Goal: Task Accomplishment & Management: Complete application form

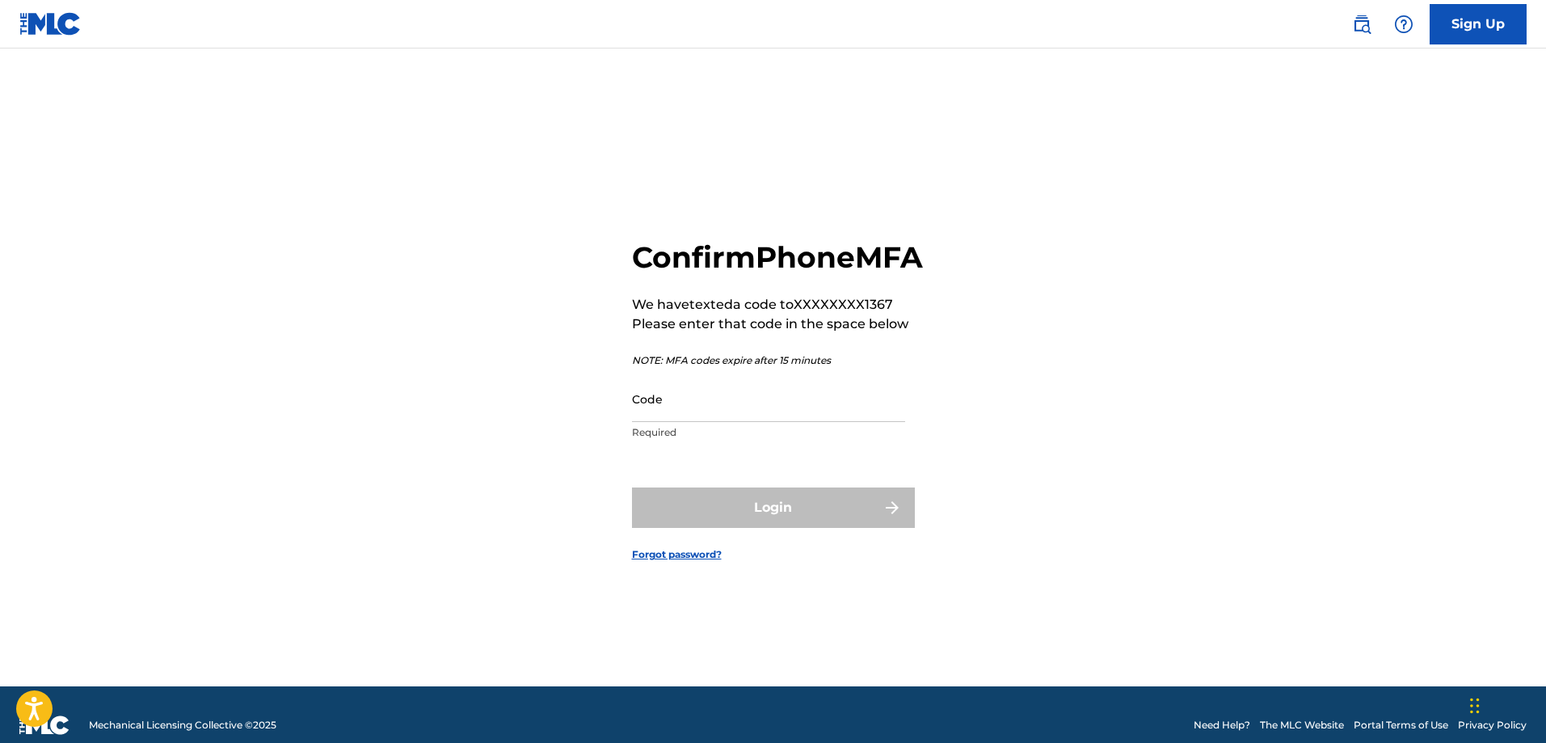
click at [694, 422] on input "Code" at bounding box center [768, 399] width 273 height 46
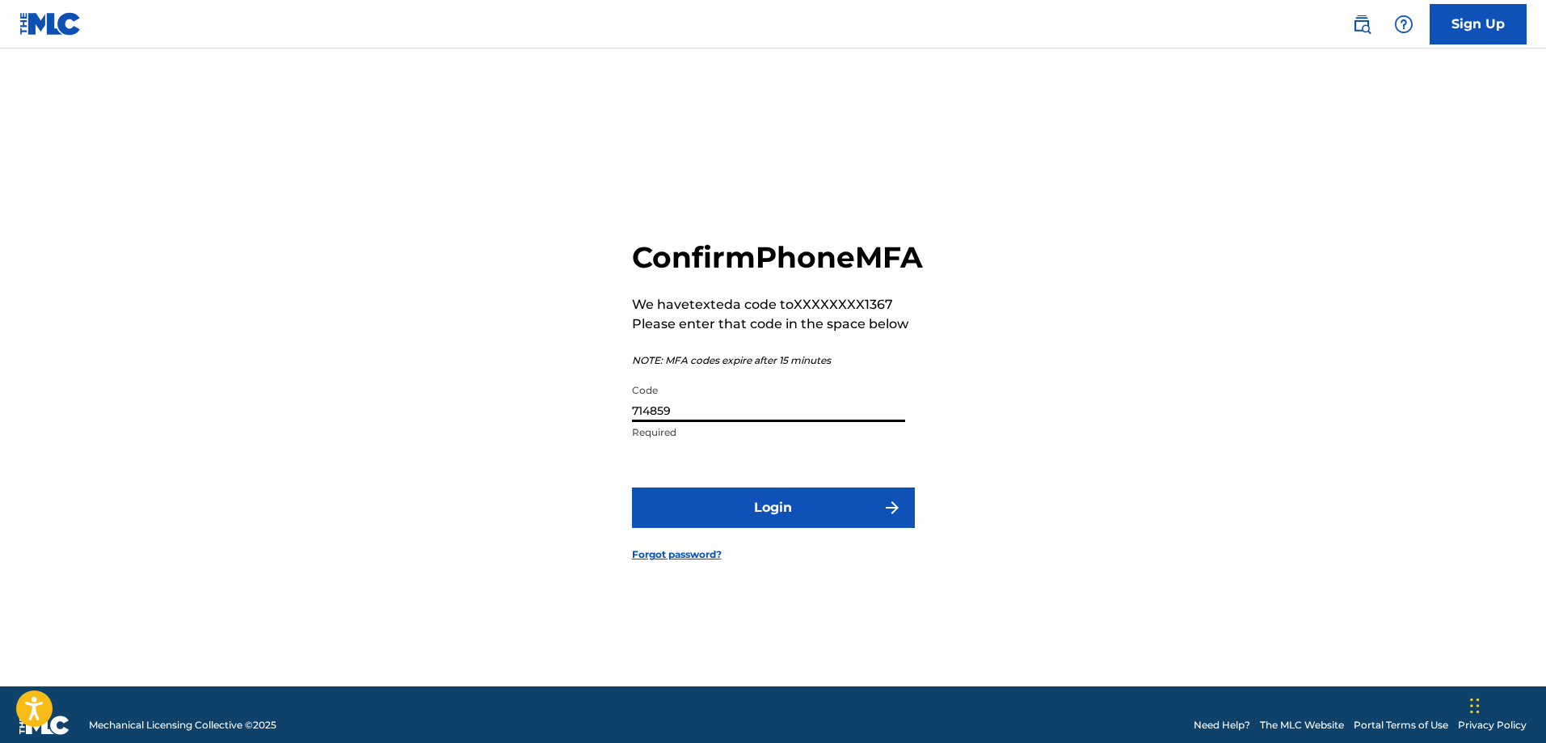
type input "714859"
click at [751, 528] on button "Login" at bounding box center [773, 507] width 283 height 40
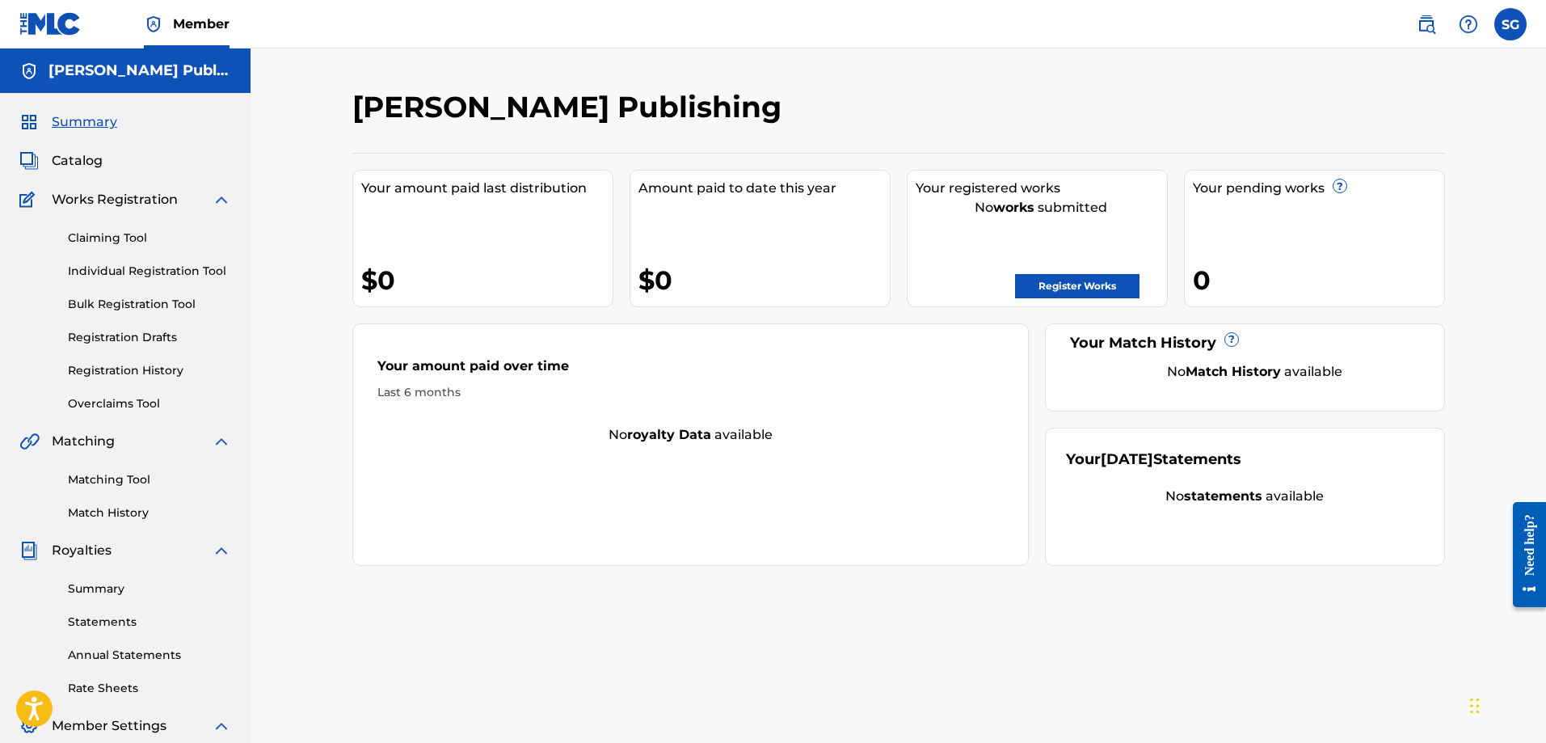
click at [76, 159] on span "Catalog" at bounding box center [77, 160] width 51 height 19
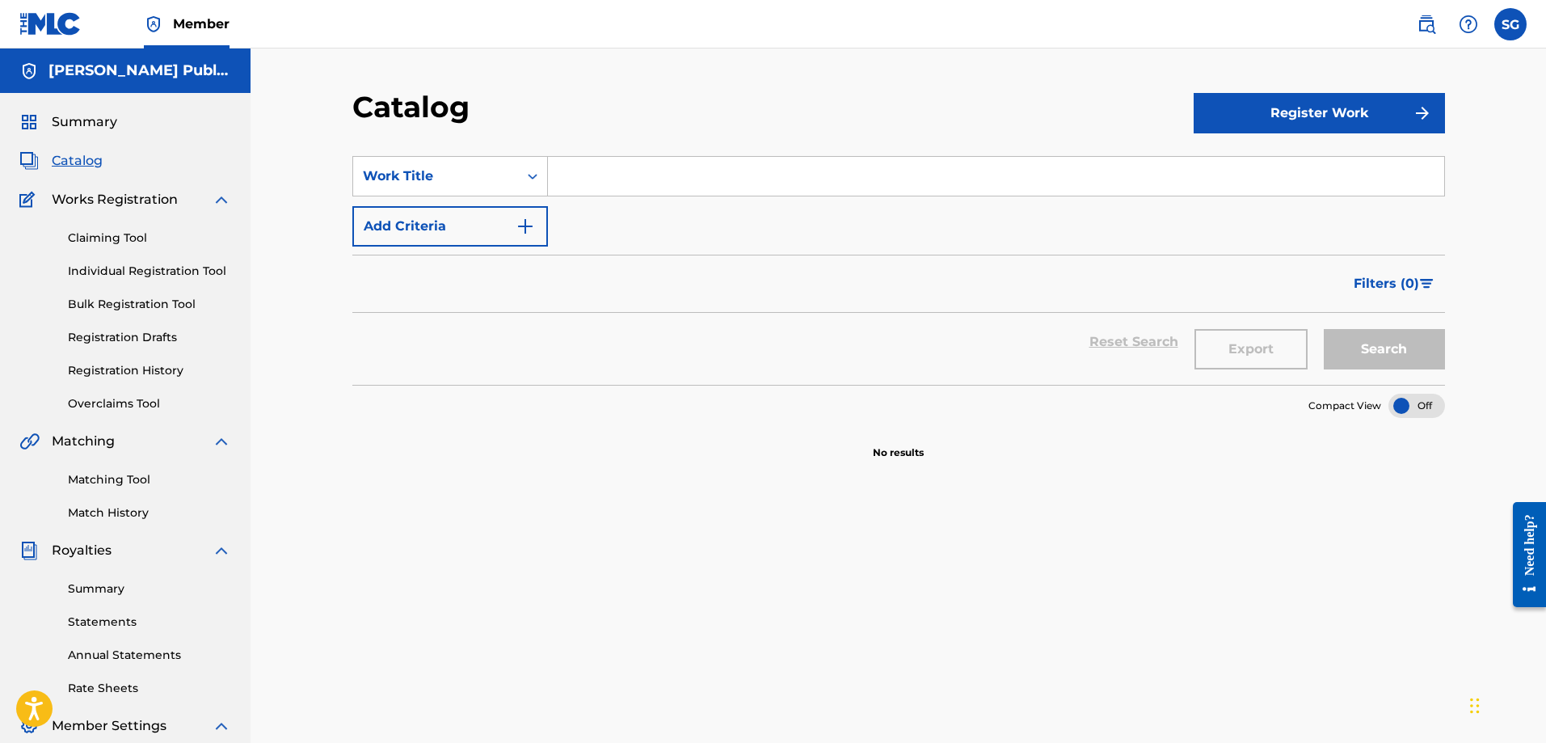
click at [1378, 115] on button "Register Work" at bounding box center [1318, 113] width 251 height 40
click at [806, 174] on input "Search Form" at bounding box center [996, 176] width 896 height 39
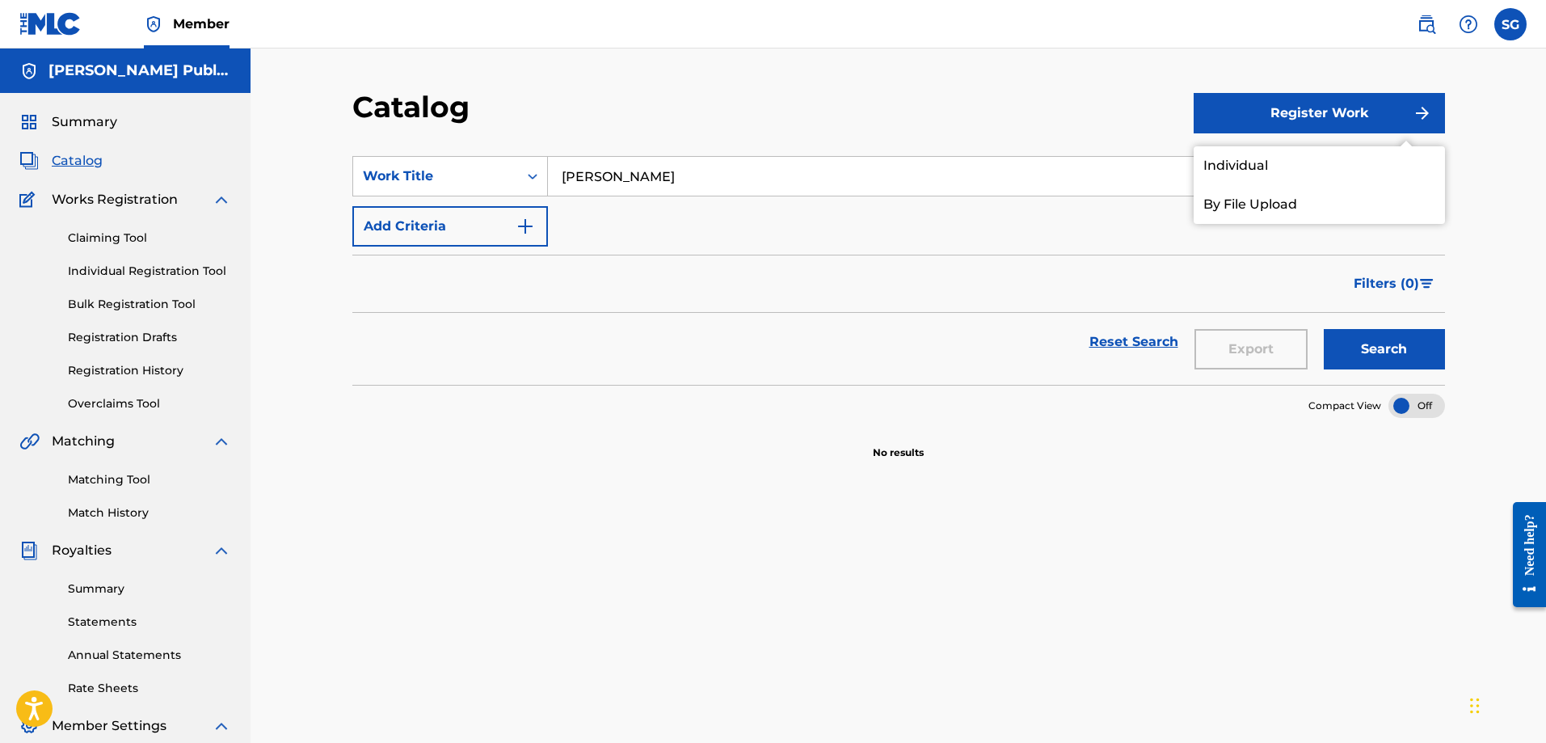
type input "[PERSON_NAME]"
click at [1267, 157] on link "Individual" at bounding box center [1318, 165] width 251 height 39
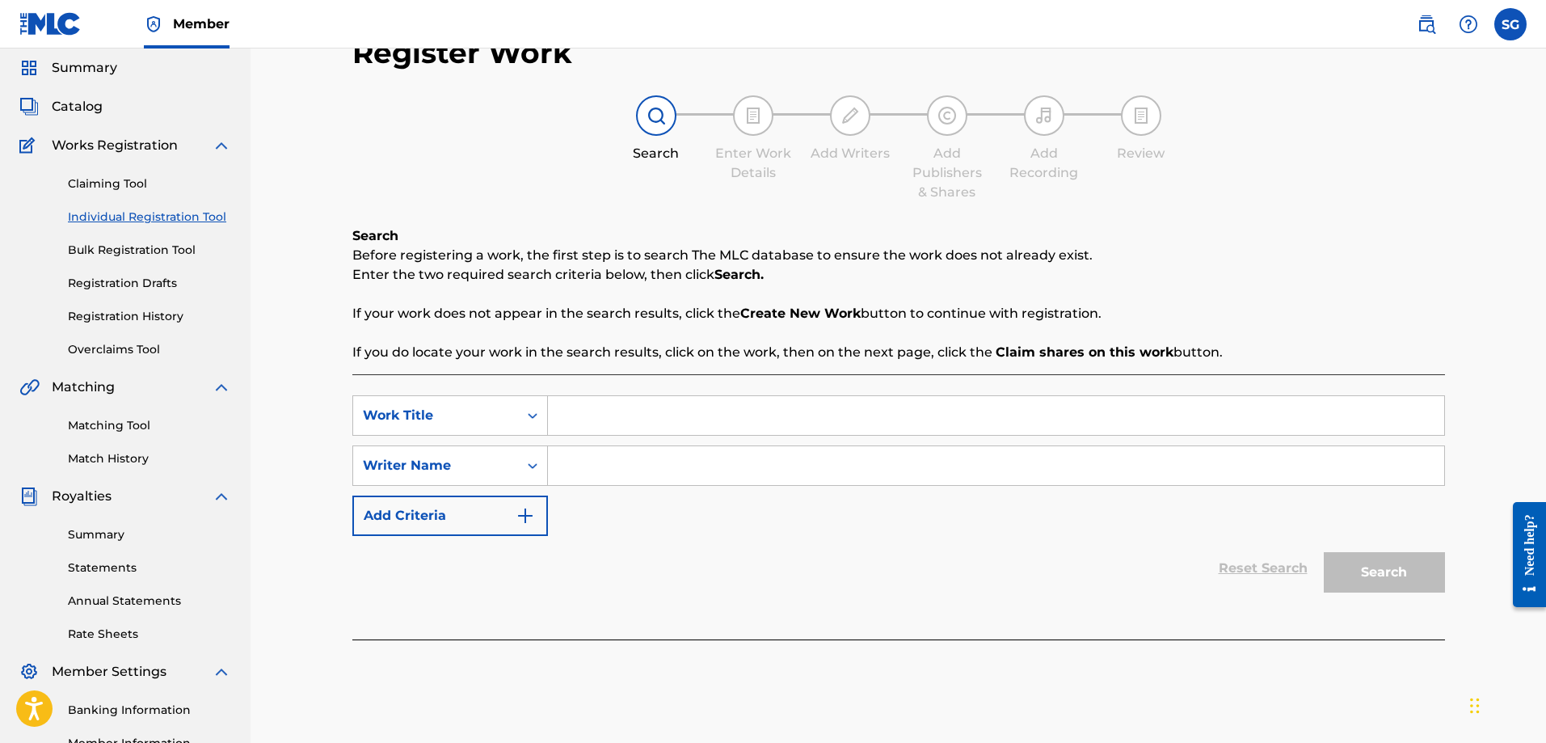
scroll to position [81, 0]
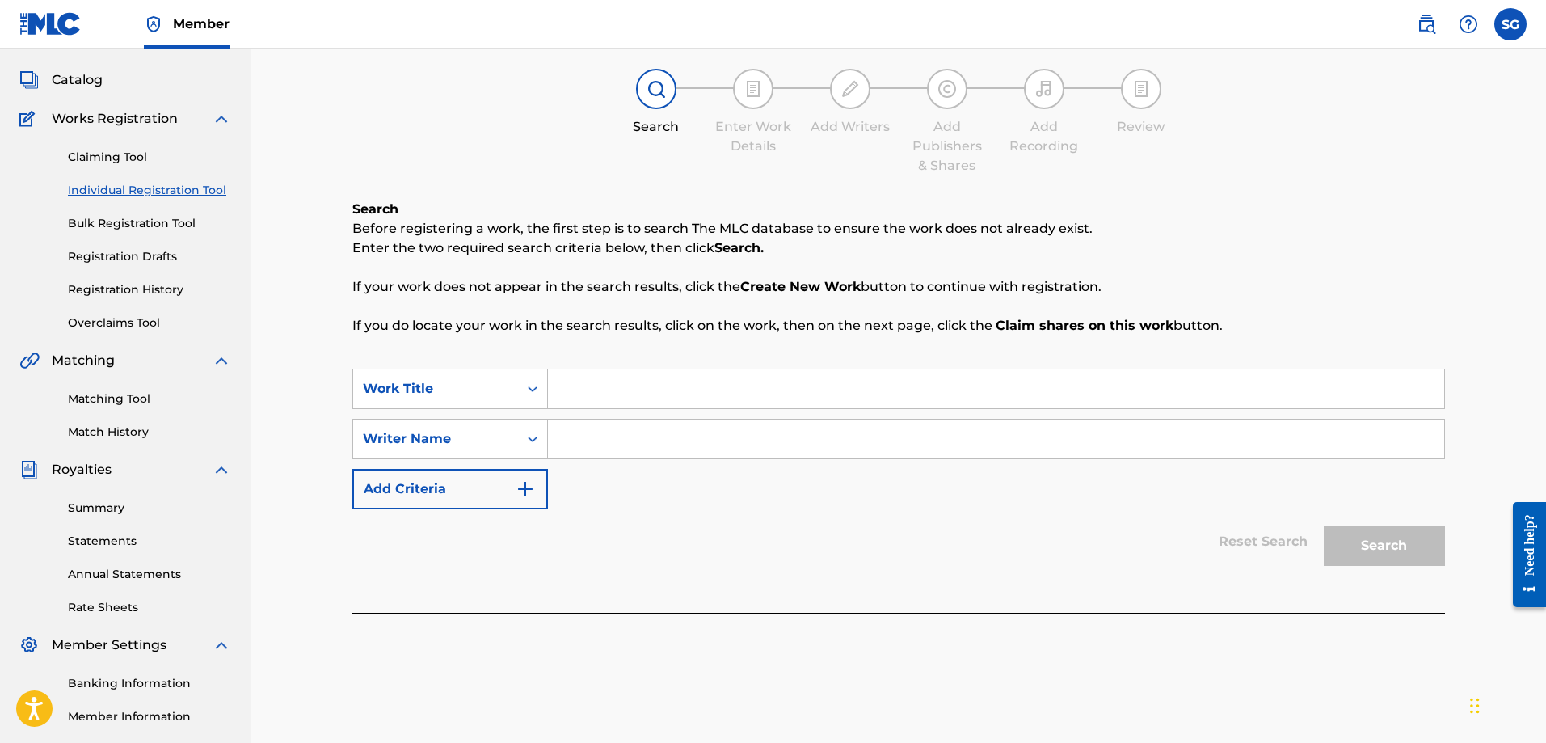
click at [594, 389] on input "Search Form" at bounding box center [996, 388] width 896 height 39
type input "[PERSON_NAME]"
click at [689, 448] on input "Search Form" at bounding box center [996, 438] width 896 height 39
click at [522, 443] on div "Search Form" at bounding box center [532, 438] width 29 height 29
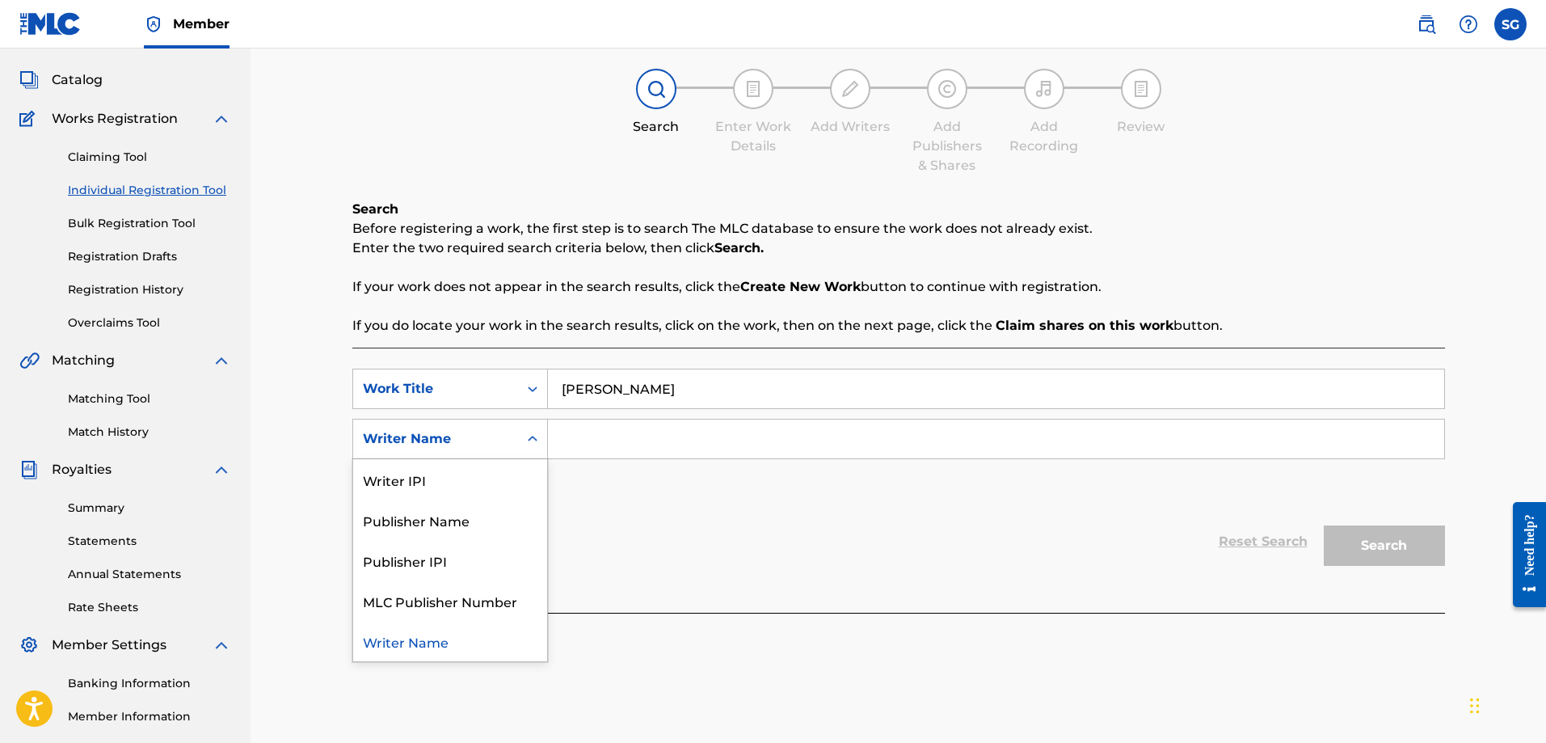
click at [591, 444] on input "Search Form" at bounding box center [996, 438] width 896 height 39
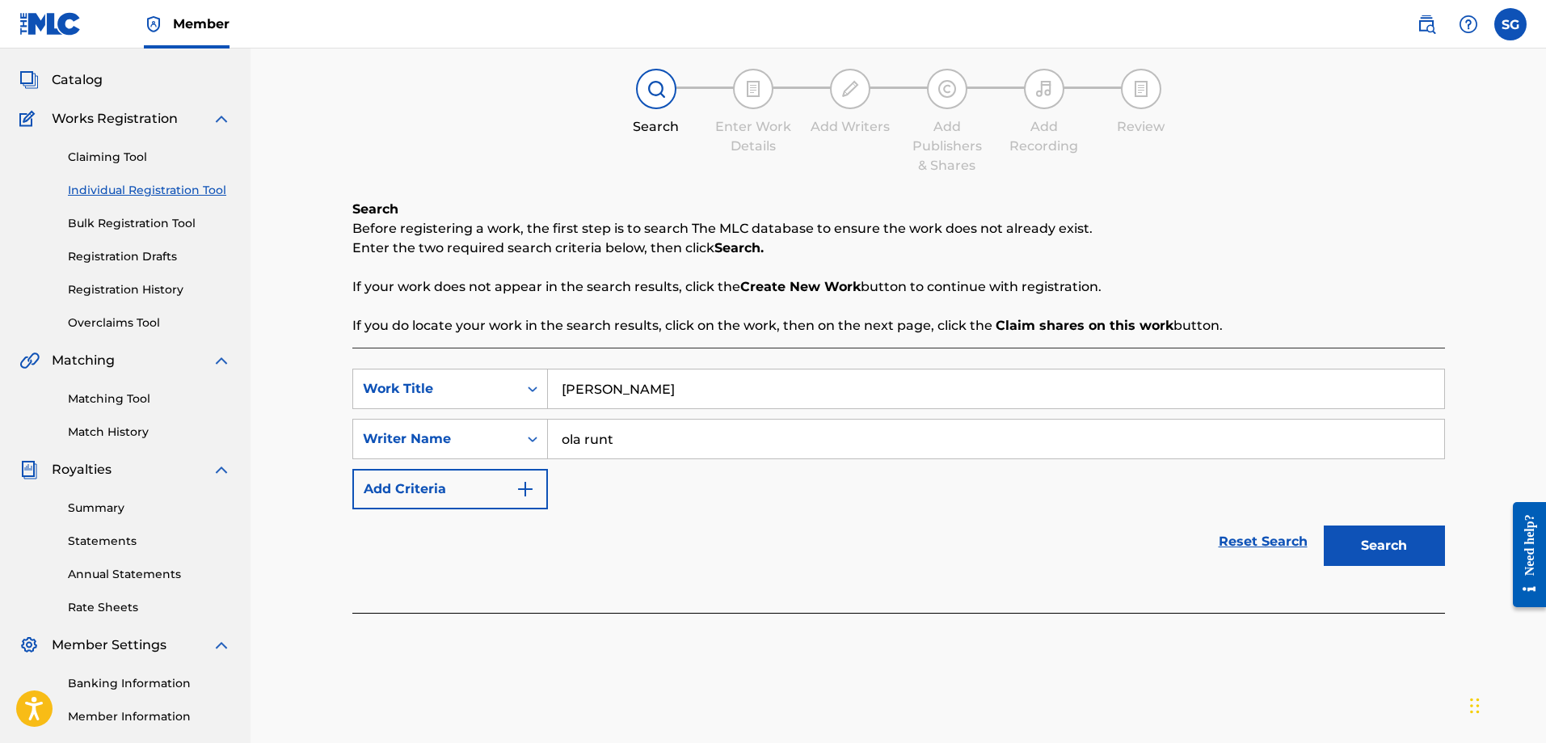
type input "ola runt"
click at [1357, 550] on button "Search" at bounding box center [1383, 545] width 121 height 40
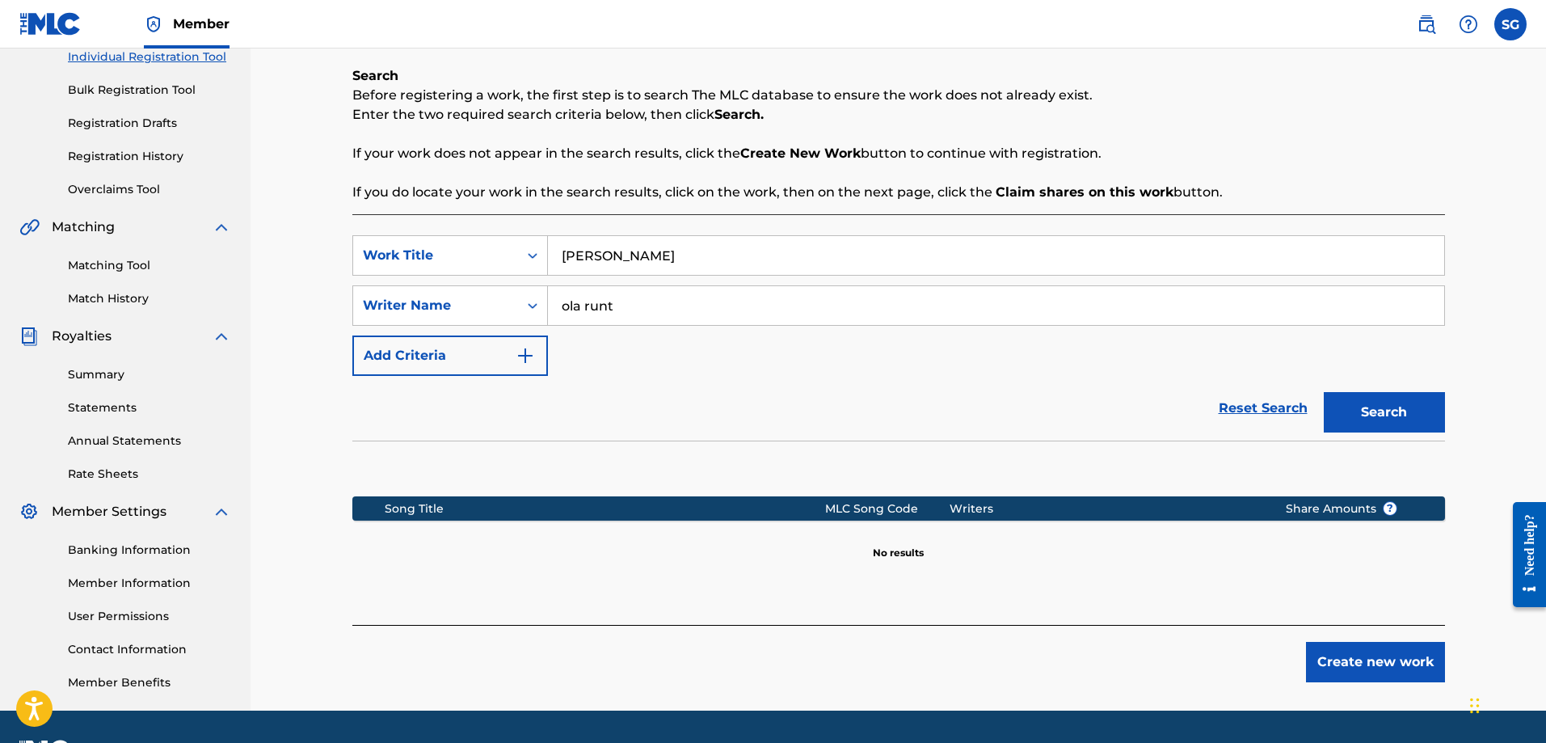
scroll to position [242, 0]
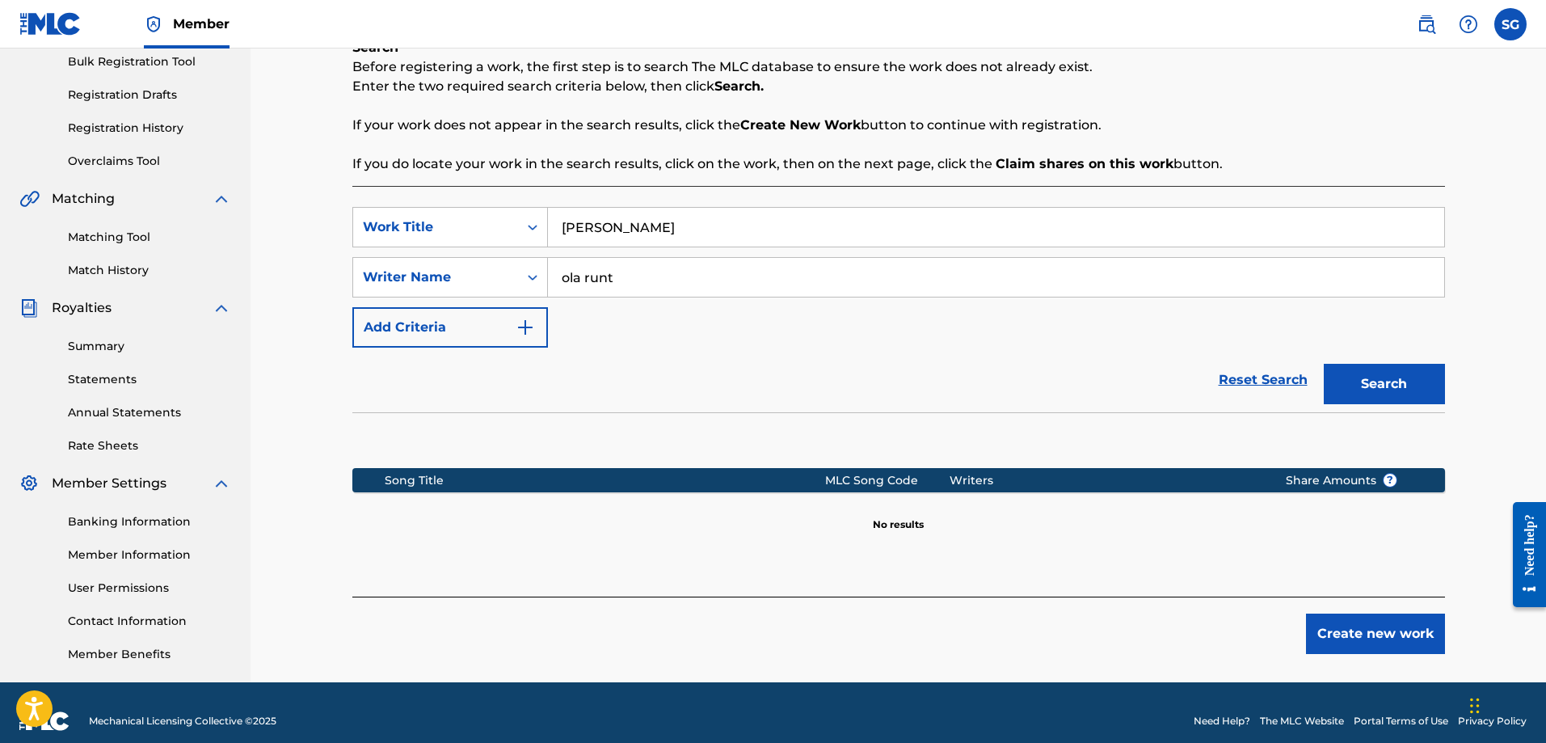
click at [1385, 645] on button "Create new work" at bounding box center [1375, 633] width 139 height 40
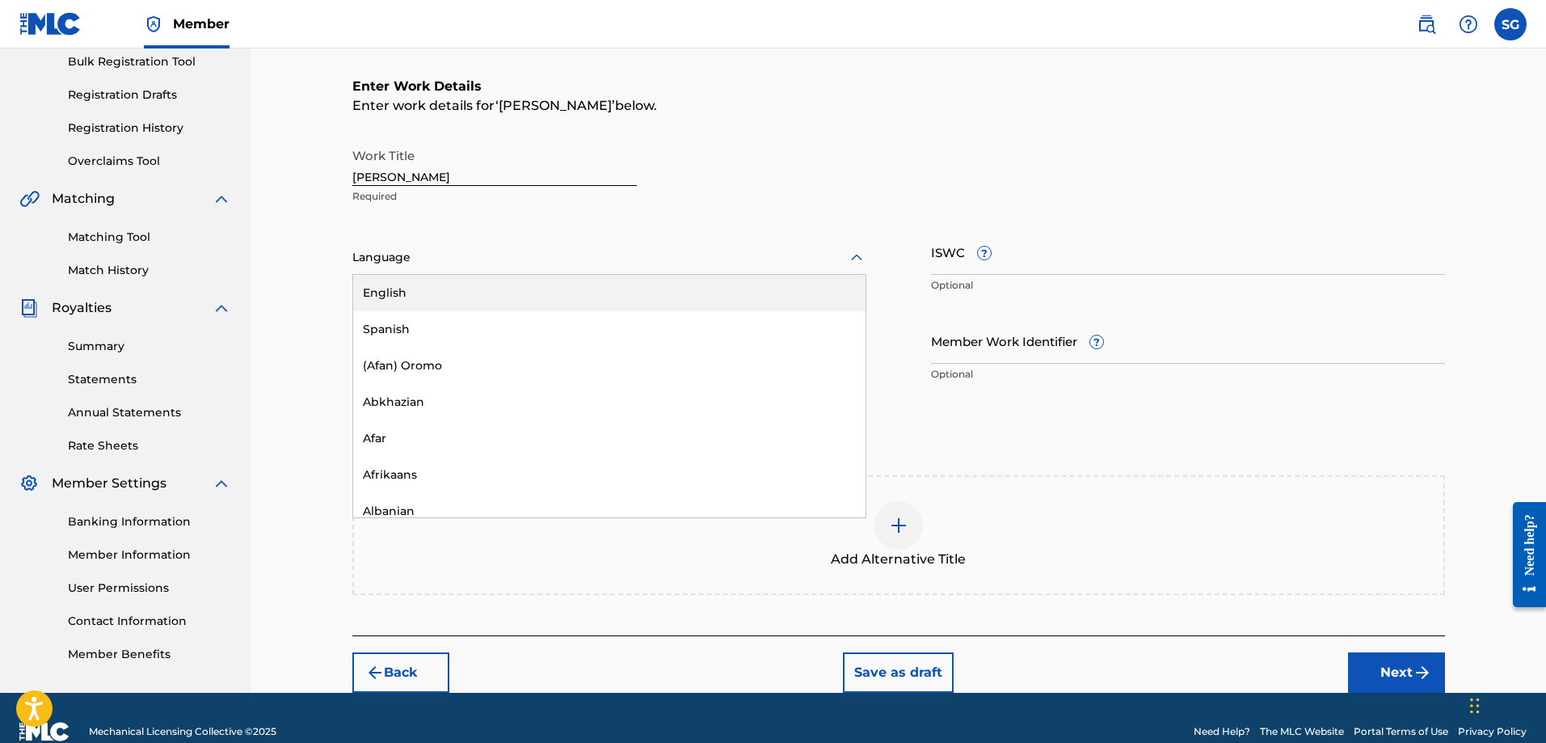
click at [537, 260] on div at bounding box center [609, 257] width 514 height 20
click at [522, 295] on div "English" at bounding box center [609, 293] width 512 height 36
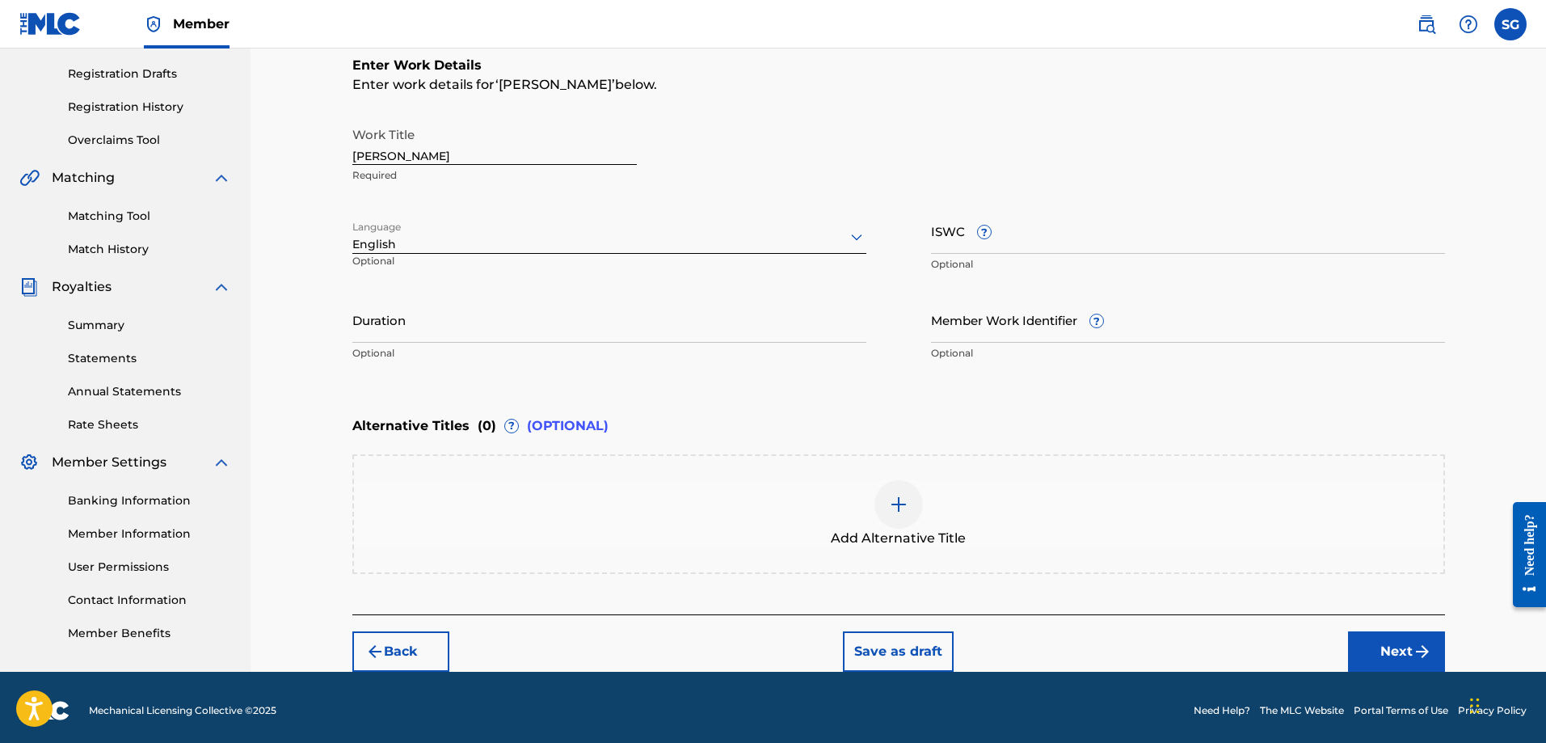
scroll to position [270, 0]
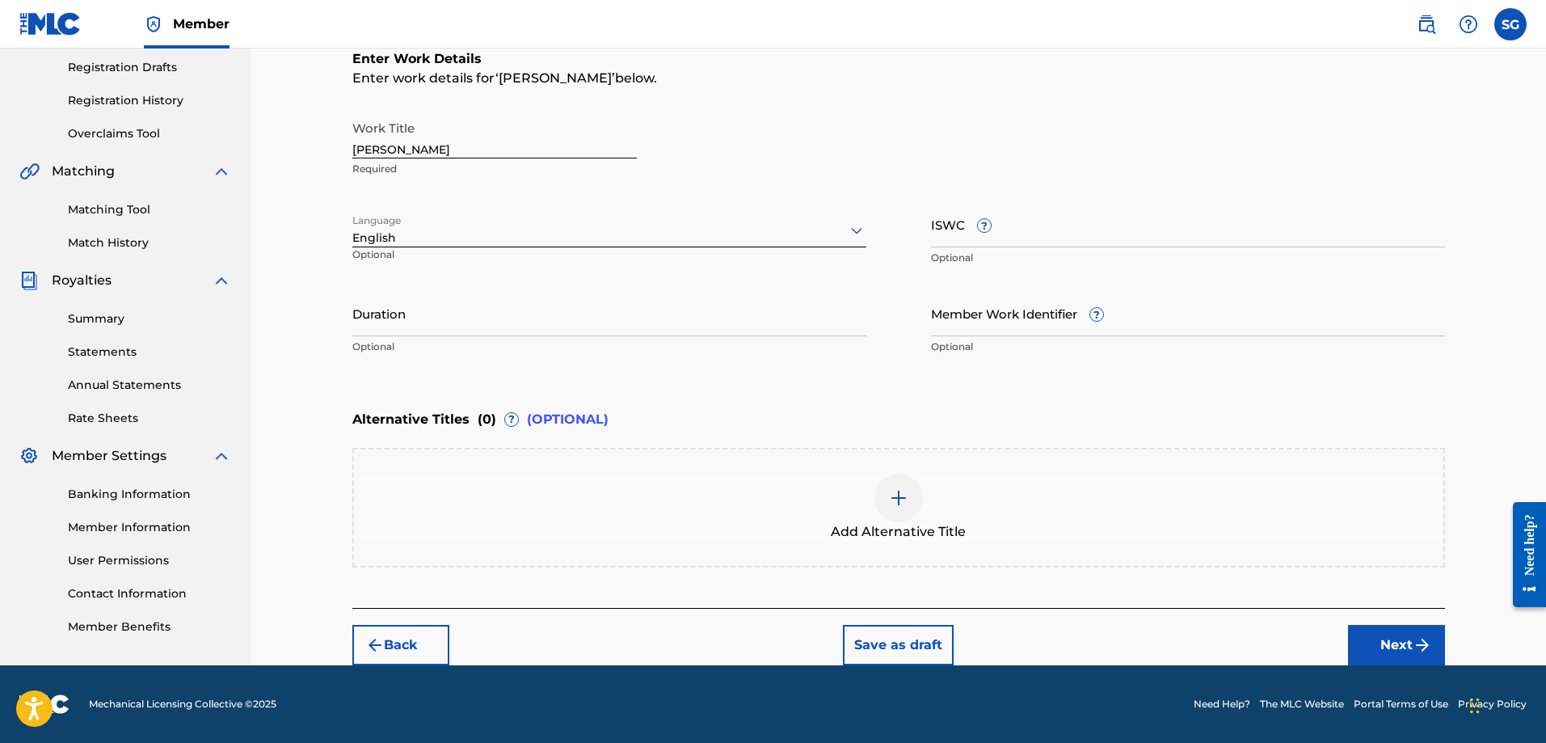
click at [1377, 645] on button "Next" at bounding box center [1396, 645] width 97 height 40
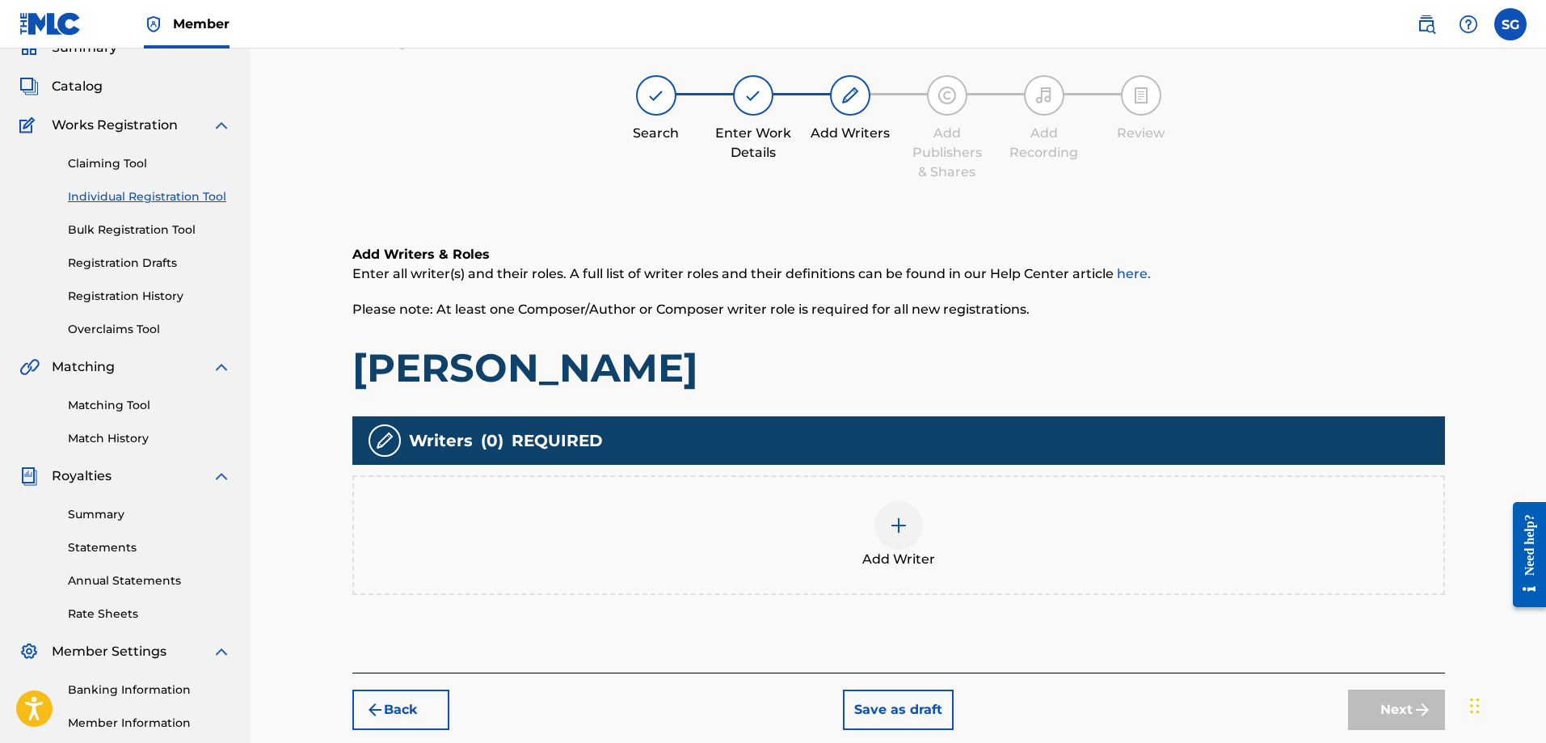
scroll to position [73, 0]
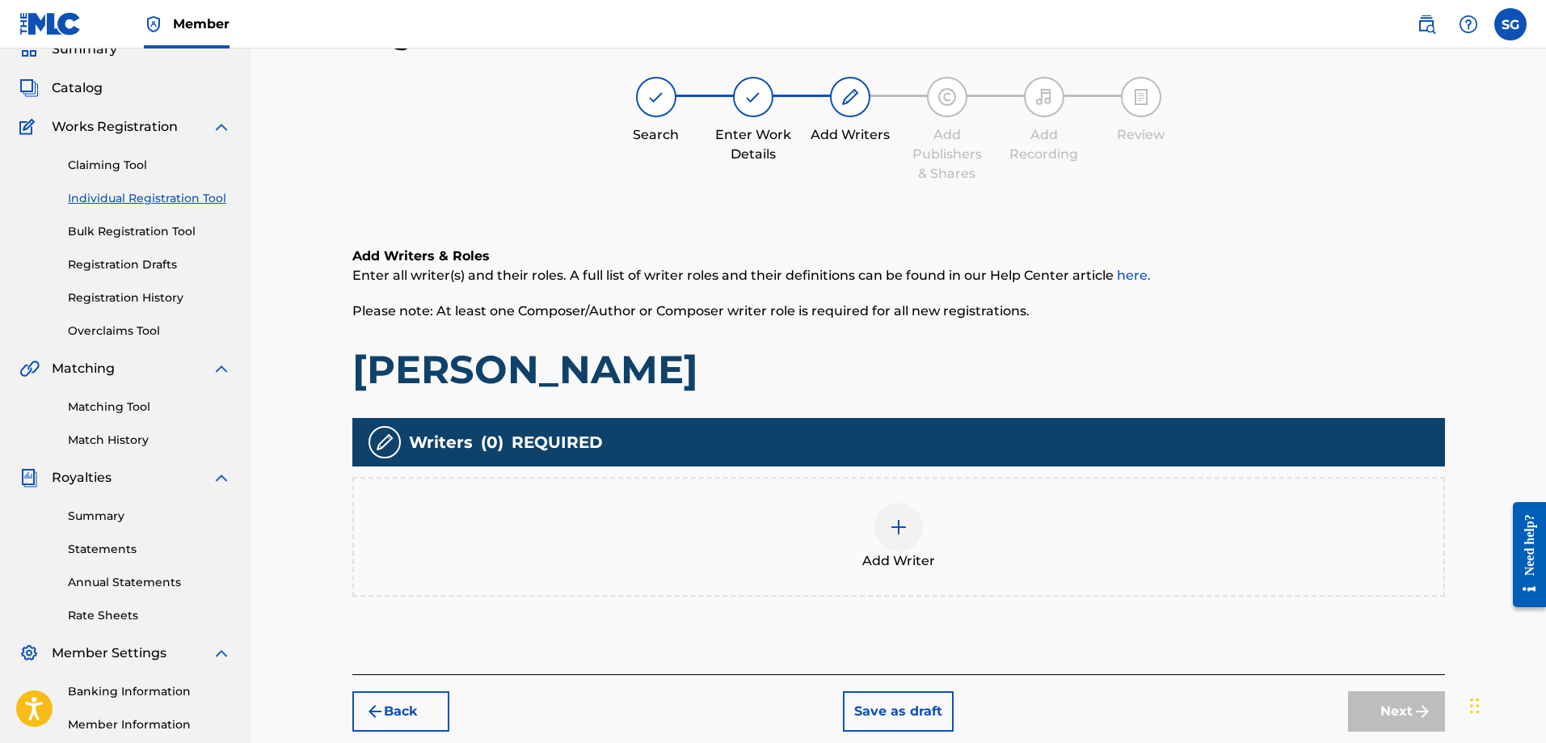
click at [888, 513] on div at bounding box center [898, 527] width 48 height 48
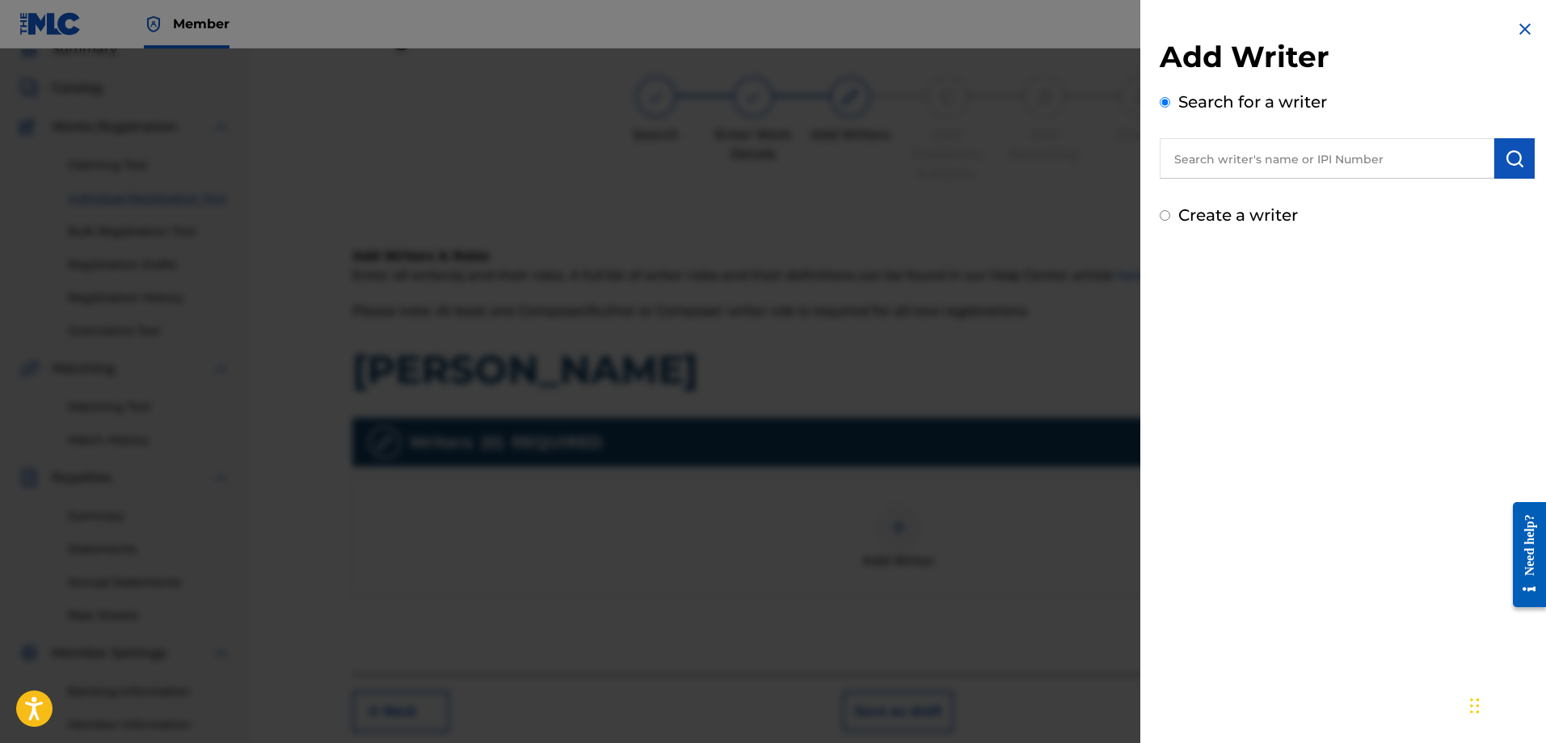
click at [1248, 155] on input "text" at bounding box center [1326, 158] width 335 height 40
paste input "[PERSON_NAME]"
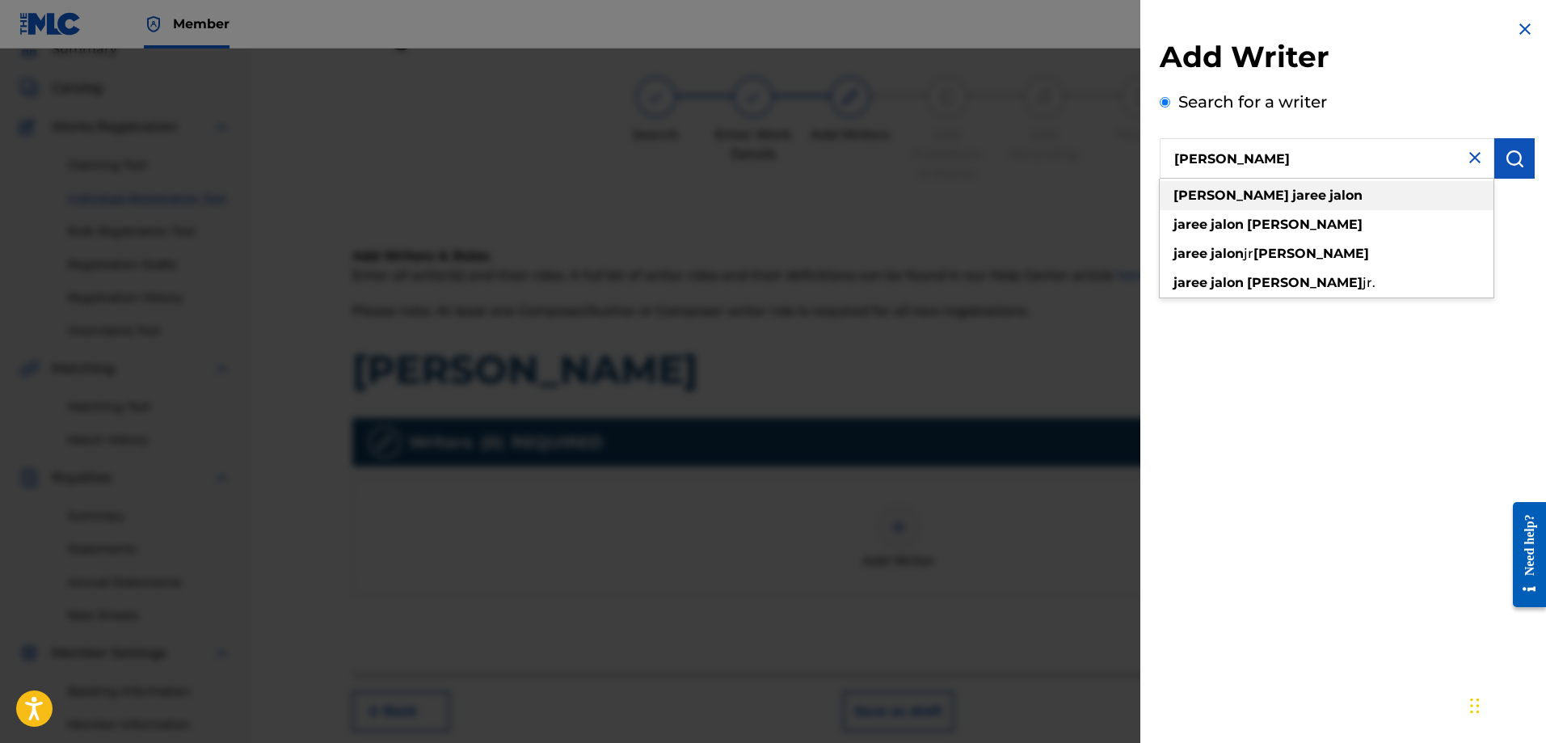
click at [1329, 193] on strong "jalon" at bounding box center [1345, 194] width 33 height 15
type input "[PERSON_NAME]"
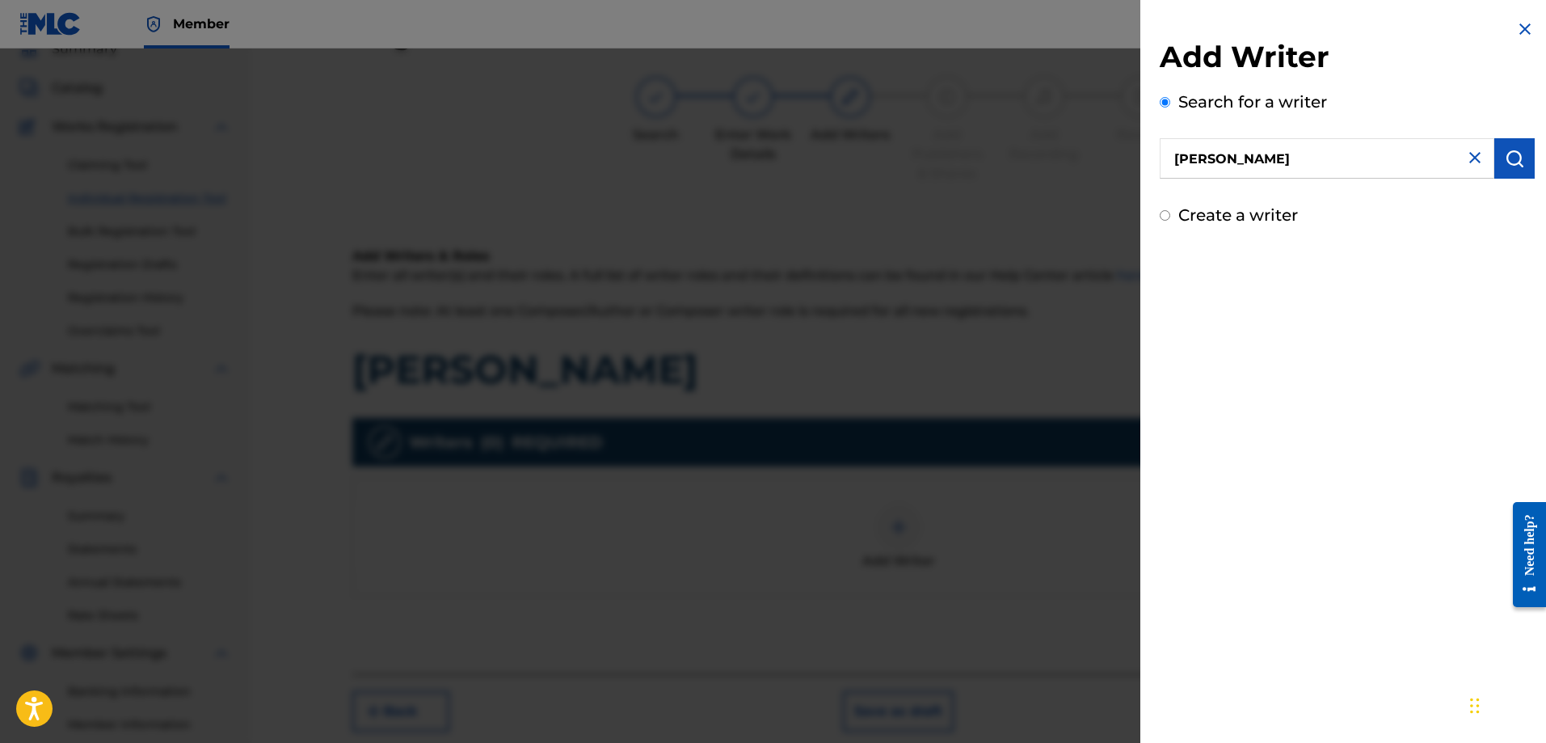
click at [1507, 155] on img "submit" at bounding box center [1513, 158] width 19 height 19
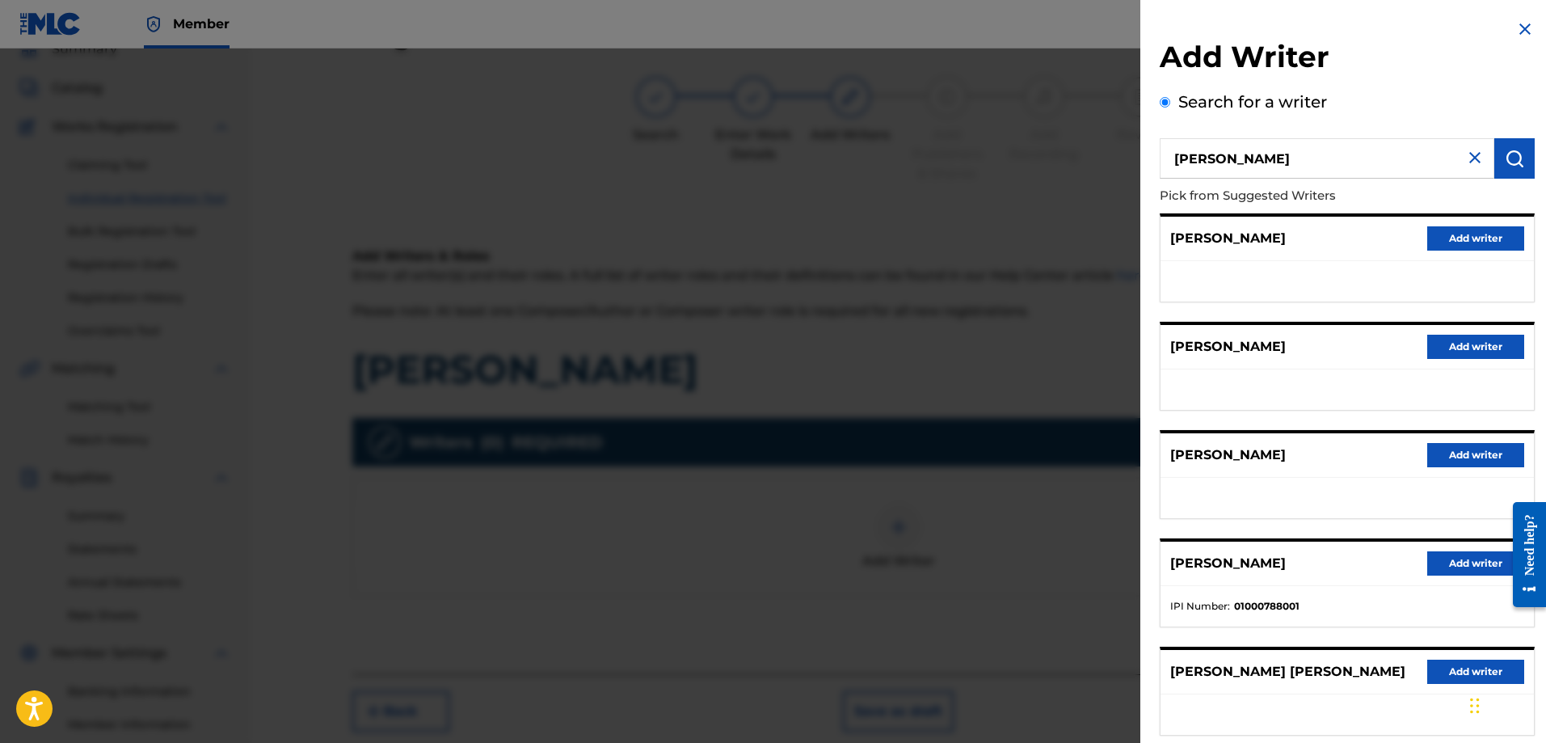
click at [1451, 563] on button "Add writer" at bounding box center [1475, 563] width 97 height 24
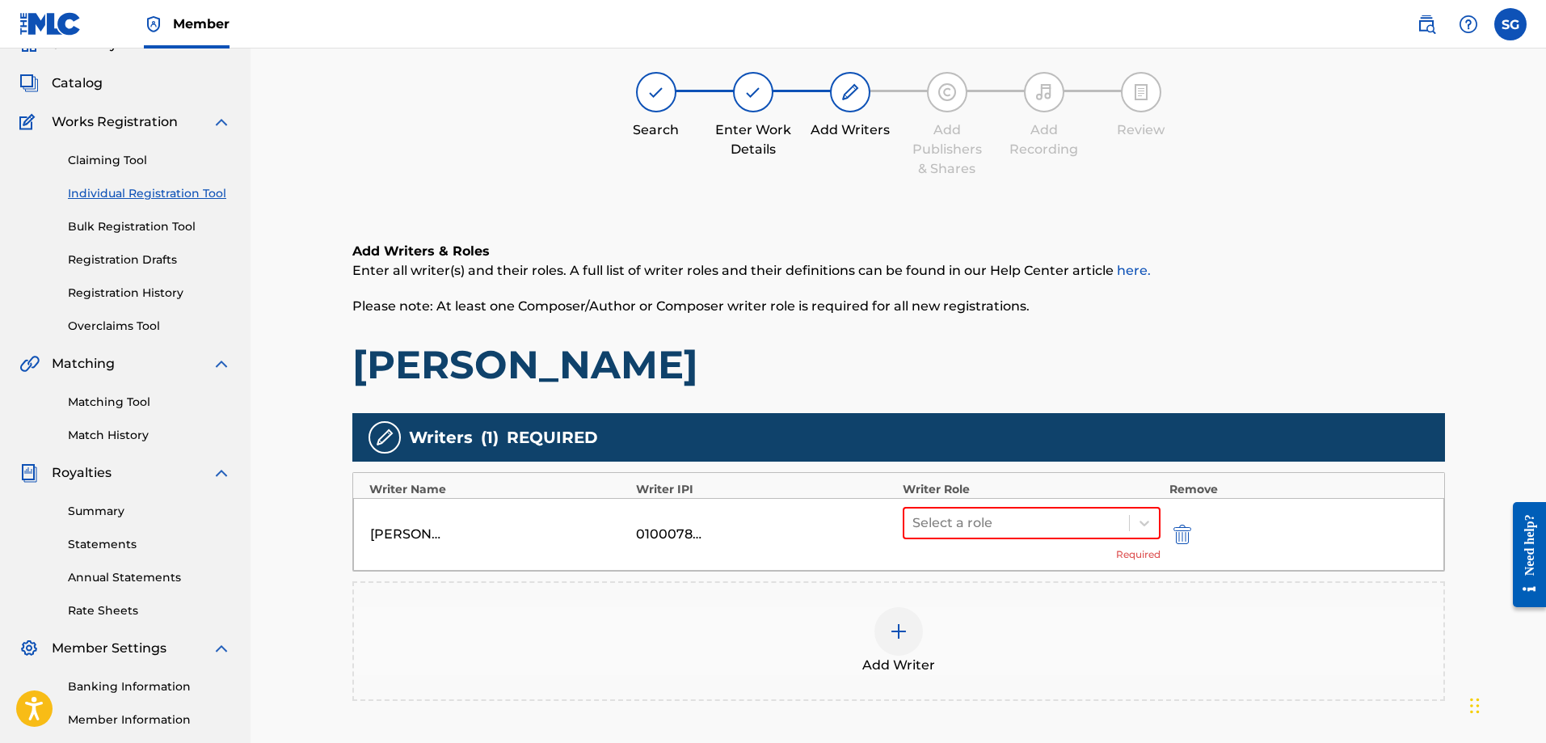
scroll to position [154, 0]
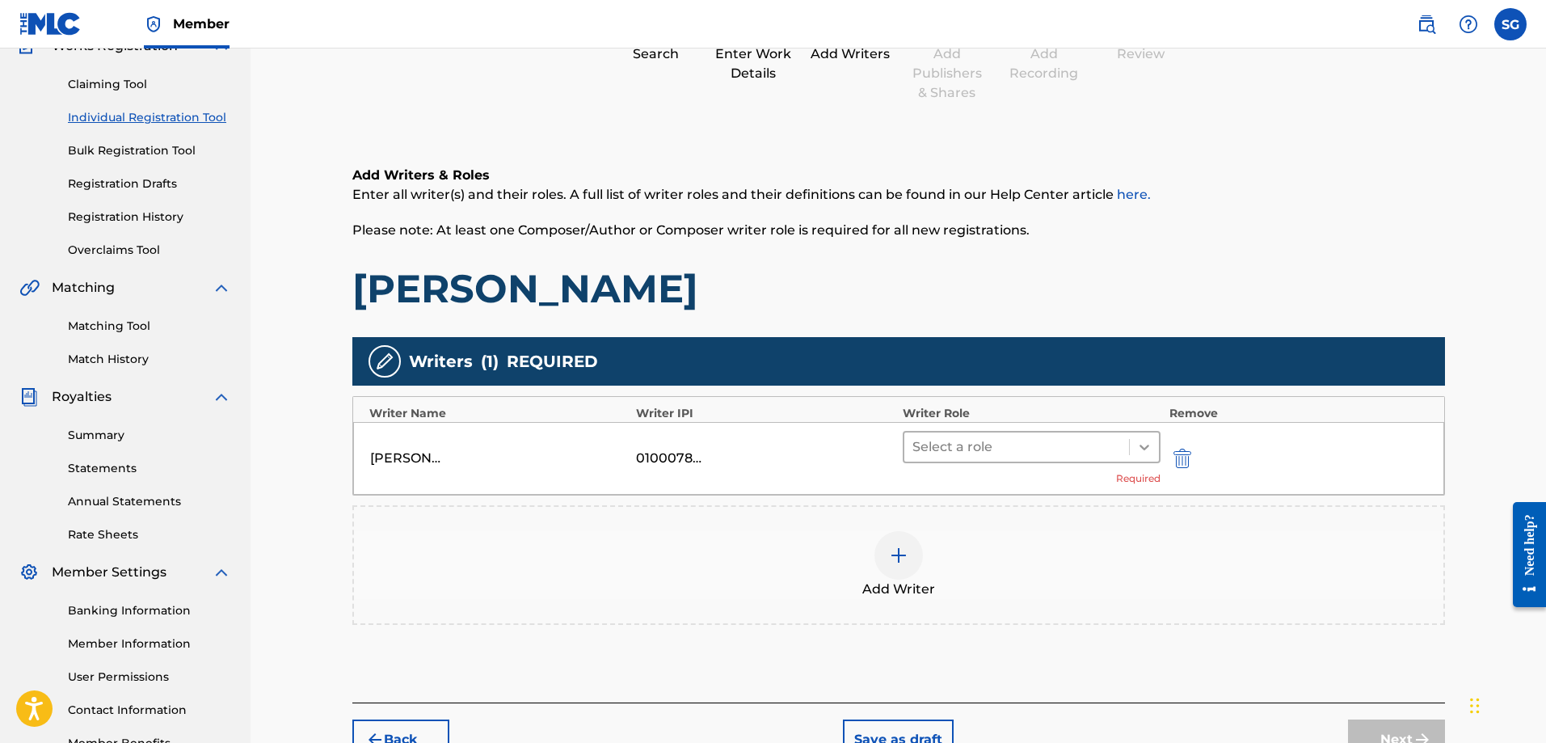
click at [1141, 454] on icon at bounding box center [1144, 447] width 16 height 16
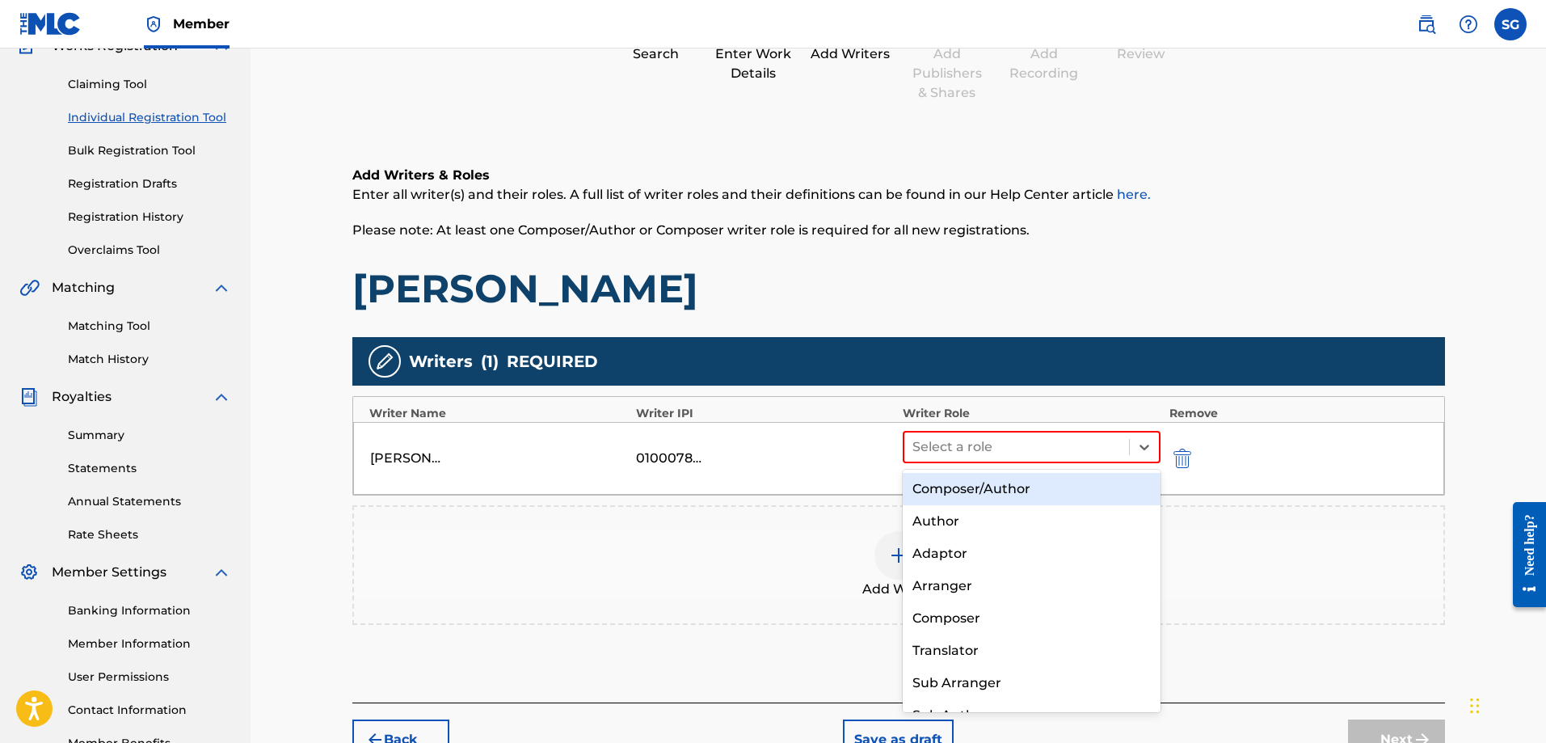
click at [1048, 491] on div "Composer/Author" at bounding box center [1032, 489] width 259 height 32
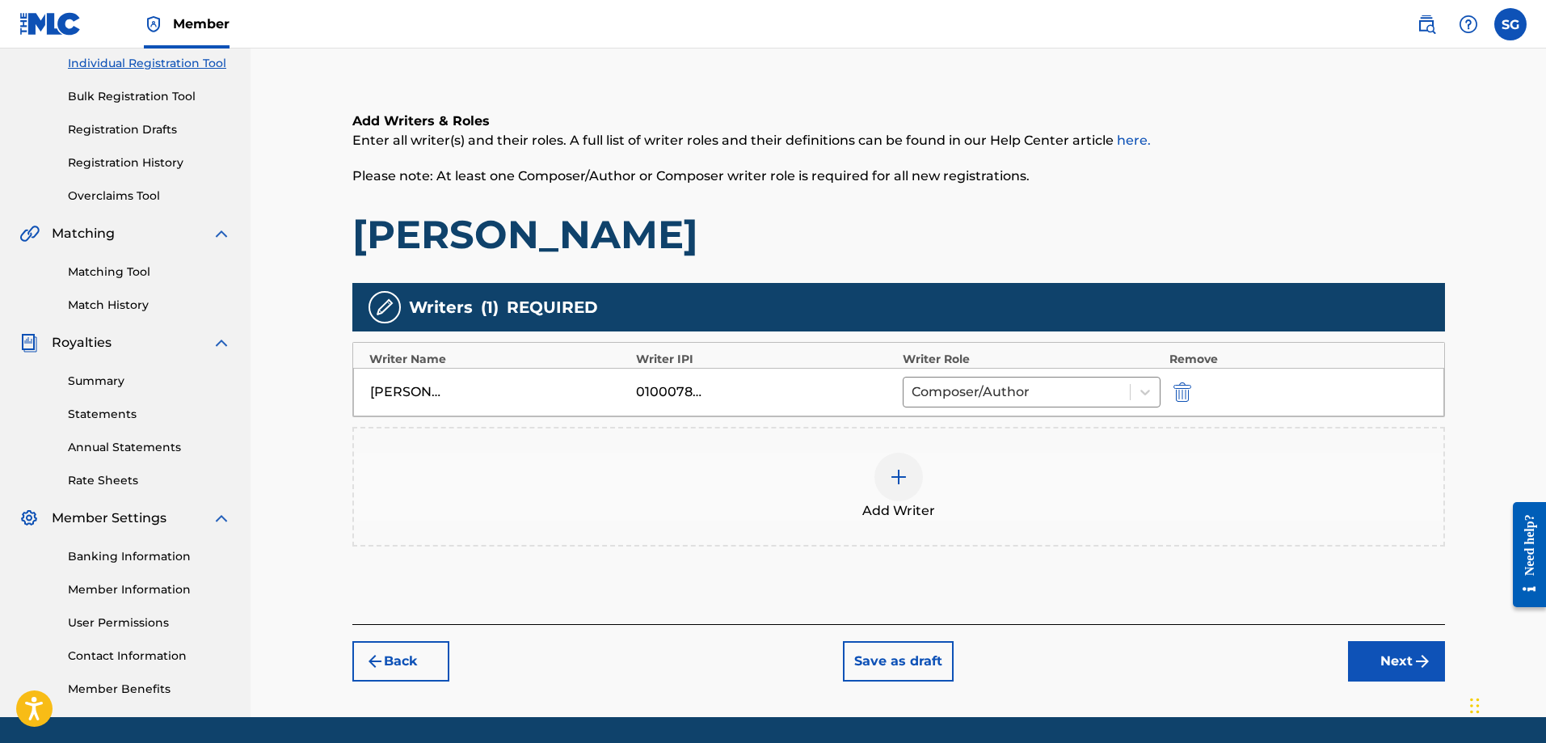
scroll to position [234, 0]
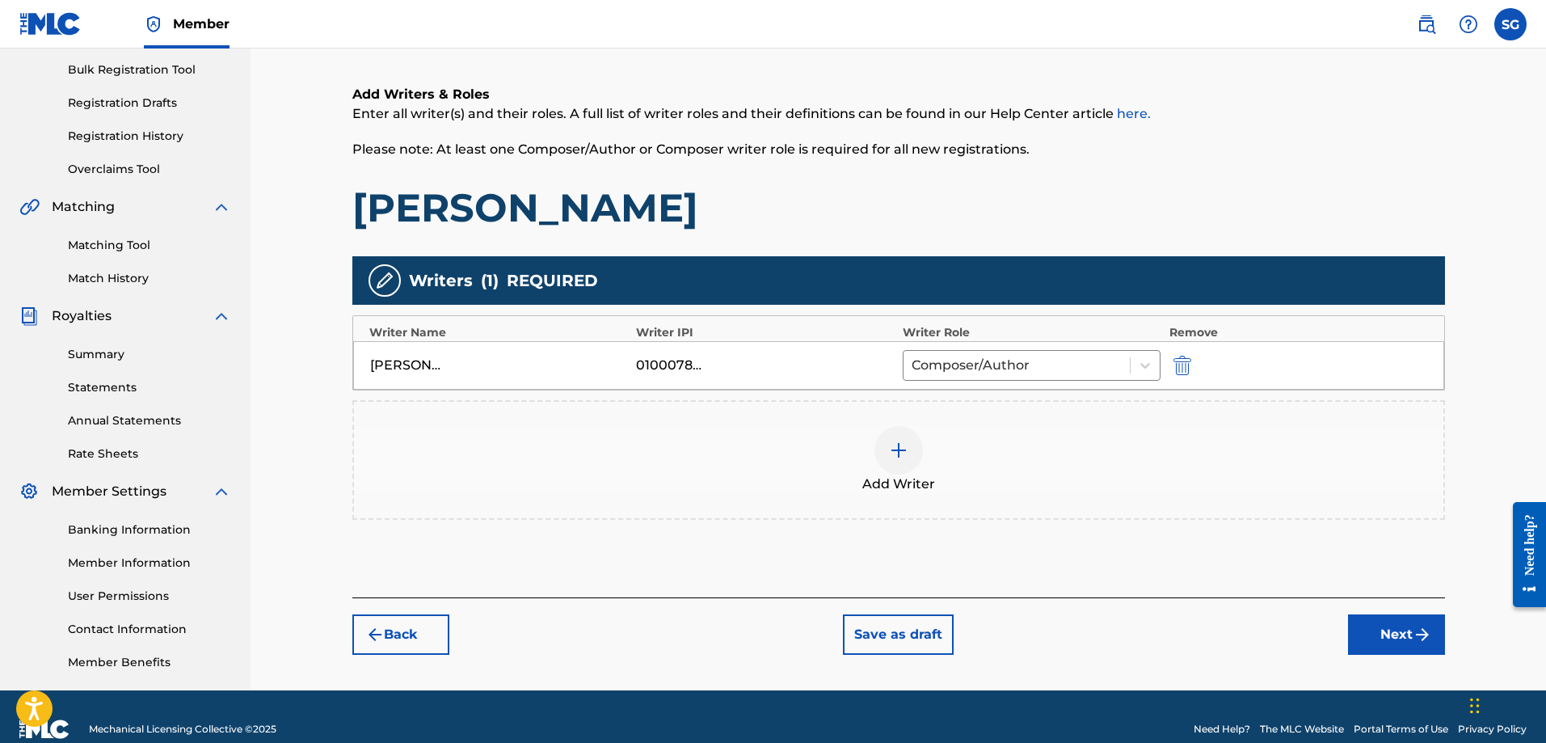
click at [889, 461] on div at bounding box center [898, 450] width 48 height 48
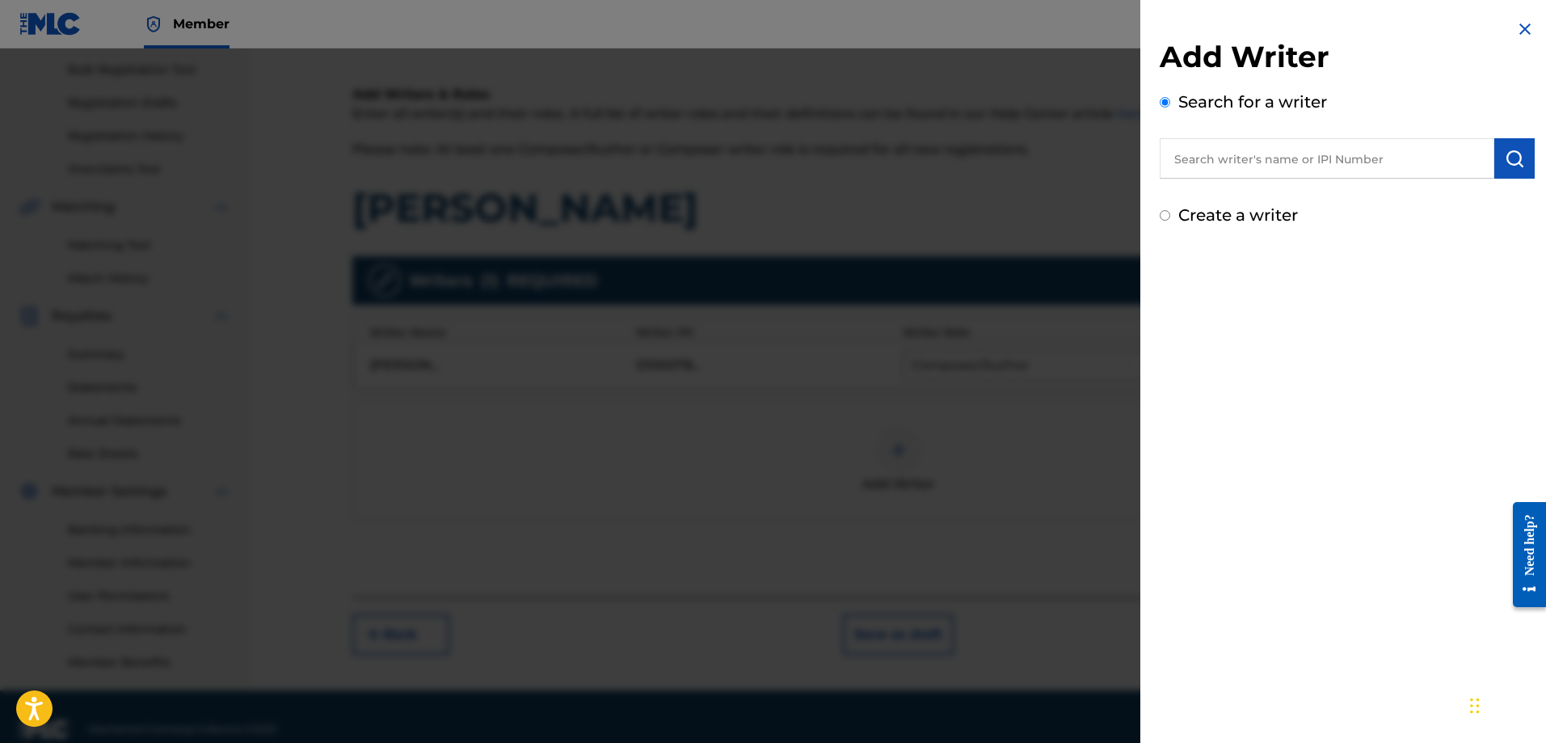
click at [1245, 149] on input "text" at bounding box center [1326, 158] width 335 height 40
type input "e"
click at [1217, 161] on input "text" at bounding box center [1326, 158] width 335 height 40
paste input "[PERSON_NAME]"
click at [1272, 204] on div "[PERSON_NAME]" at bounding box center [1326, 195] width 334 height 29
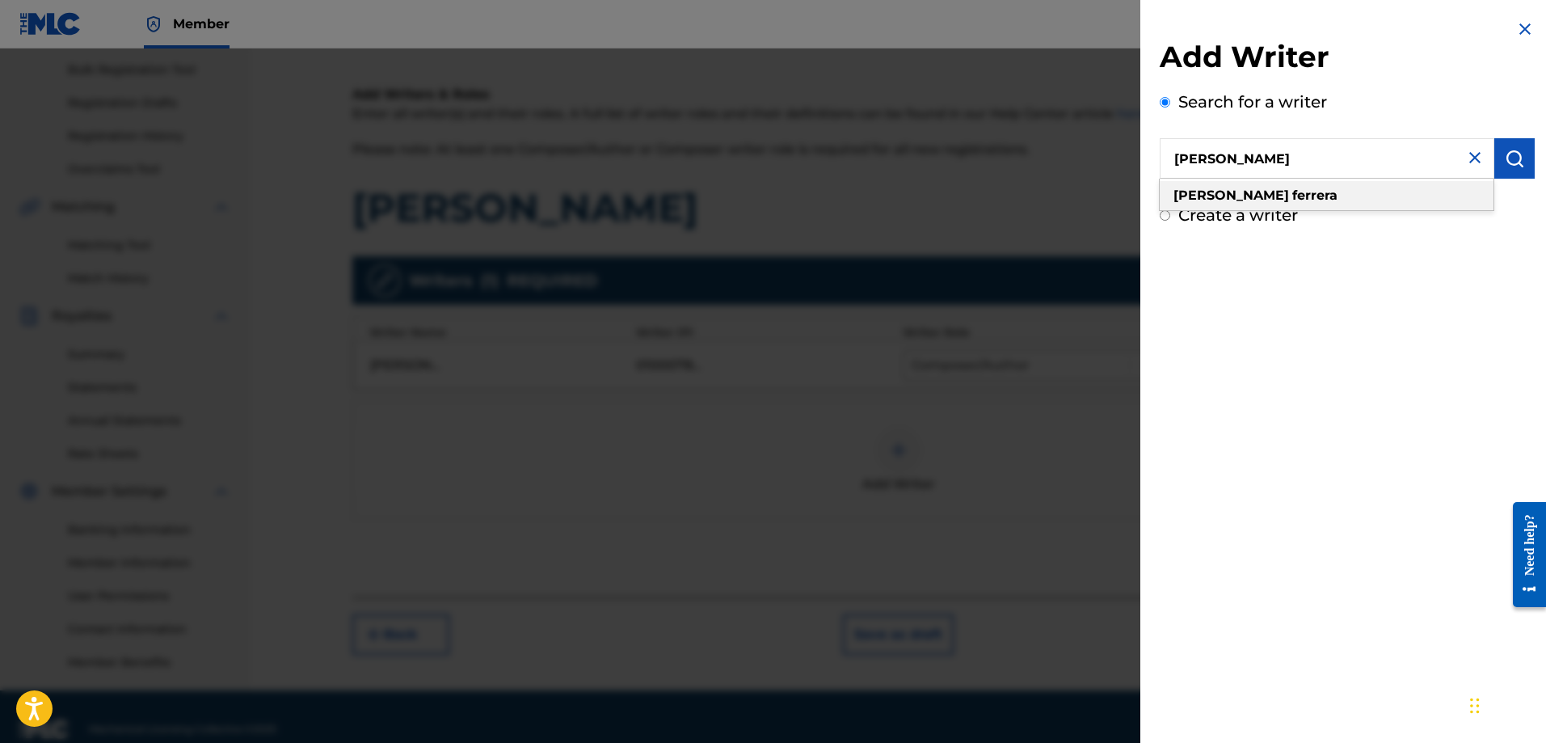
type input "[PERSON_NAME]"
click at [1517, 165] on img "submit" at bounding box center [1513, 158] width 19 height 19
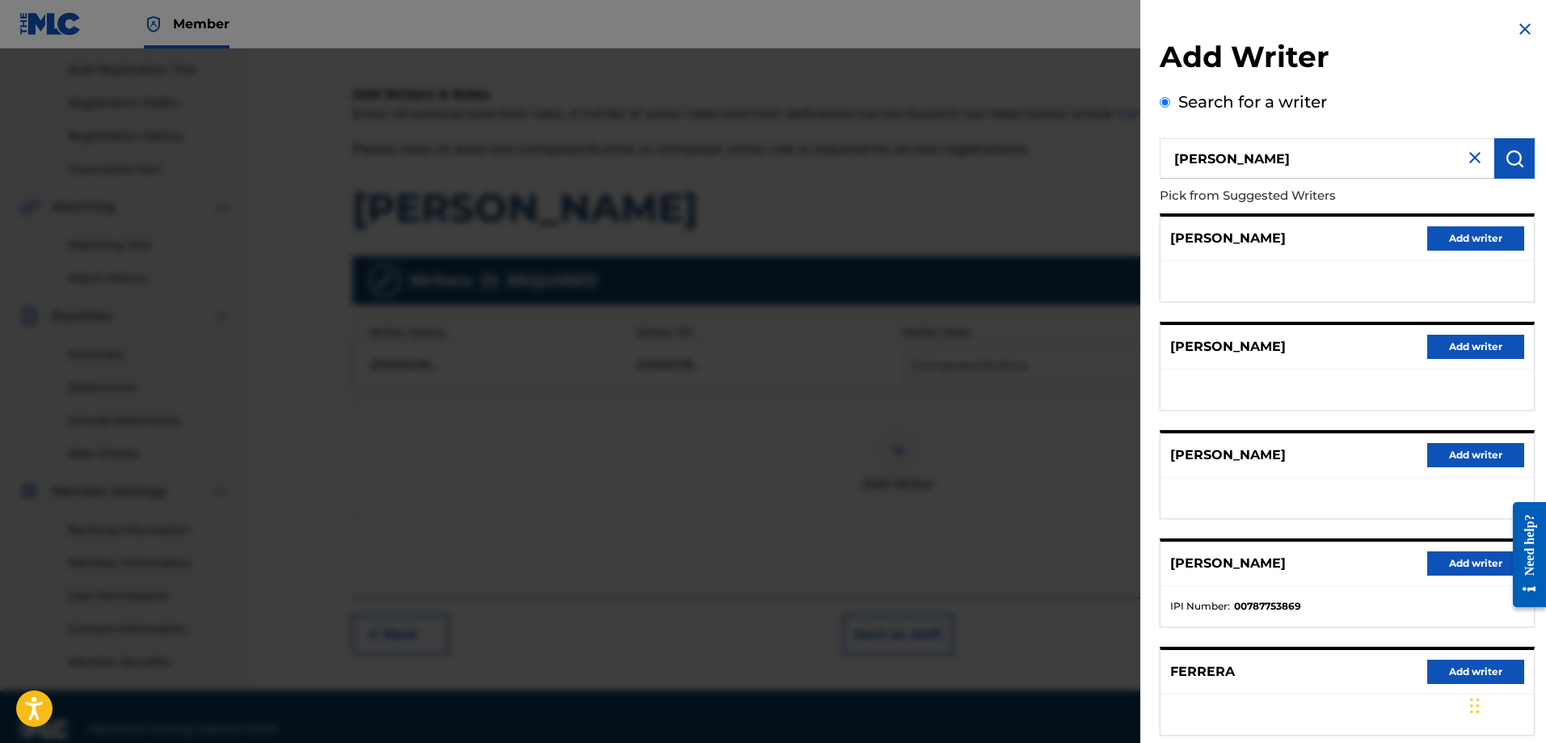
click at [1450, 564] on button "Add writer" at bounding box center [1475, 563] width 97 height 24
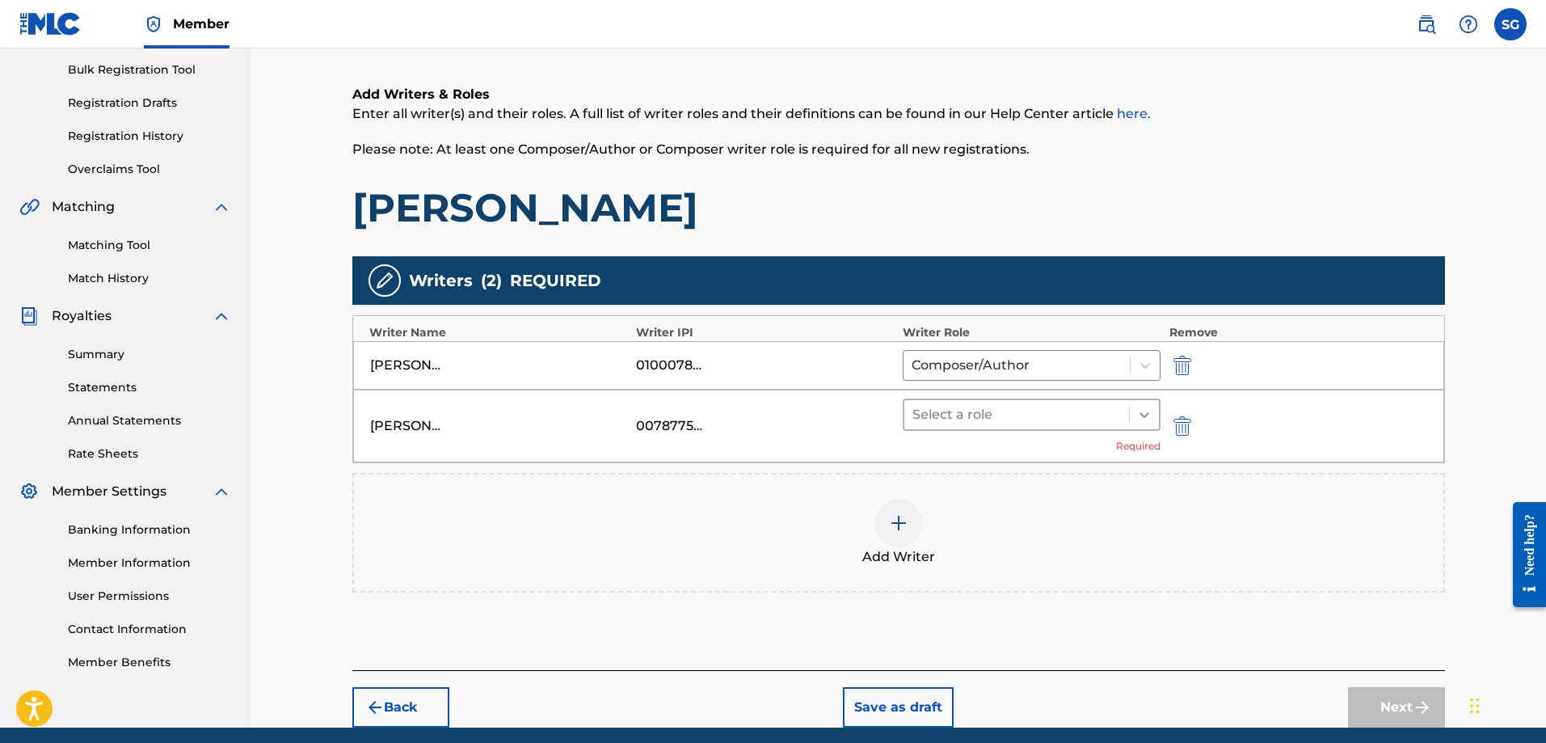
click at [1138, 407] on icon at bounding box center [1144, 414] width 16 height 16
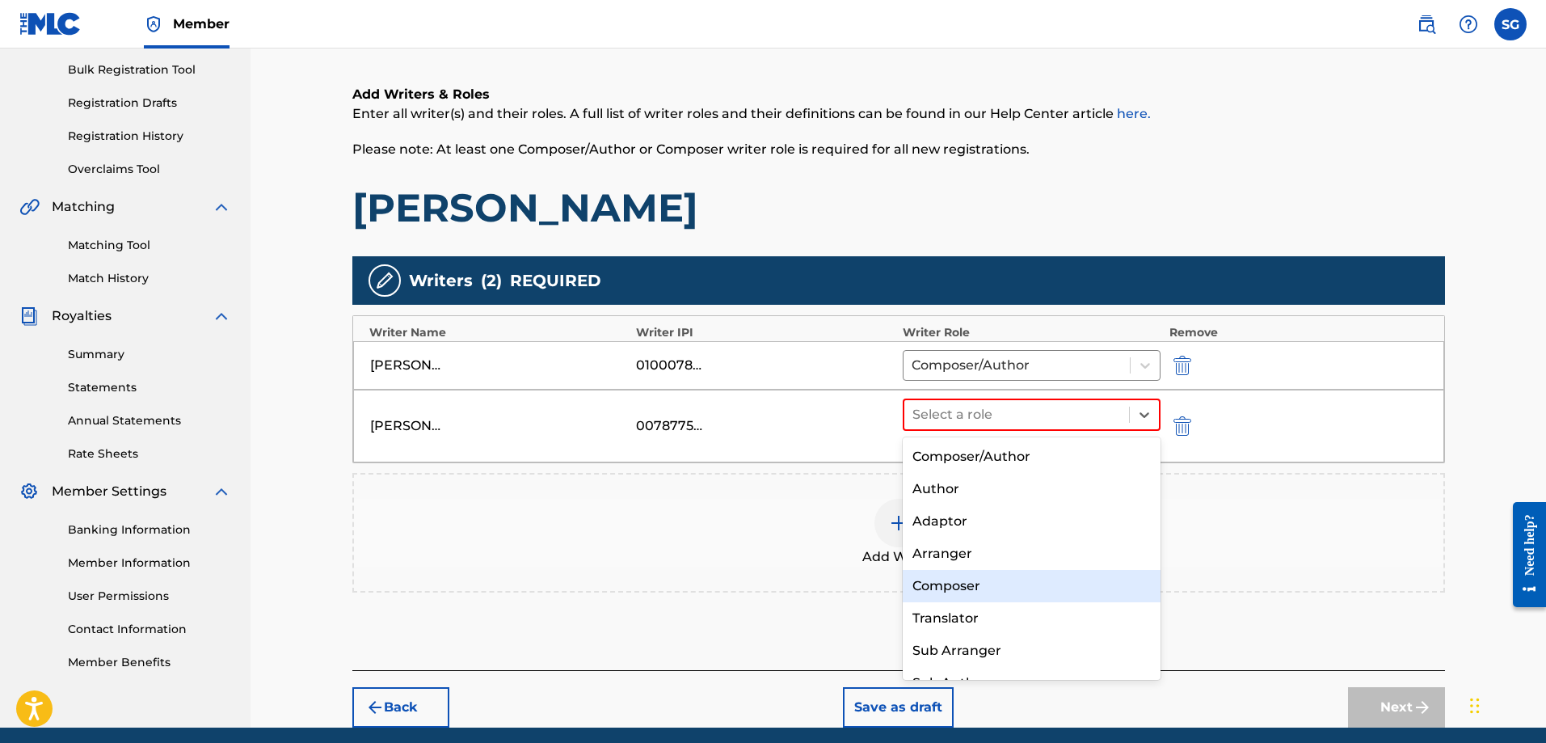
click at [997, 578] on div "Composer" at bounding box center [1032, 586] width 259 height 32
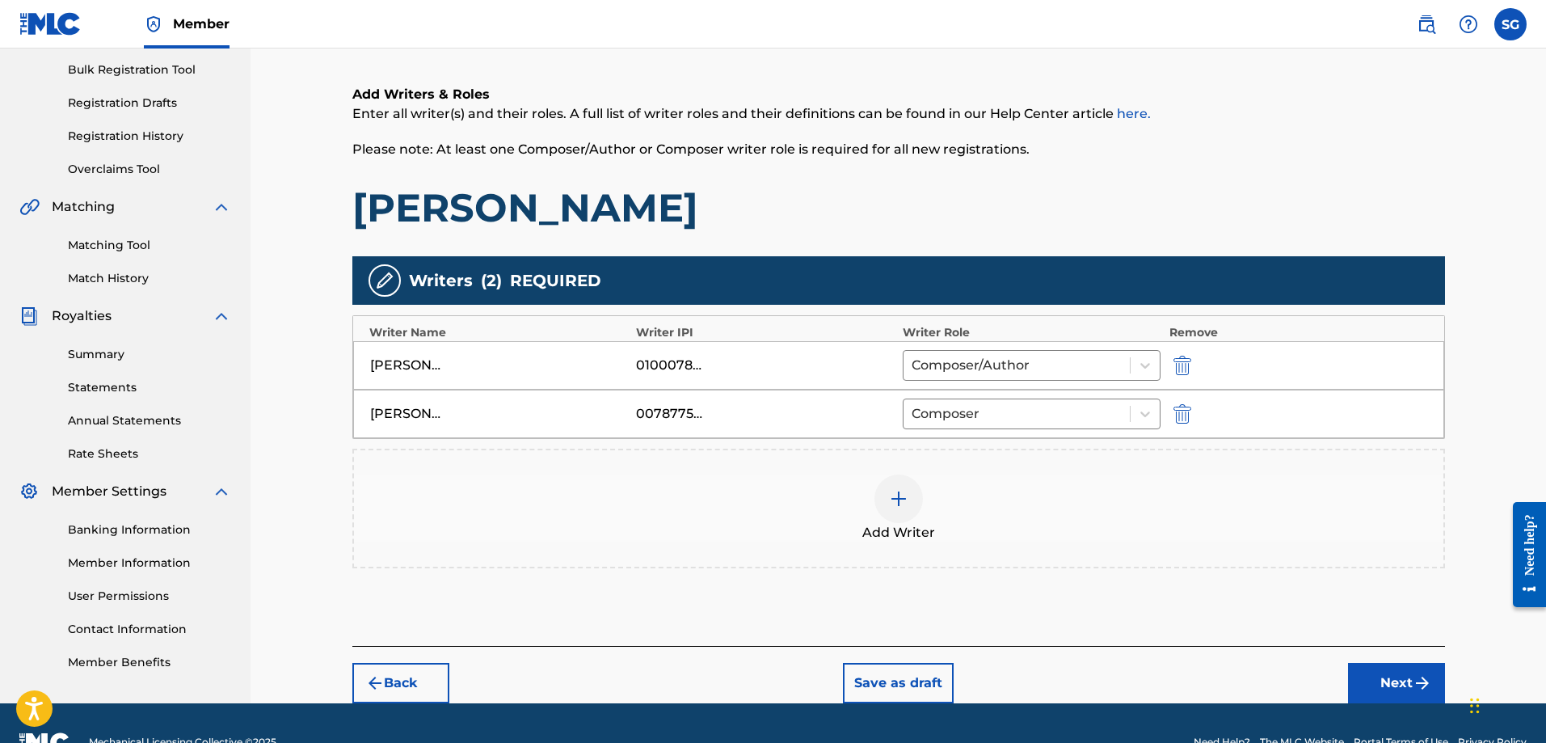
click at [887, 507] on div at bounding box center [898, 498] width 48 height 48
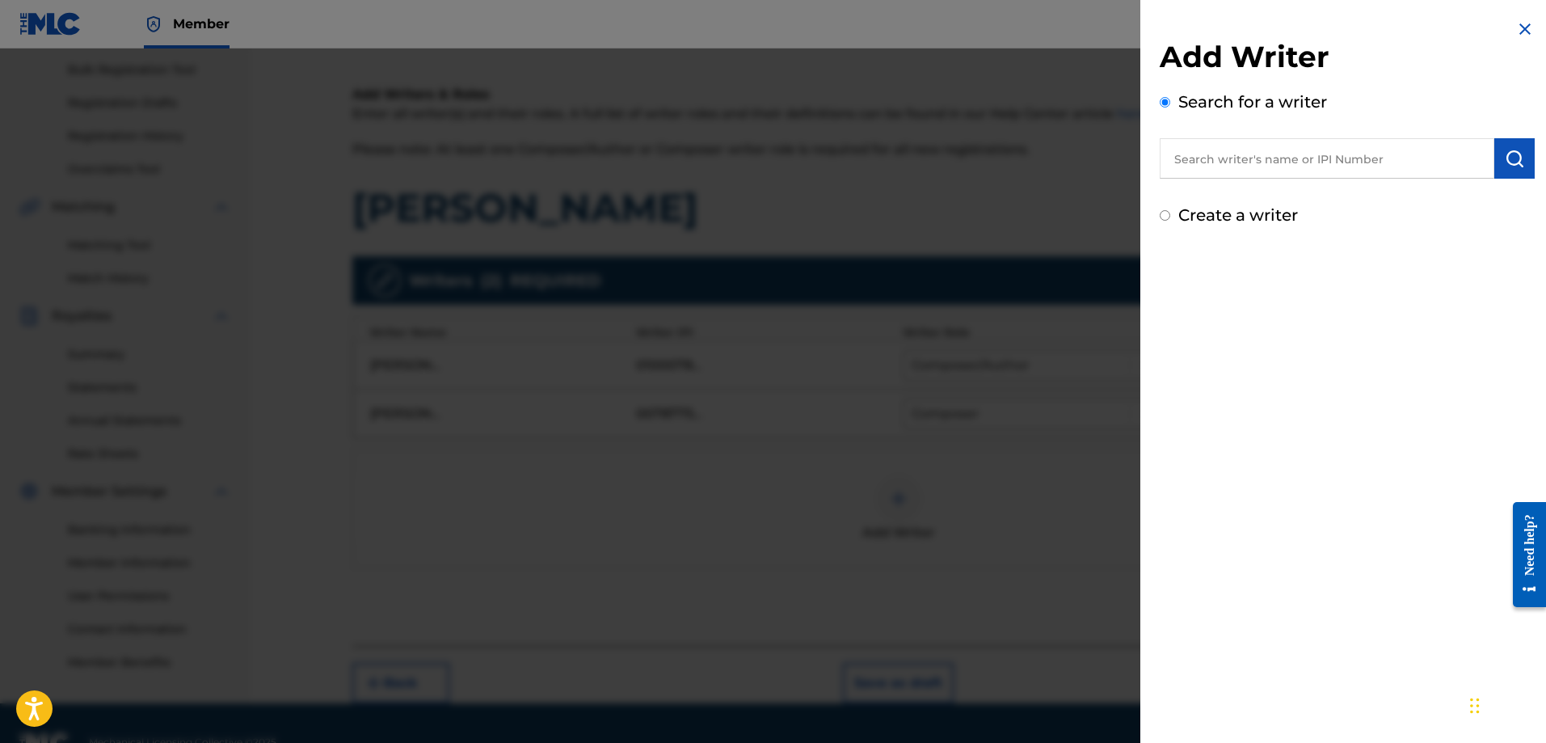
click at [1211, 160] on input "text" at bounding box center [1326, 158] width 335 height 40
paste input "[PERSON_NAME] JEIDEN AMARE"
type input "[PERSON_NAME] JEIDEN AMARE"
click at [1516, 154] on img "submit" at bounding box center [1513, 158] width 19 height 19
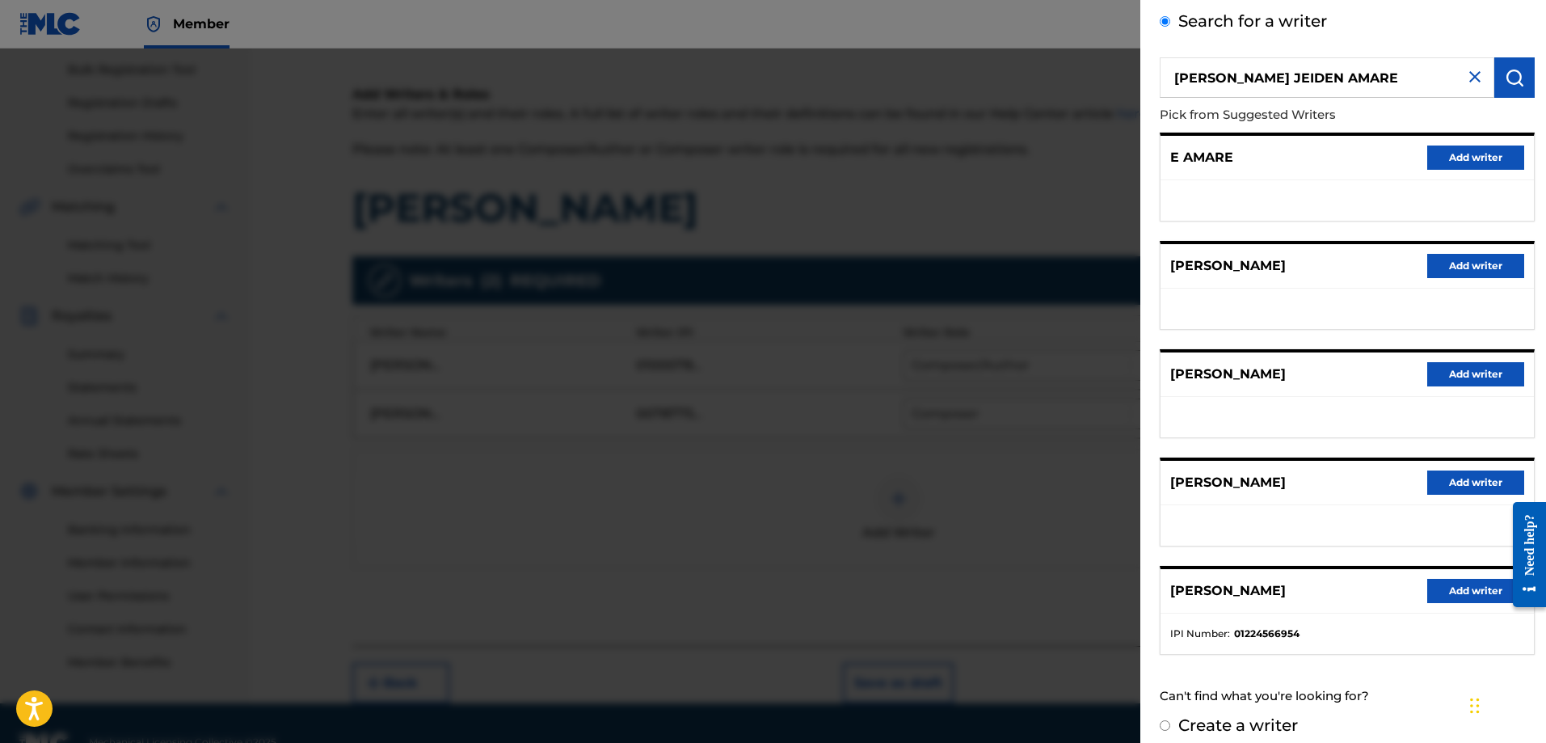
scroll to position [95, 0]
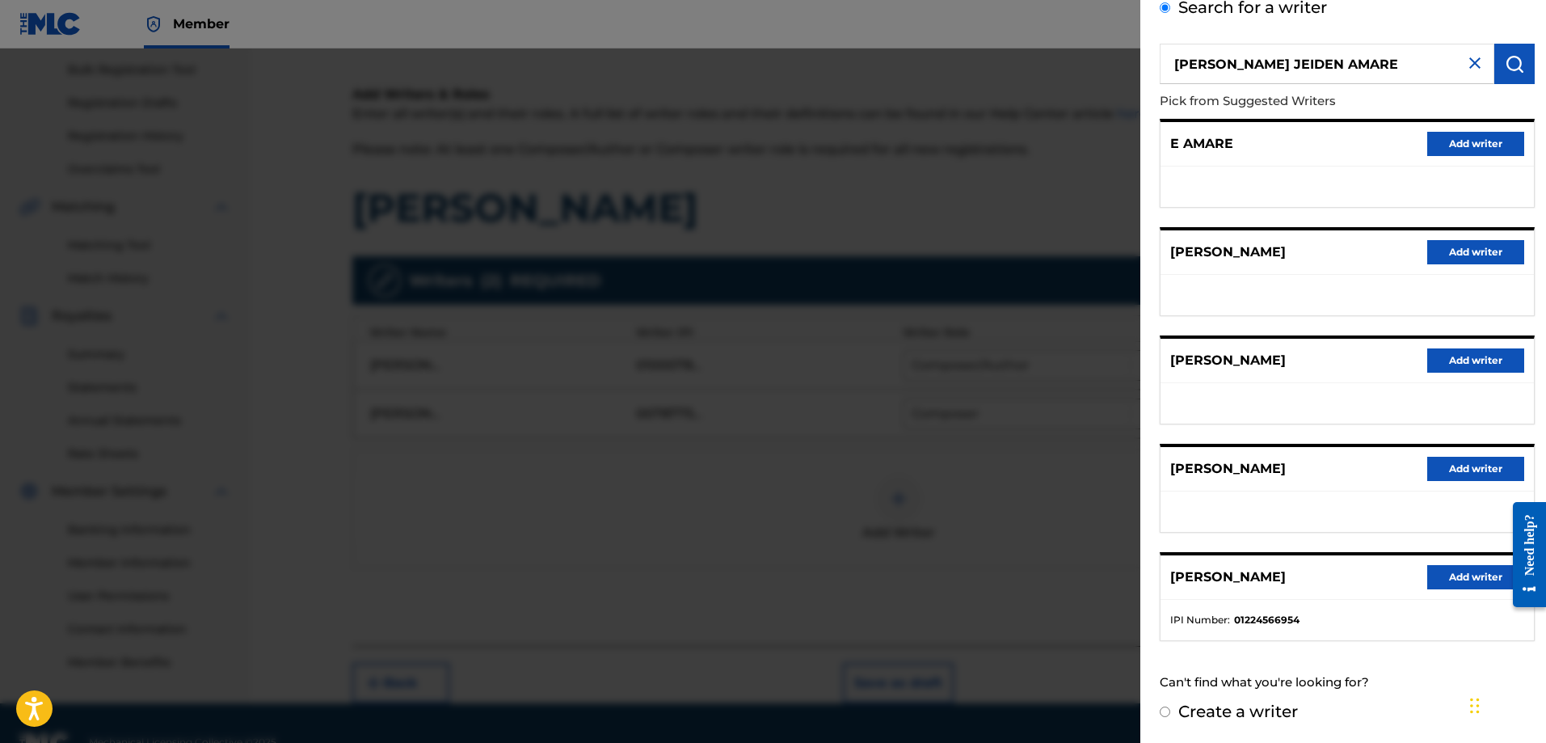
click at [1444, 467] on button "Add writer" at bounding box center [1475, 469] width 97 height 24
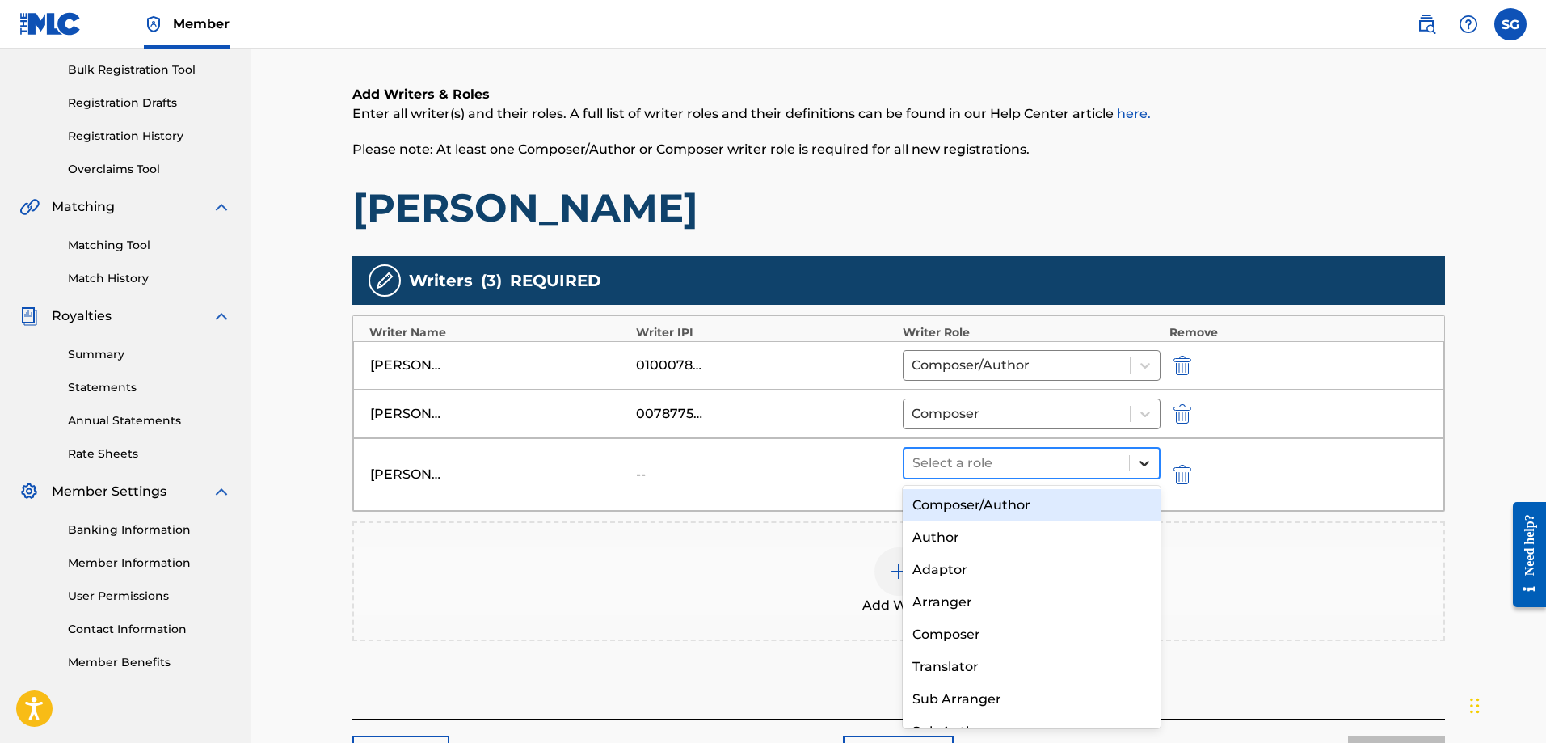
click at [1141, 464] on icon at bounding box center [1144, 463] width 16 height 16
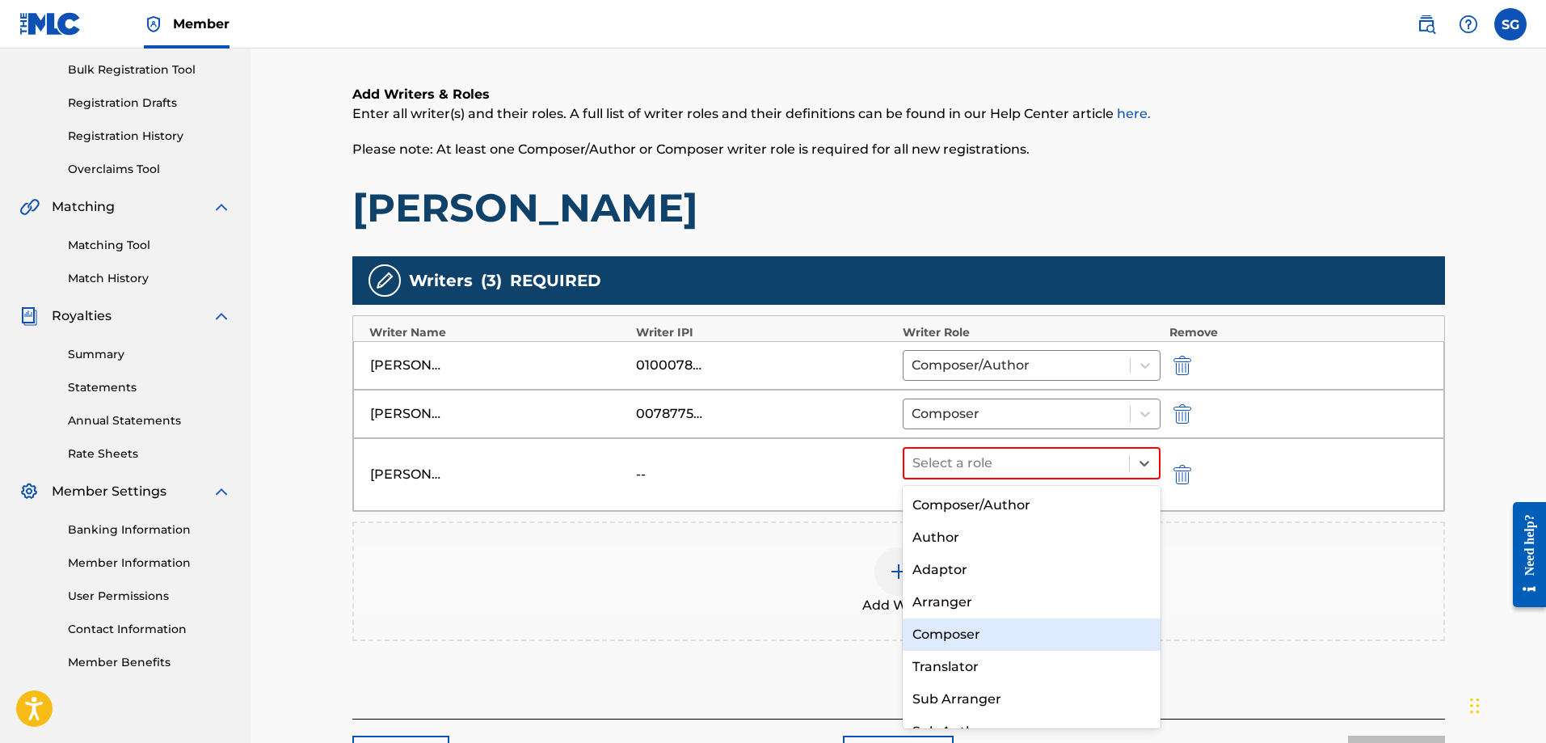
click at [997, 627] on div "Composer" at bounding box center [1032, 634] width 259 height 32
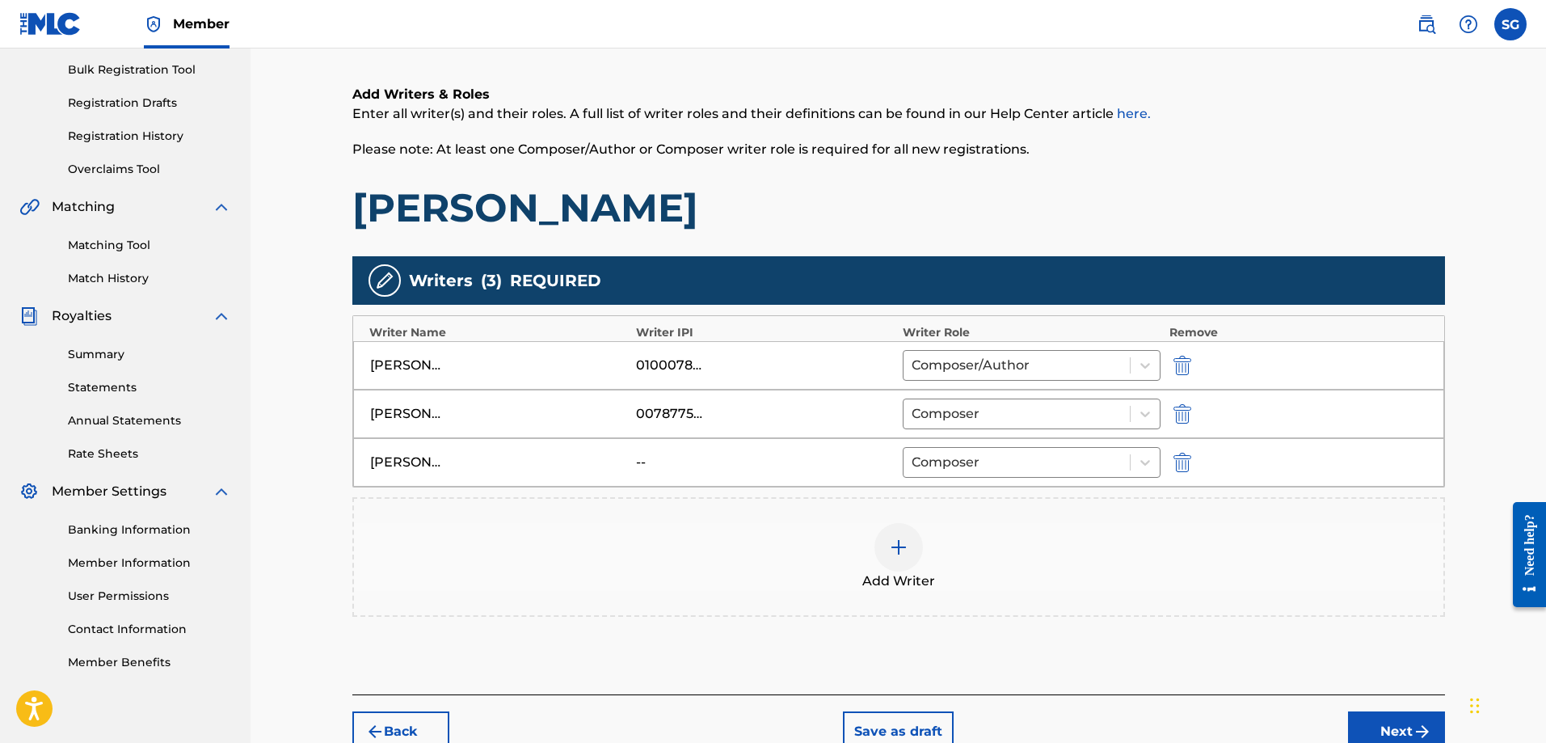
click at [896, 566] on div at bounding box center [898, 547] width 48 height 48
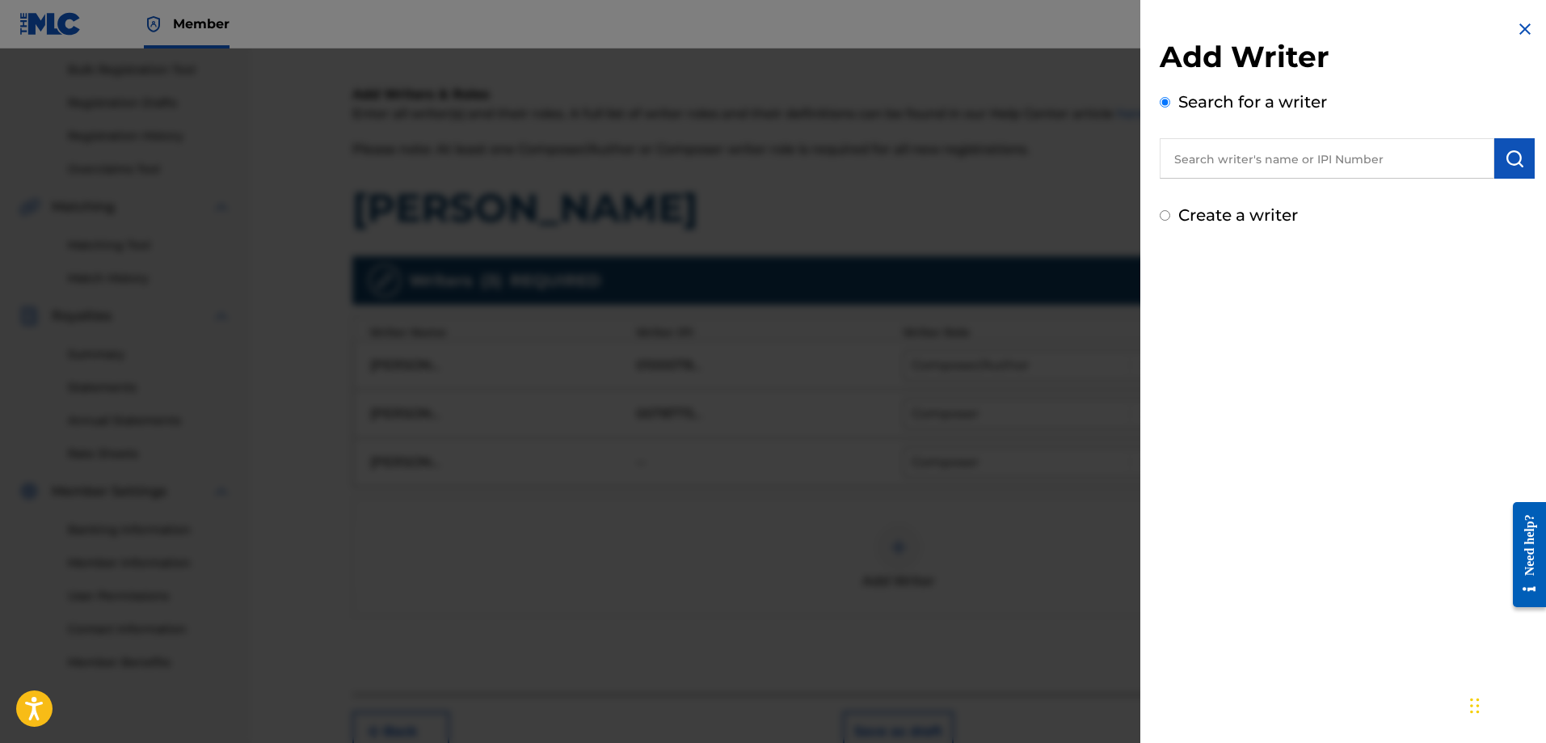
click at [1256, 154] on input "text" at bounding box center [1326, 158] width 335 height 40
paste input "[PERSON_NAME] [PERSON_NAME]"
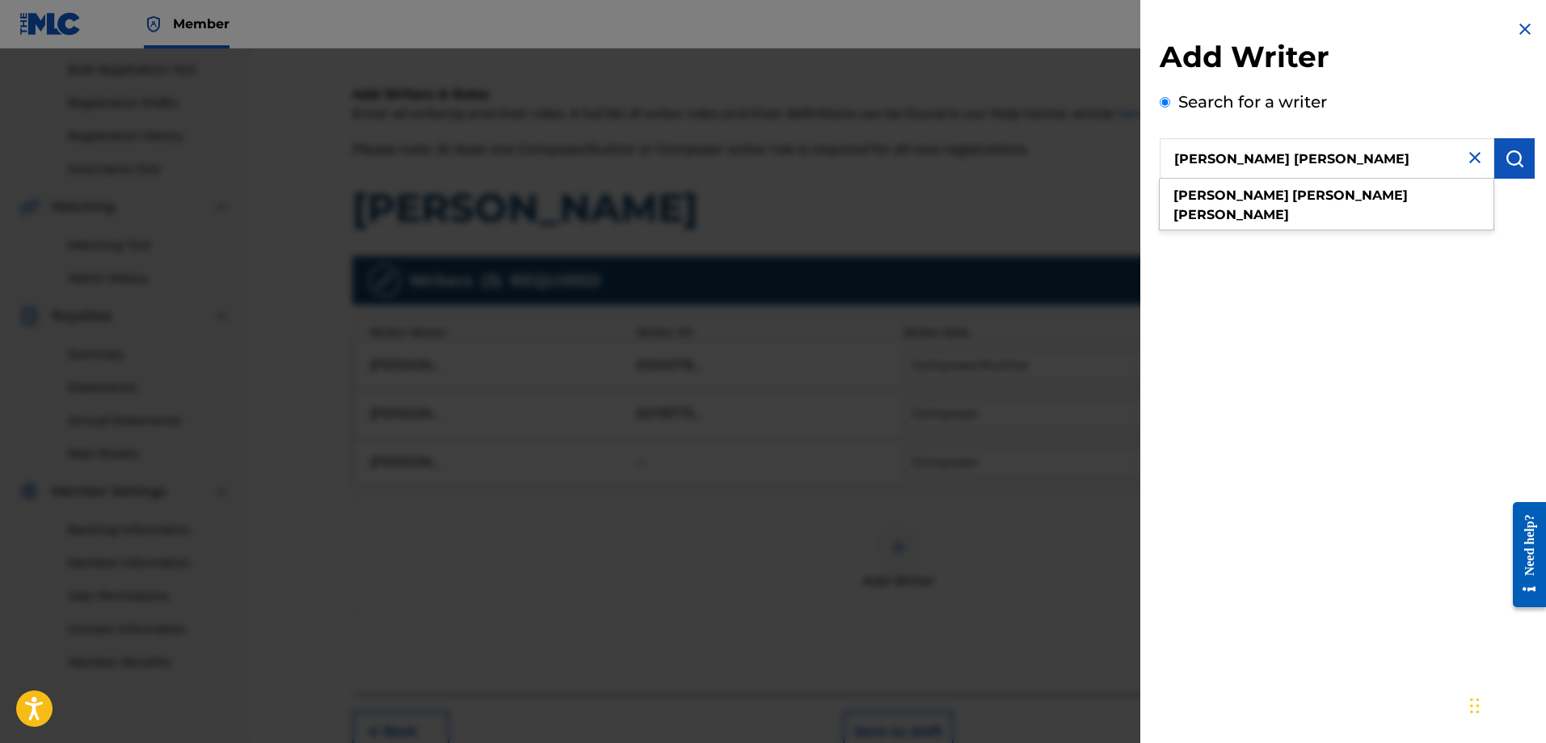
type input "[PERSON_NAME] [PERSON_NAME]"
click at [1509, 158] on img "submit" at bounding box center [1513, 158] width 19 height 19
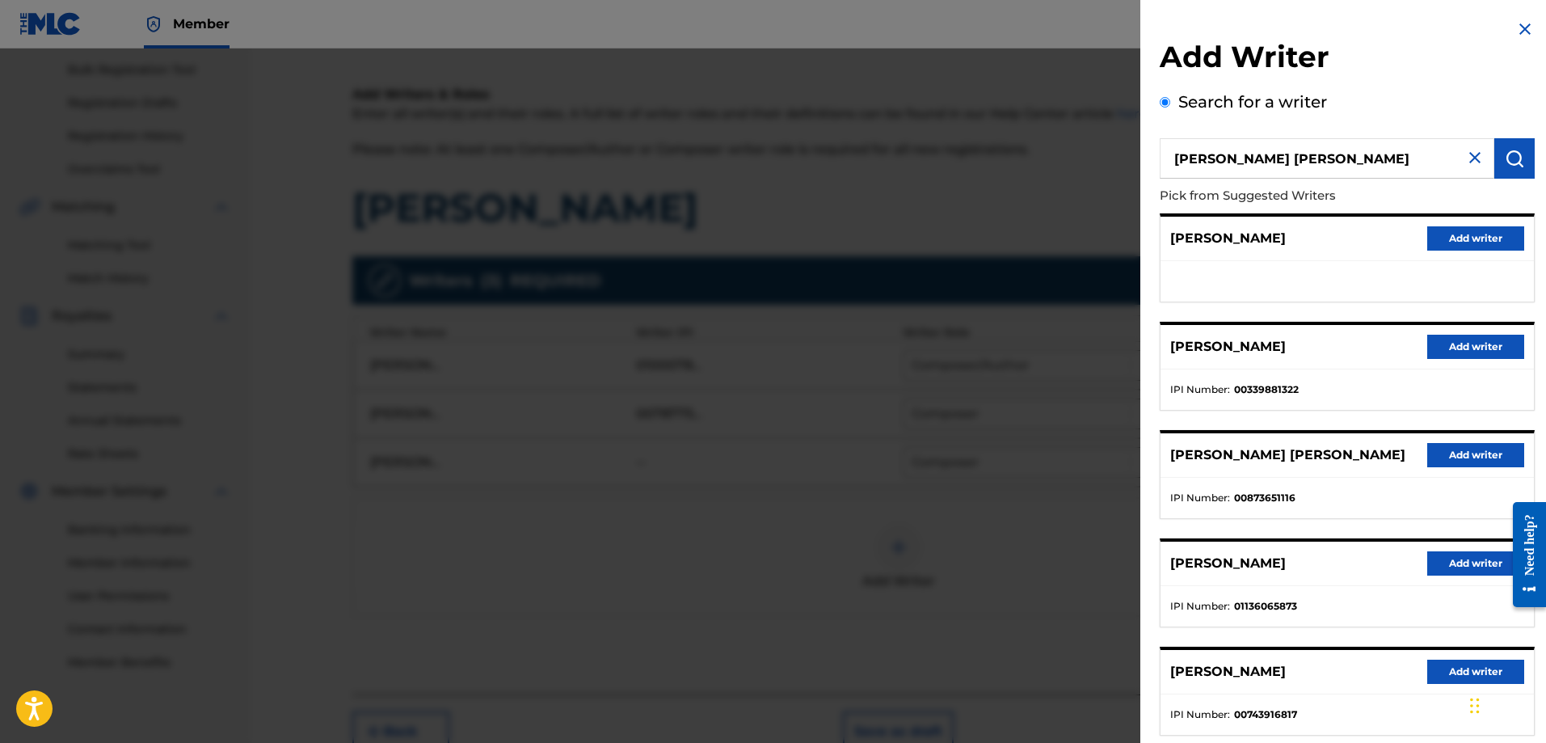
click at [1438, 455] on button "Add writer" at bounding box center [1475, 455] width 97 height 24
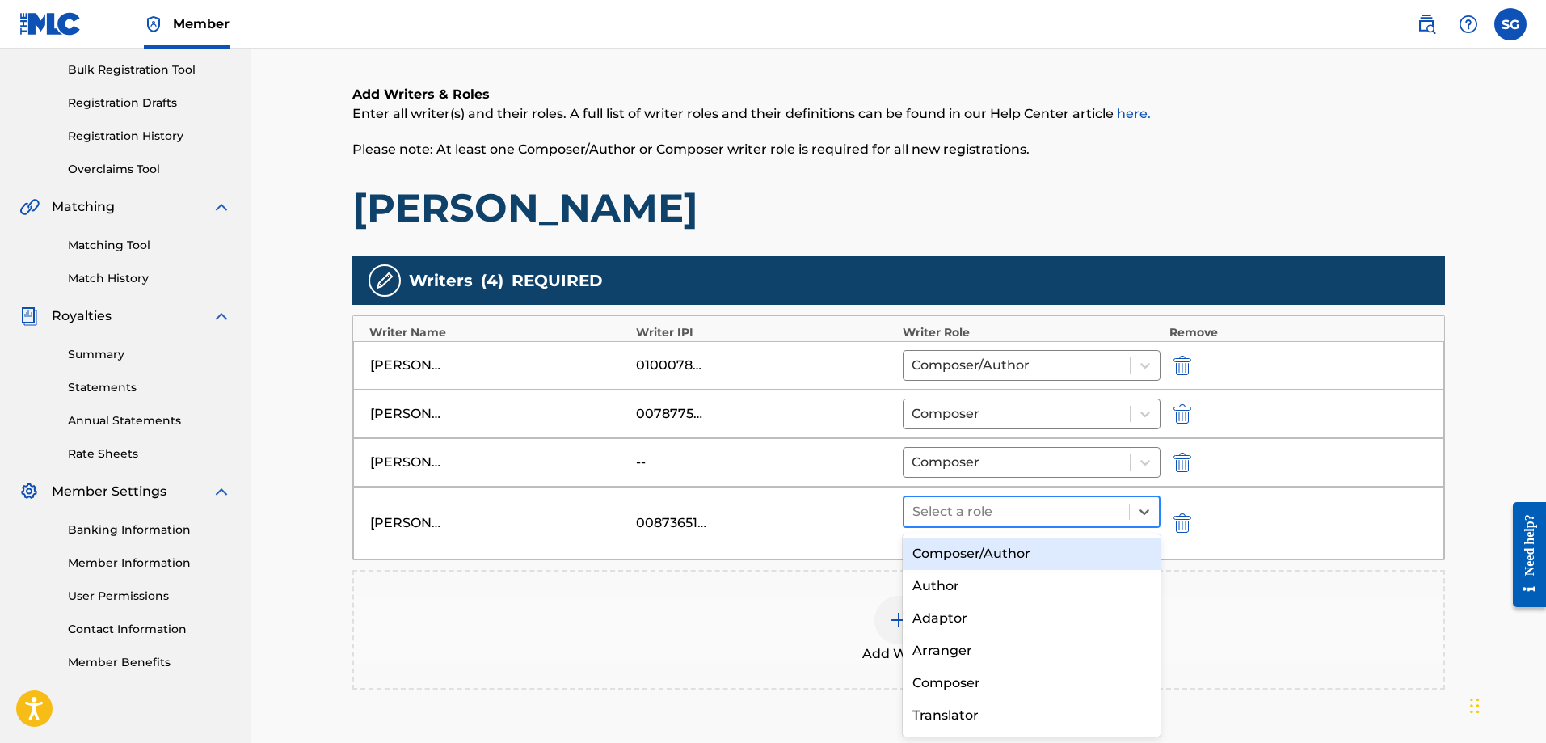
click at [1126, 516] on div "Select a role" at bounding box center [1016, 511] width 225 height 29
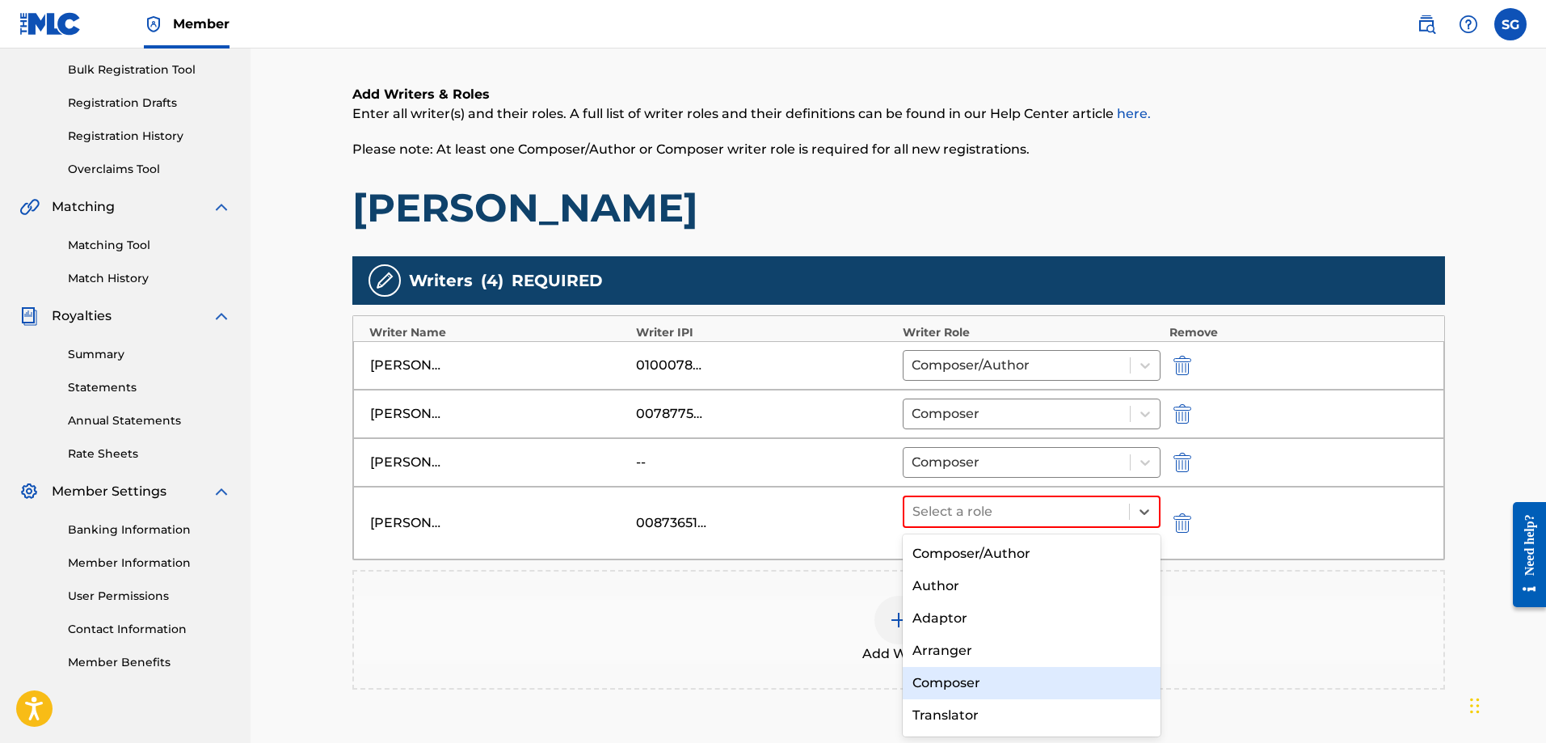
scroll to position [62, 0]
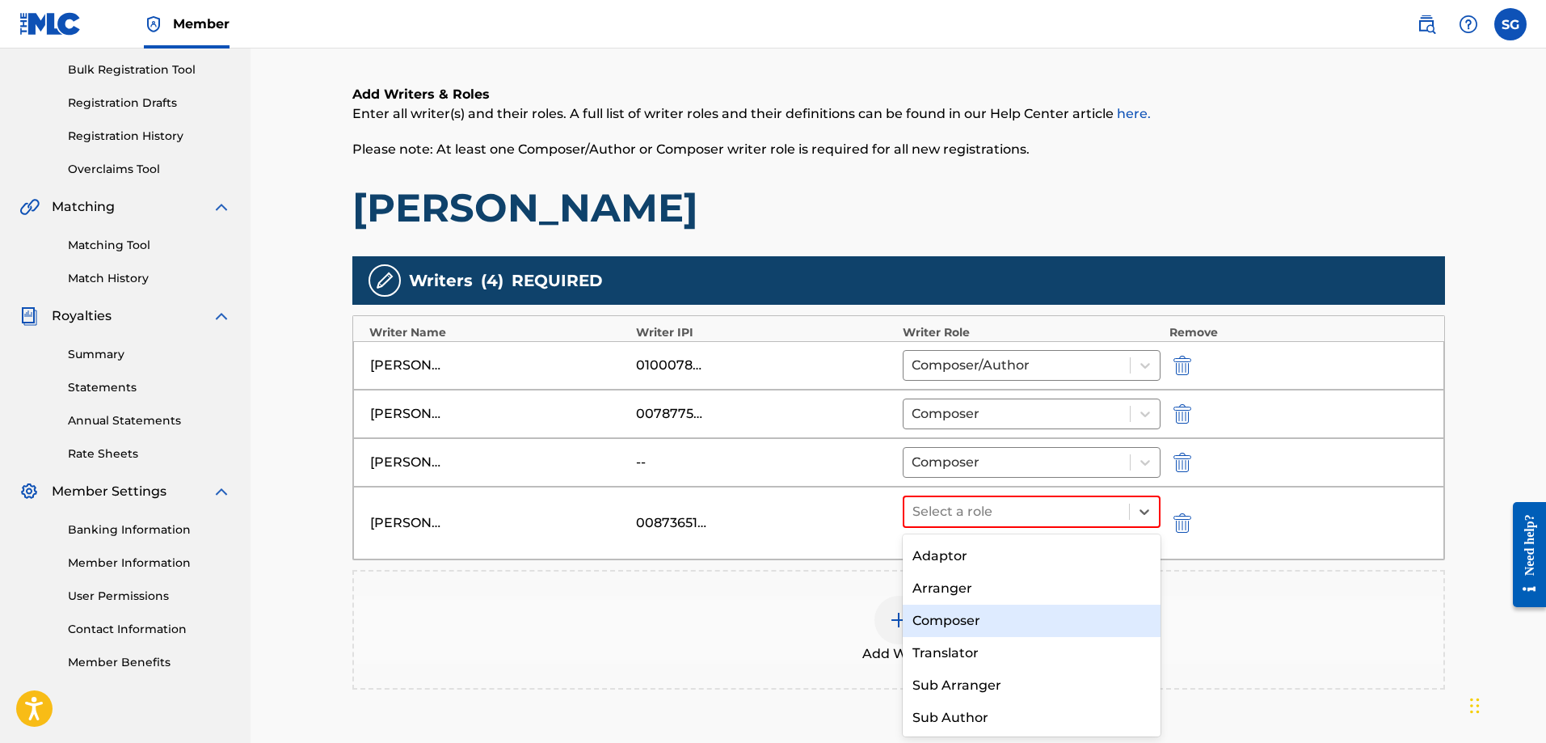
click at [979, 616] on div "Composer" at bounding box center [1032, 620] width 259 height 32
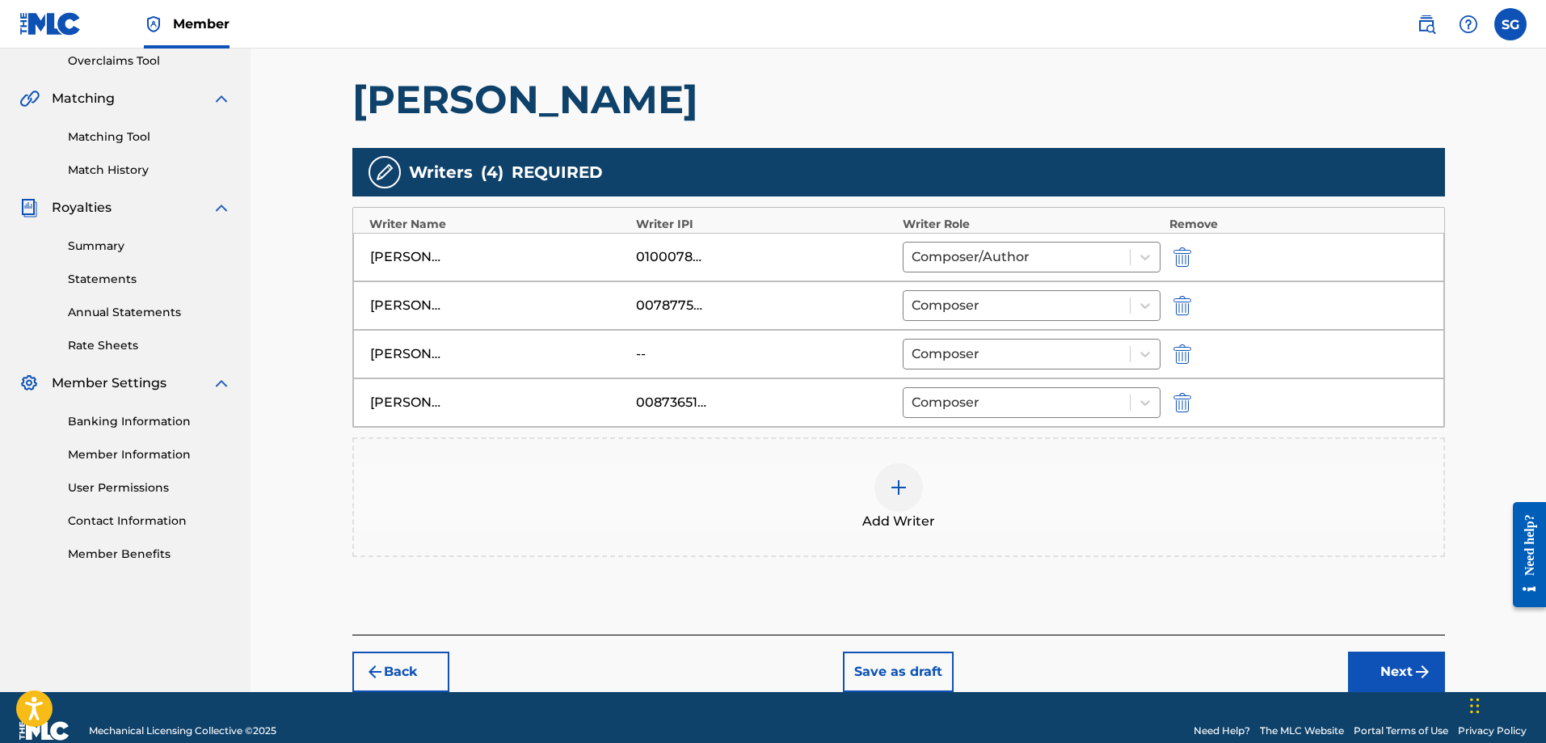
scroll to position [369, 0]
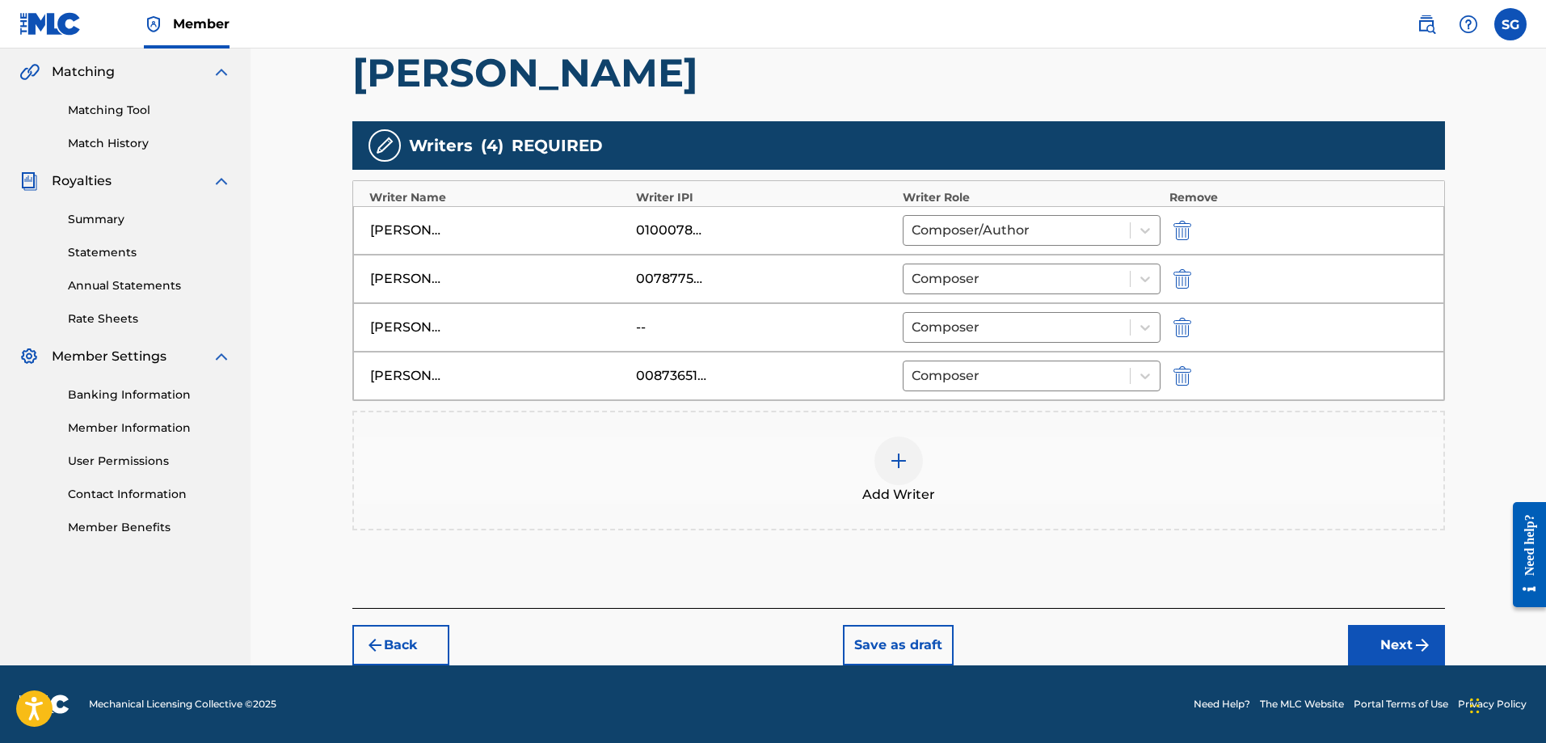
click at [1184, 333] on img "submit" at bounding box center [1182, 327] width 18 height 19
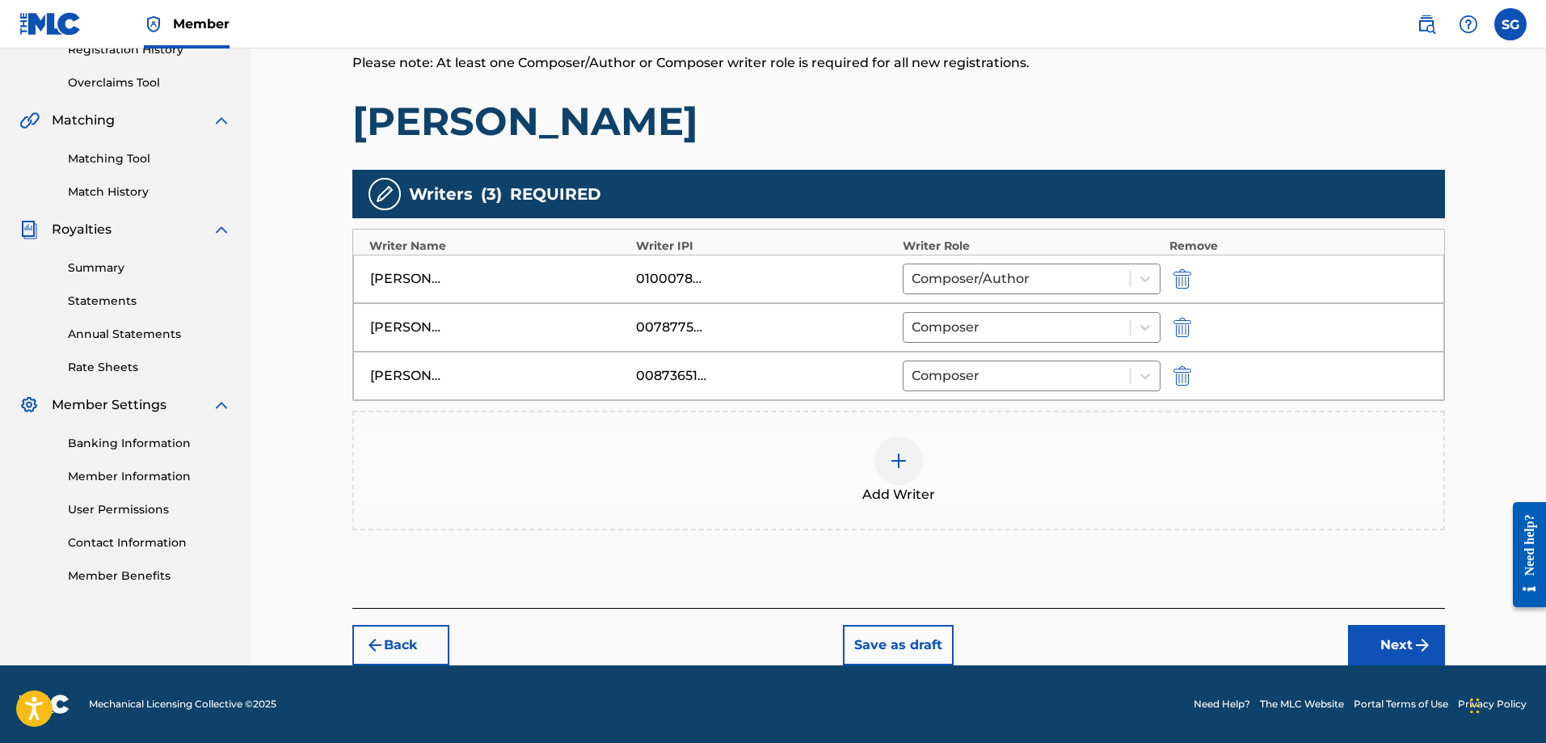
click at [905, 469] on img at bounding box center [898, 460] width 19 height 19
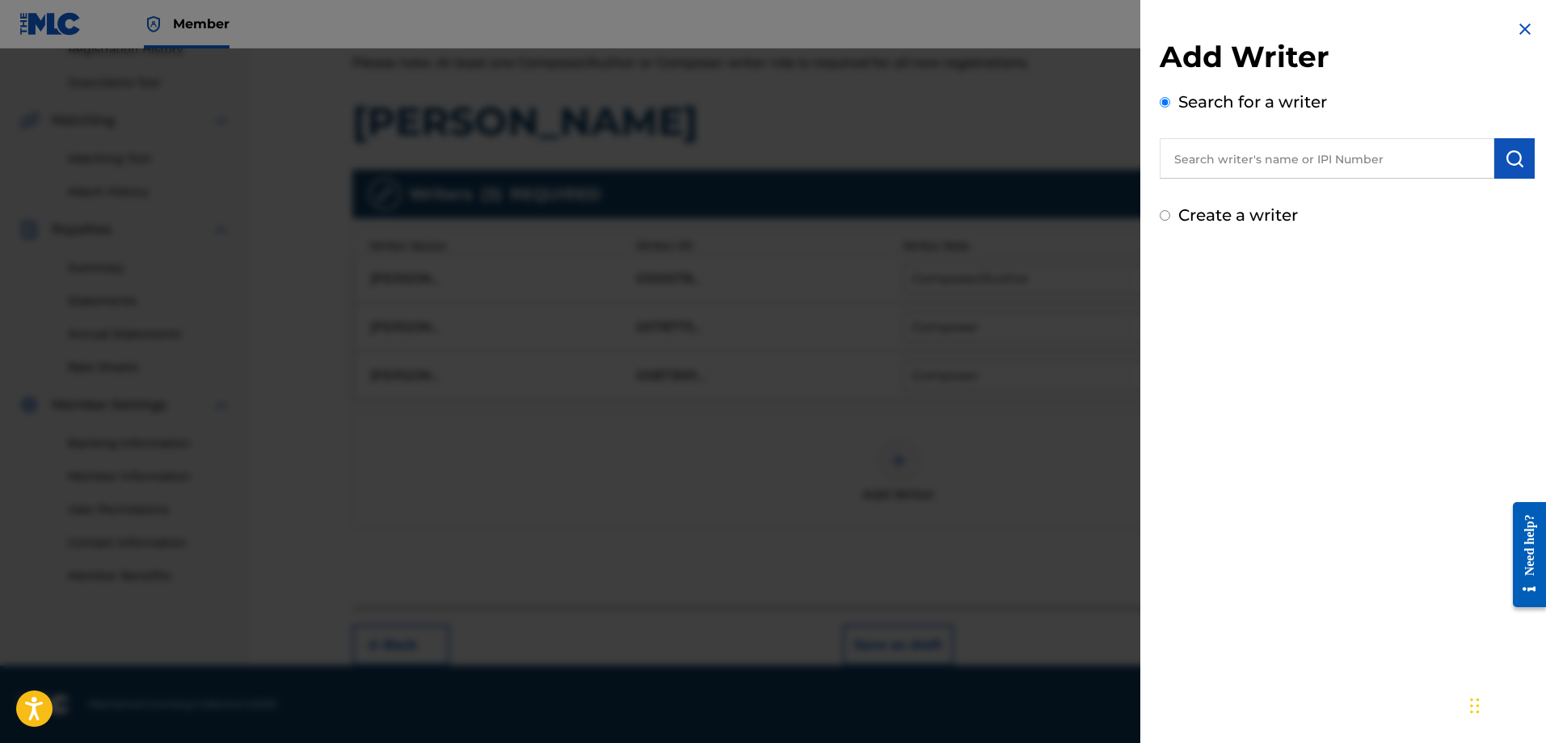
click at [1177, 217] on div "Create a writer" at bounding box center [1346, 215] width 375 height 24
click at [1167, 220] on input "Create a writer" at bounding box center [1164, 215] width 11 height 11
radio input "false"
radio input "true"
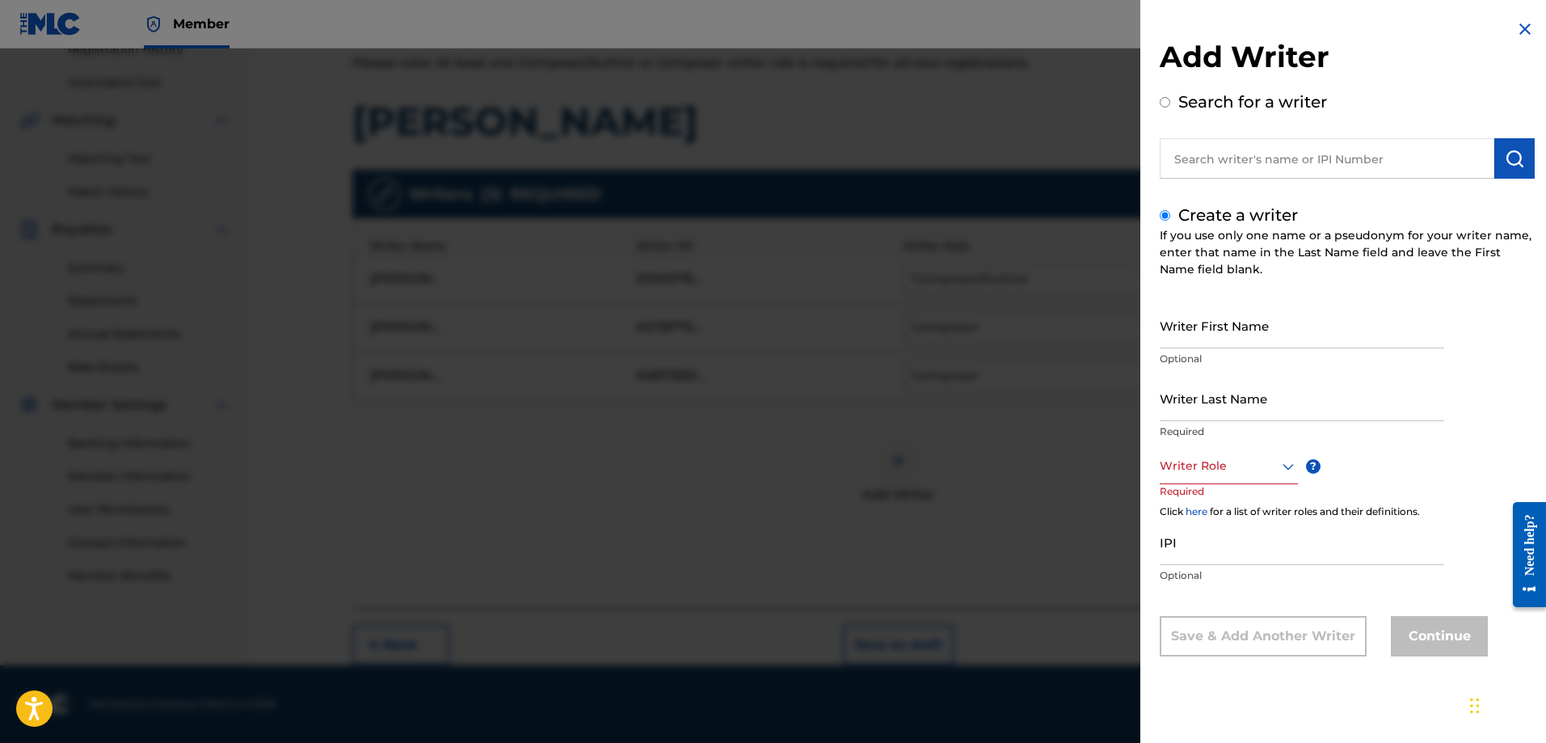
click at [1224, 410] on input "Writer Last Name" at bounding box center [1301, 398] width 284 height 46
paste input "[PERSON_NAME] JEIDEN AMARE"
type input "[PERSON_NAME] JEIDEN AMARE"
click at [1201, 339] on input "Writer First Name" at bounding box center [1301, 325] width 284 height 46
paste input "[PERSON_NAME] JEIDEN AMARE"
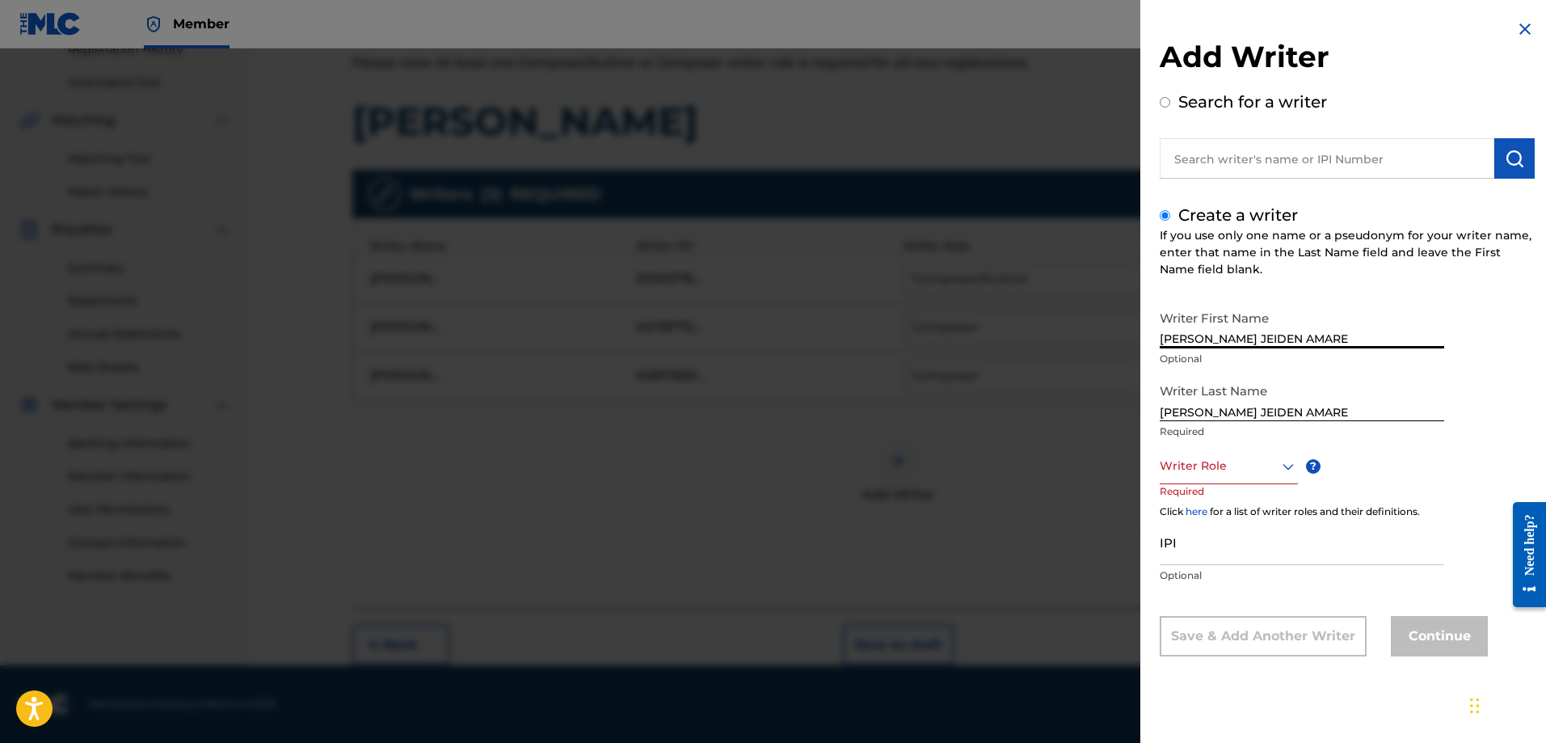
drag, startPoint x: 1262, startPoint y: 342, endPoint x: 1333, endPoint y: 343, distance: 71.1
click at [1333, 343] on input "[PERSON_NAME] JEIDEN AMARE" at bounding box center [1301, 325] width 284 height 46
drag, startPoint x: 1224, startPoint y: 336, endPoint x: 1145, endPoint y: 337, distance: 79.2
click at [1145, 337] on div "Add Writer Search for a writer Create a writer If you use only one name or a ps…" at bounding box center [1347, 350] width 414 height 700
type input "JEIDEN"
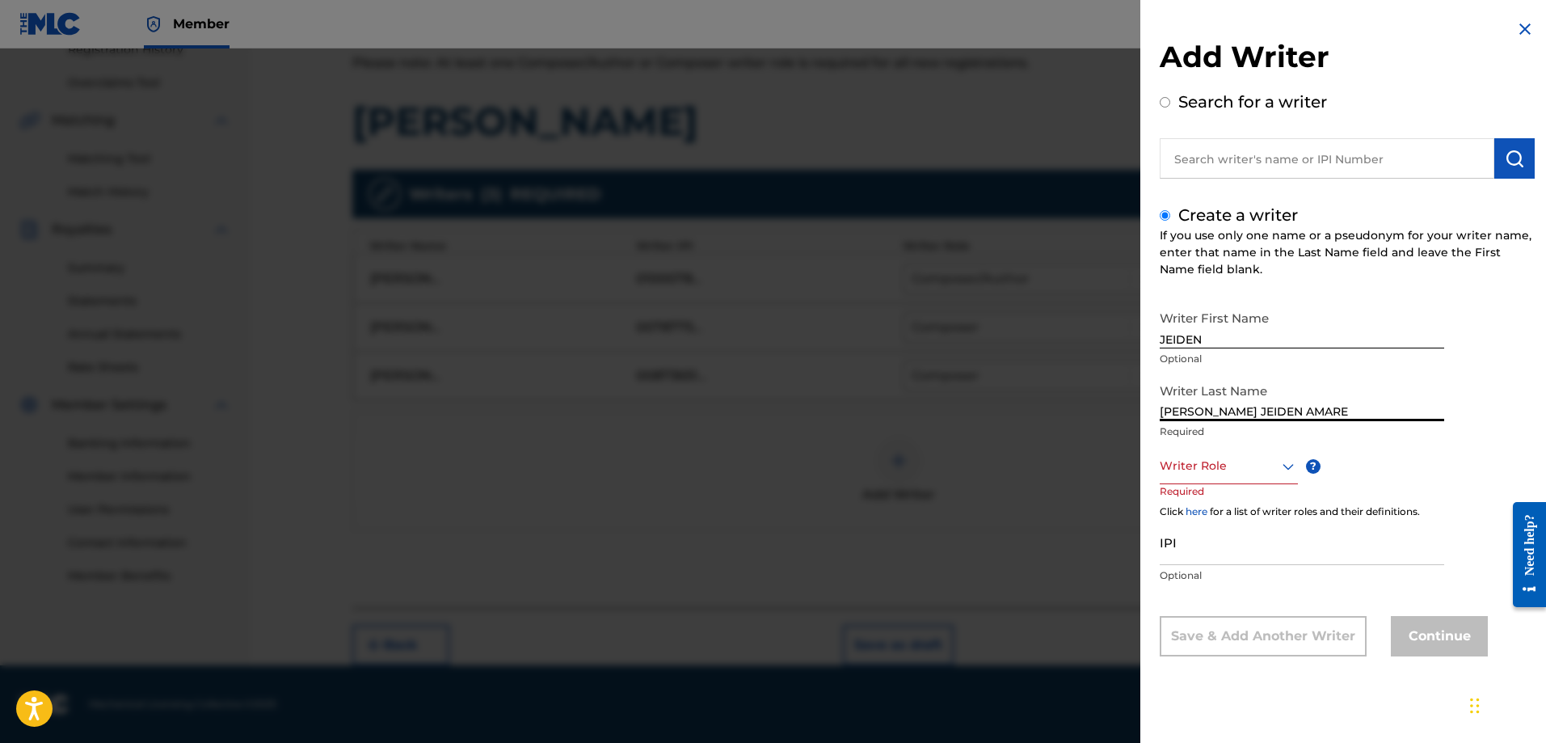
drag, startPoint x: 1227, startPoint y: 410, endPoint x: 1386, endPoint y: 419, distance: 159.4
click at [1386, 418] on input "[PERSON_NAME] JEIDEN AMARE" at bounding box center [1301, 398] width 284 height 46
type input "[PERSON_NAME]"
click at [1286, 461] on icon at bounding box center [1287, 466] width 19 height 19
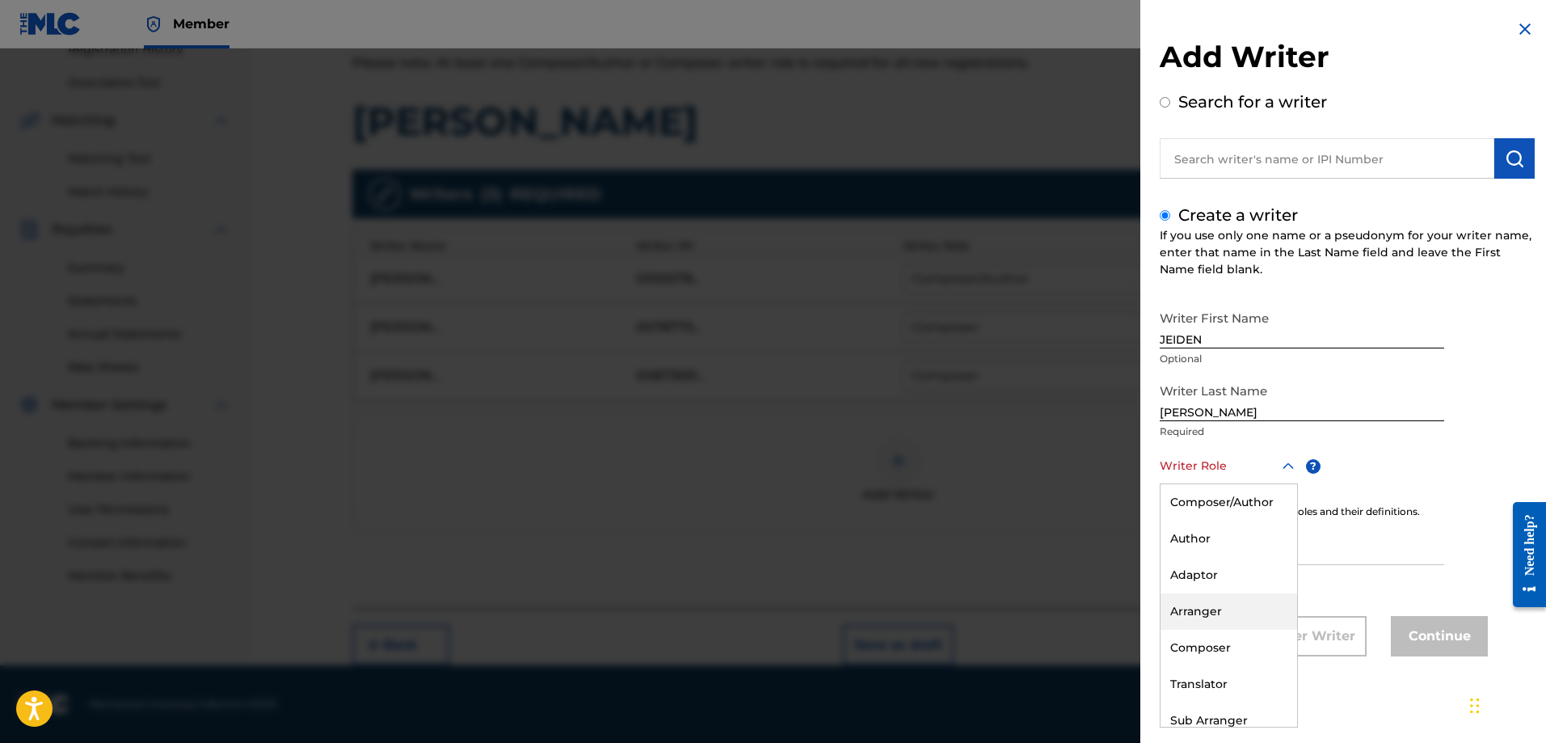
click at [1216, 620] on div "Arranger" at bounding box center [1228, 611] width 137 height 36
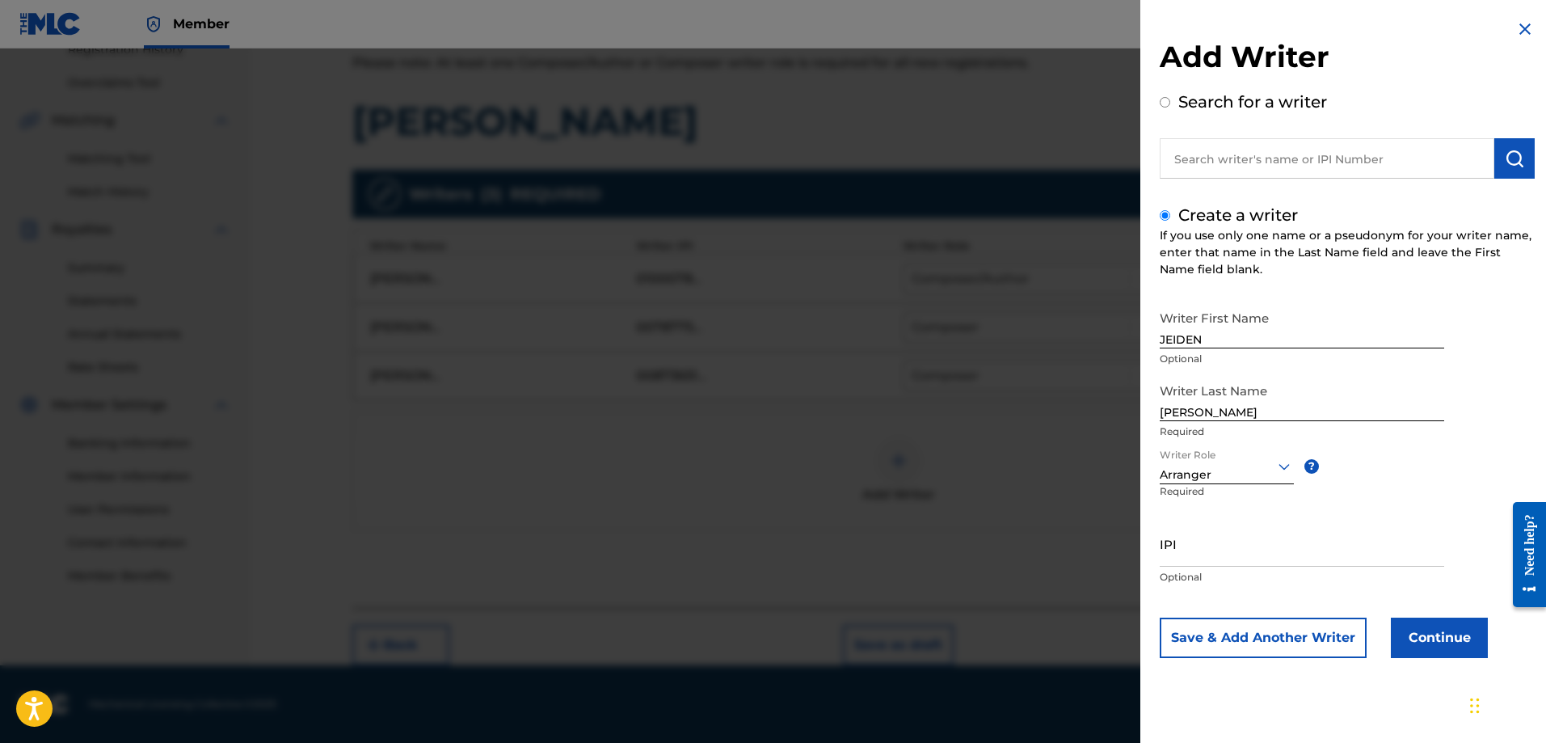
click at [1216, 620] on button "Save & Add Another Writer" at bounding box center [1262, 637] width 207 height 40
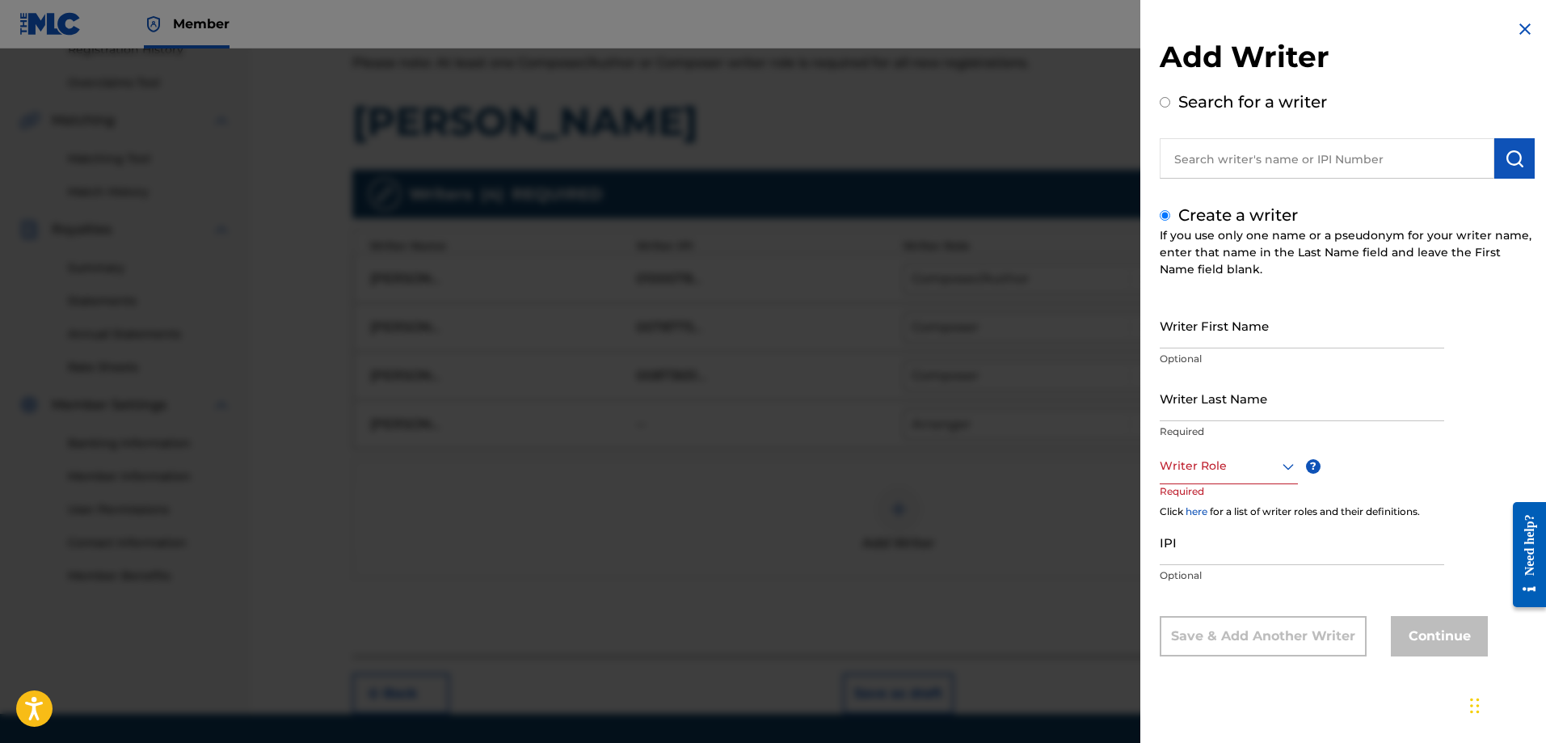
click at [1020, 533] on div at bounding box center [773, 419] width 1546 height 743
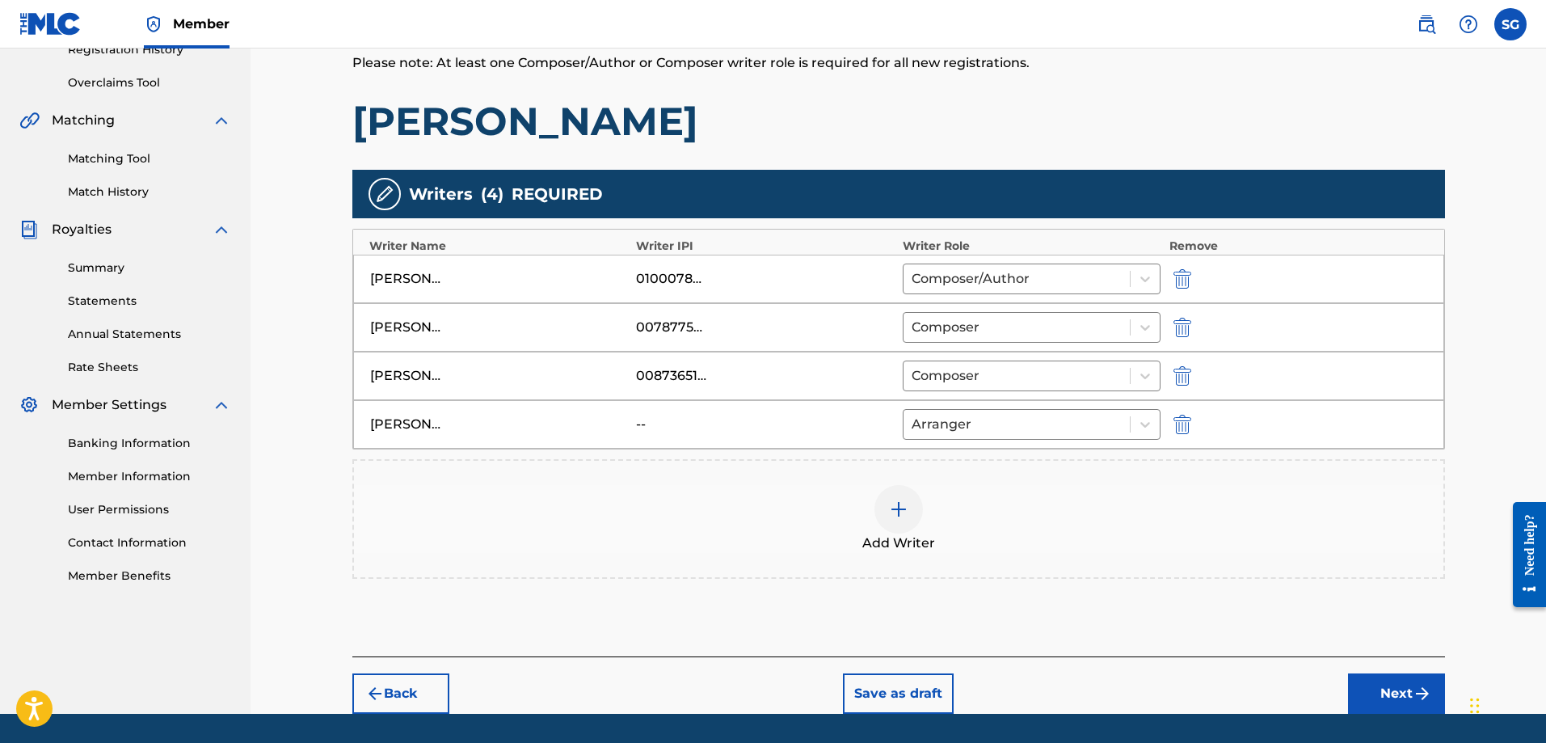
click at [864, 417] on div "--" at bounding box center [765, 423] width 259 height 19
click at [1177, 426] on img "submit" at bounding box center [1182, 423] width 18 height 19
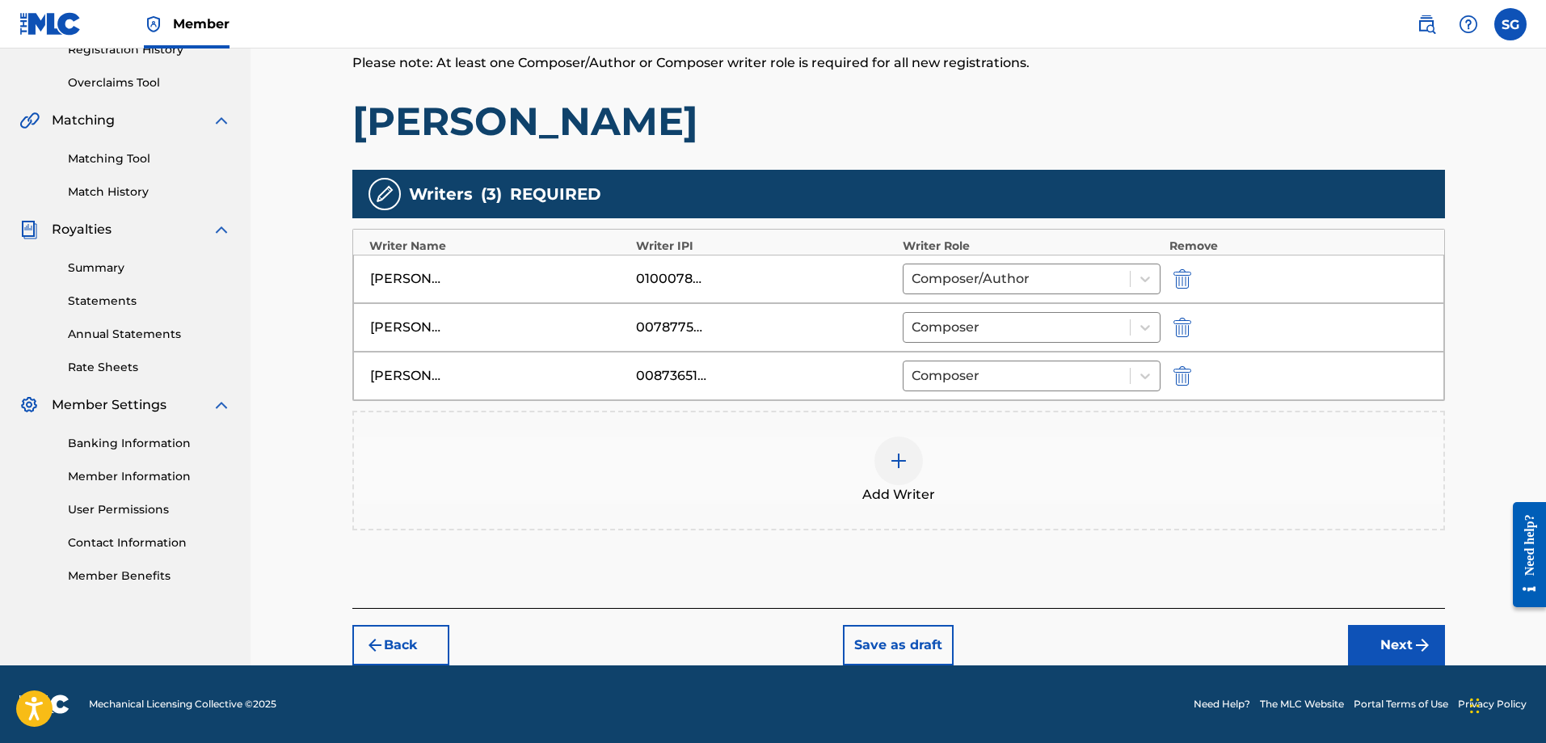
click at [913, 461] on div at bounding box center [898, 460] width 48 height 48
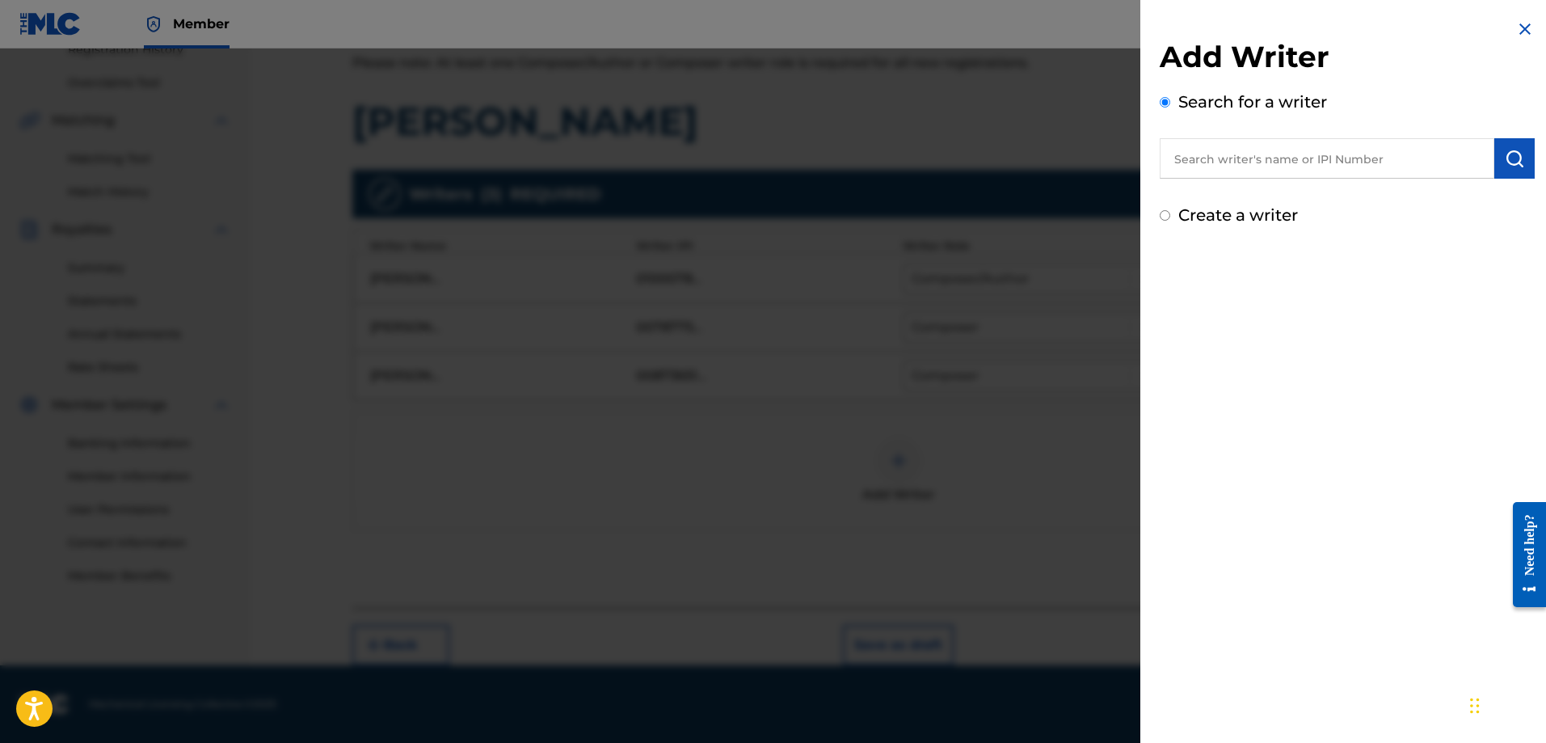
click at [1260, 216] on label "Create a writer" at bounding box center [1238, 214] width 120 height 19
radio input "true"
click at [1170, 216] on input "Create a writer" at bounding box center [1164, 215] width 11 height 11
radio input "false"
radio input "true"
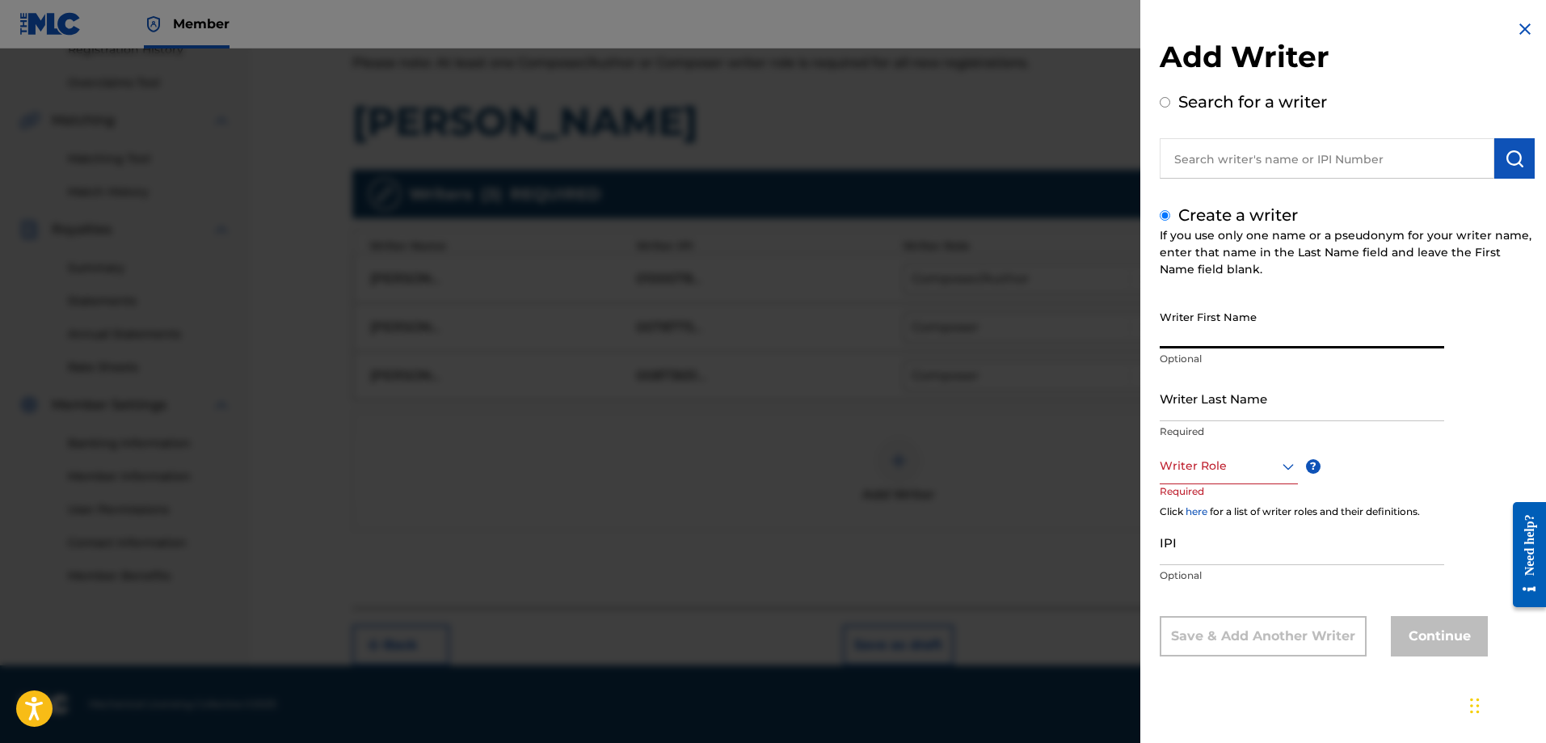
click at [1229, 344] on input "Writer First Name" at bounding box center [1301, 325] width 284 height 46
paste input "[PERSON_NAME] JEIDEN AMARE"
type input "[PERSON_NAME] JEIDEN AMARE"
click at [1238, 393] on input "Writer Last Name" at bounding box center [1301, 398] width 284 height 46
paste input "[PERSON_NAME] JEIDEN AMARE"
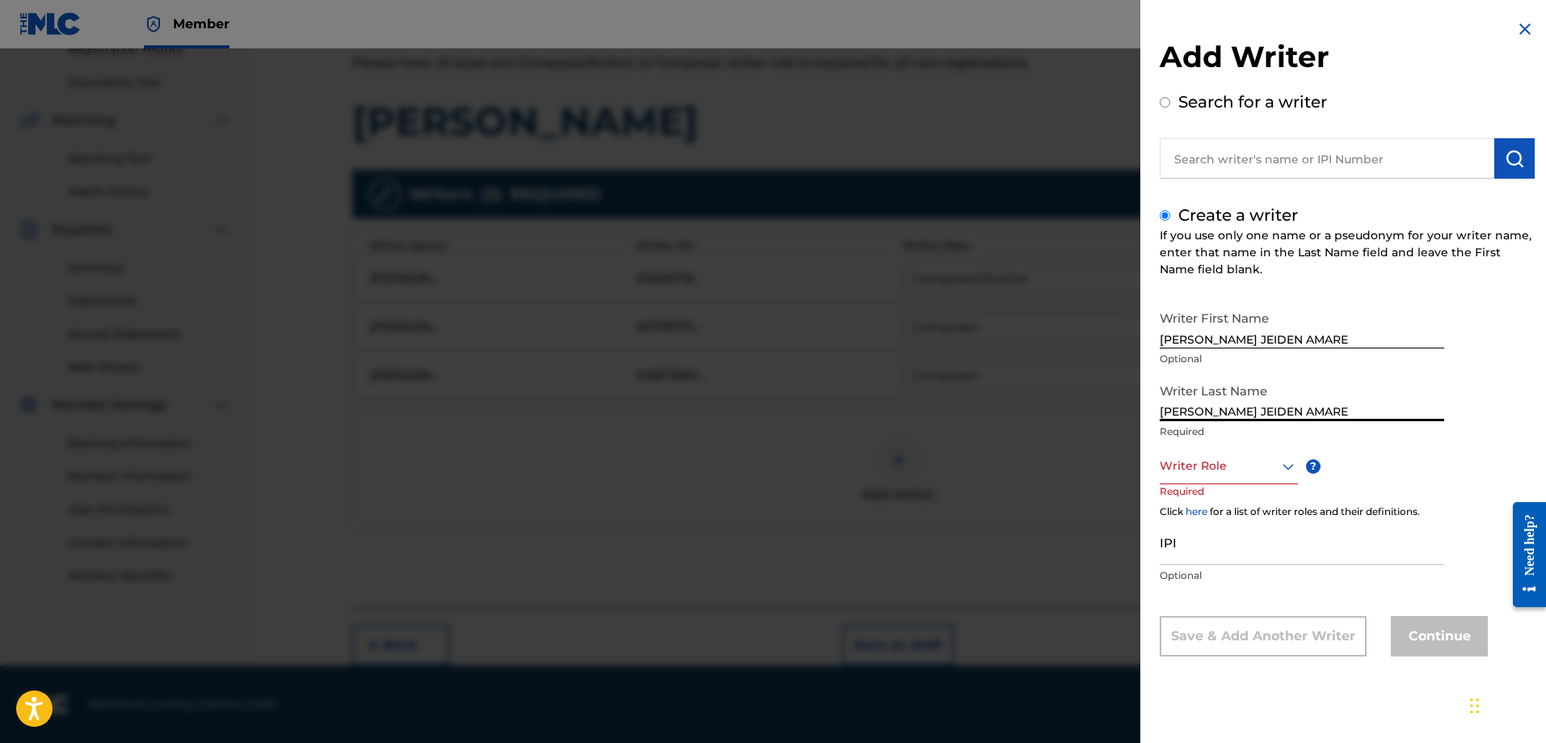
drag, startPoint x: 1224, startPoint y: 412, endPoint x: 1344, endPoint y: 419, distance: 119.8
click at [1344, 419] on input "[PERSON_NAME] JEIDEN AMARE" at bounding box center [1301, 398] width 284 height 46
type input "[PERSON_NAME]"
drag, startPoint x: 1225, startPoint y: 339, endPoint x: 1156, endPoint y: 340, distance: 68.7
click at [1103, 344] on div "Add Writer Search for a writer Create a writer If you use only one name or a ps…" at bounding box center [773, 395] width 1546 height 694
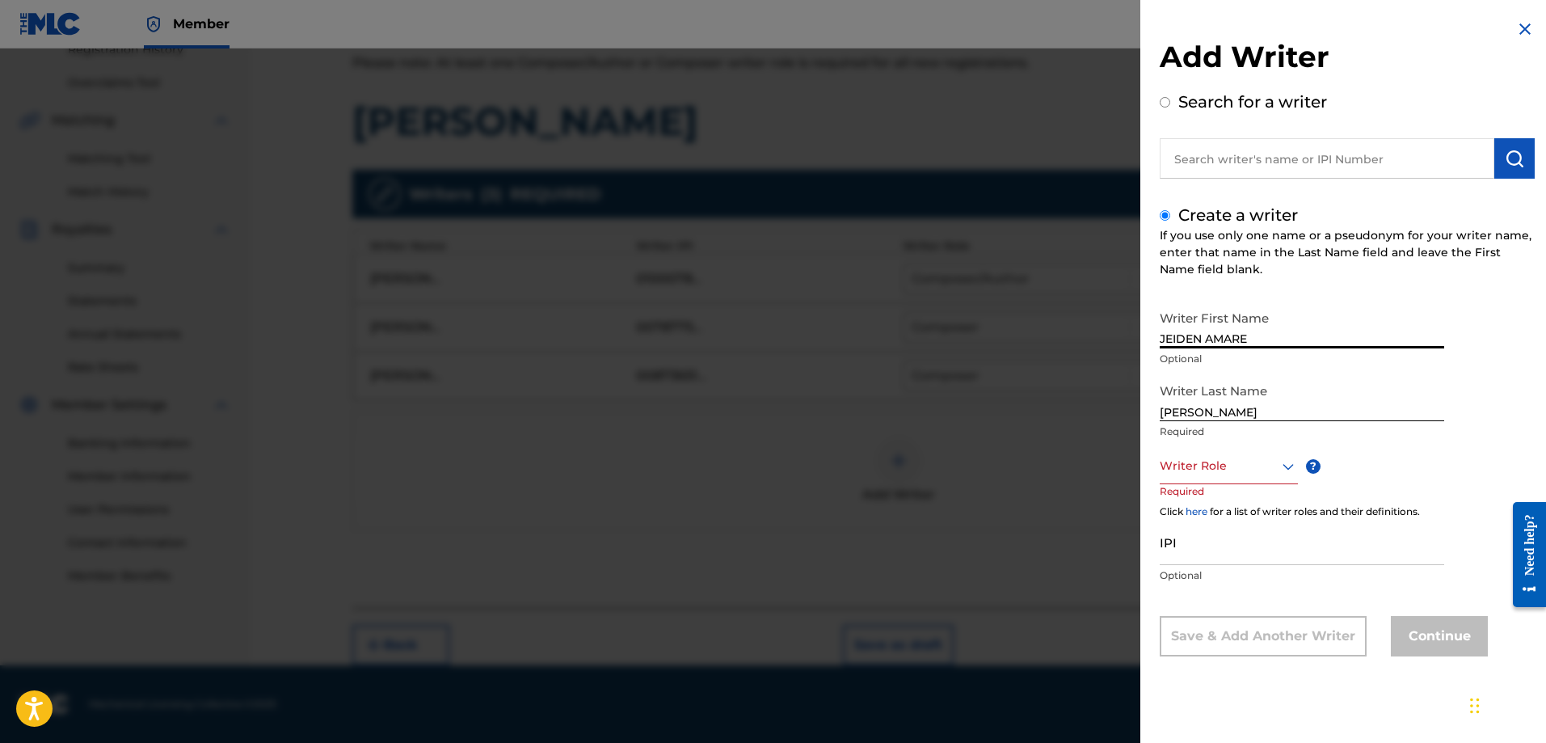
drag, startPoint x: 1263, startPoint y: 344, endPoint x: 1204, endPoint y: 349, distance: 59.2
click at [1204, 349] on div "Writer First Name [PERSON_NAME] Optional" at bounding box center [1301, 338] width 284 height 73
type input "JEIDEN"
click at [1271, 460] on div at bounding box center [1228, 466] width 138 height 20
click at [1221, 638] on div "Composer" at bounding box center [1228, 647] width 137 height 36
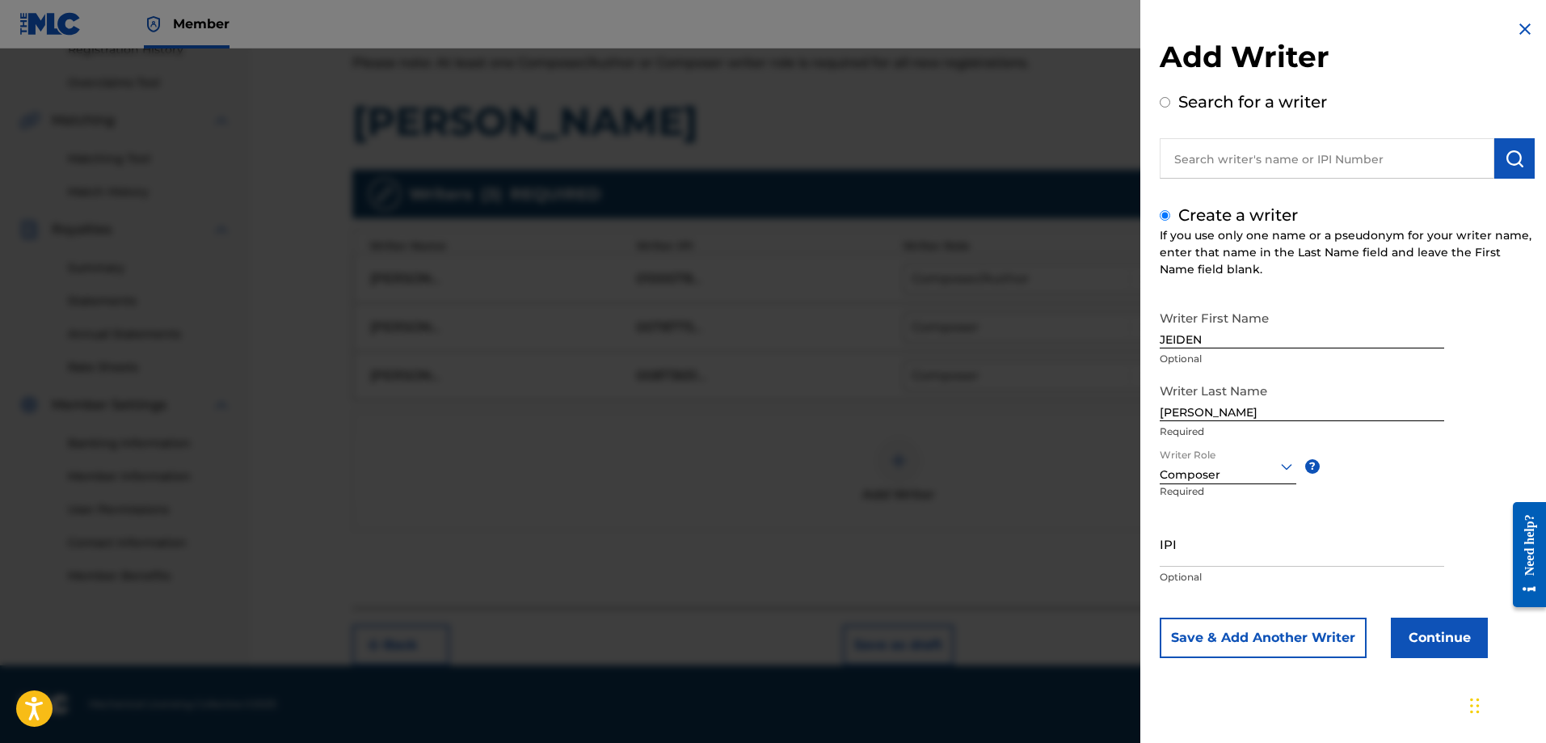
click at [1226, 555] on input "IPI" at bounding box center [1301, 543] width 284 height 46
paste input "01214240705"
type input "01214240705"
click at [1251, 648] on button "Save & Add Another Writer" at bounding box center [1262, 637] width 207 height 40
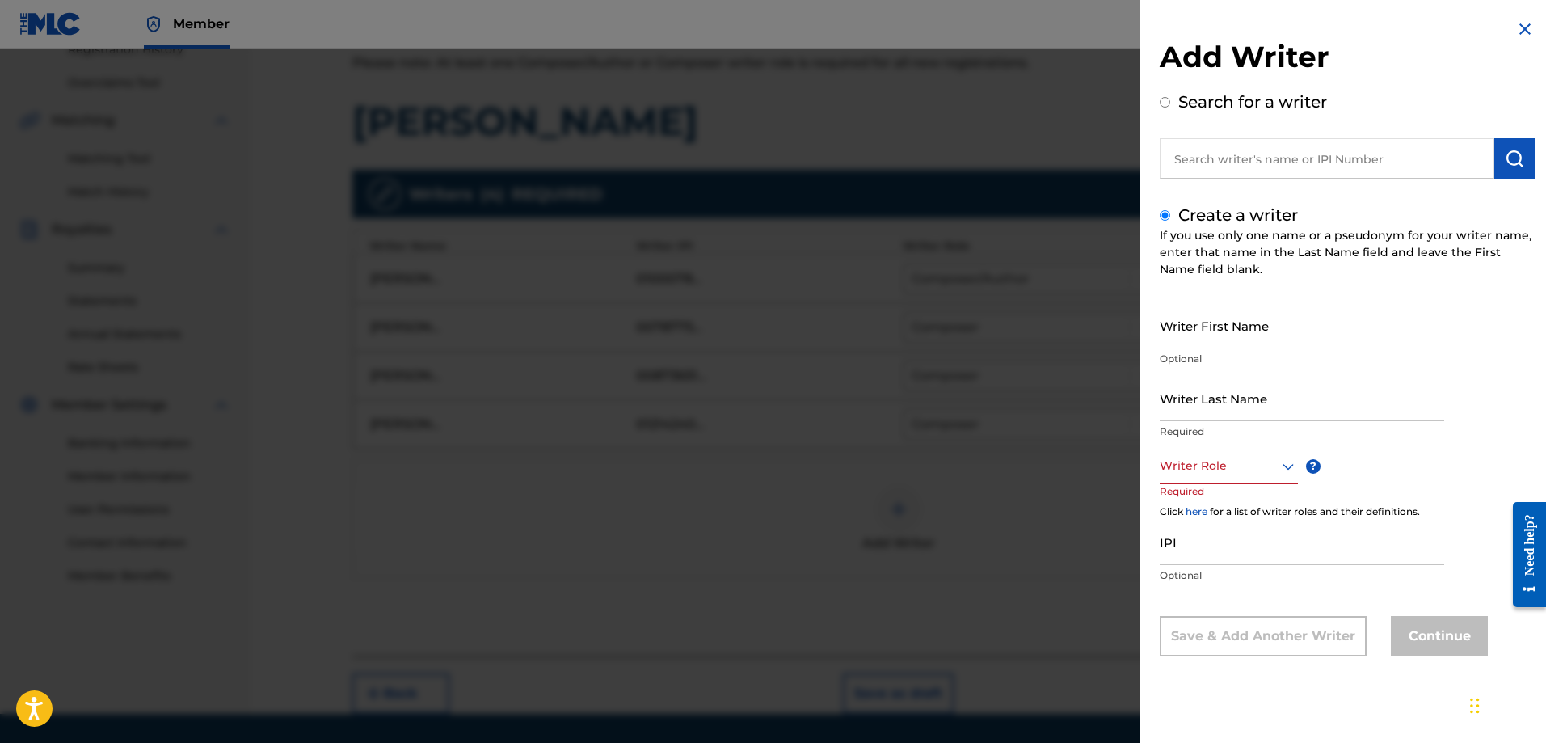
click at [1515, 28] on img at bounding box center [1524, 28] width 19 height 19
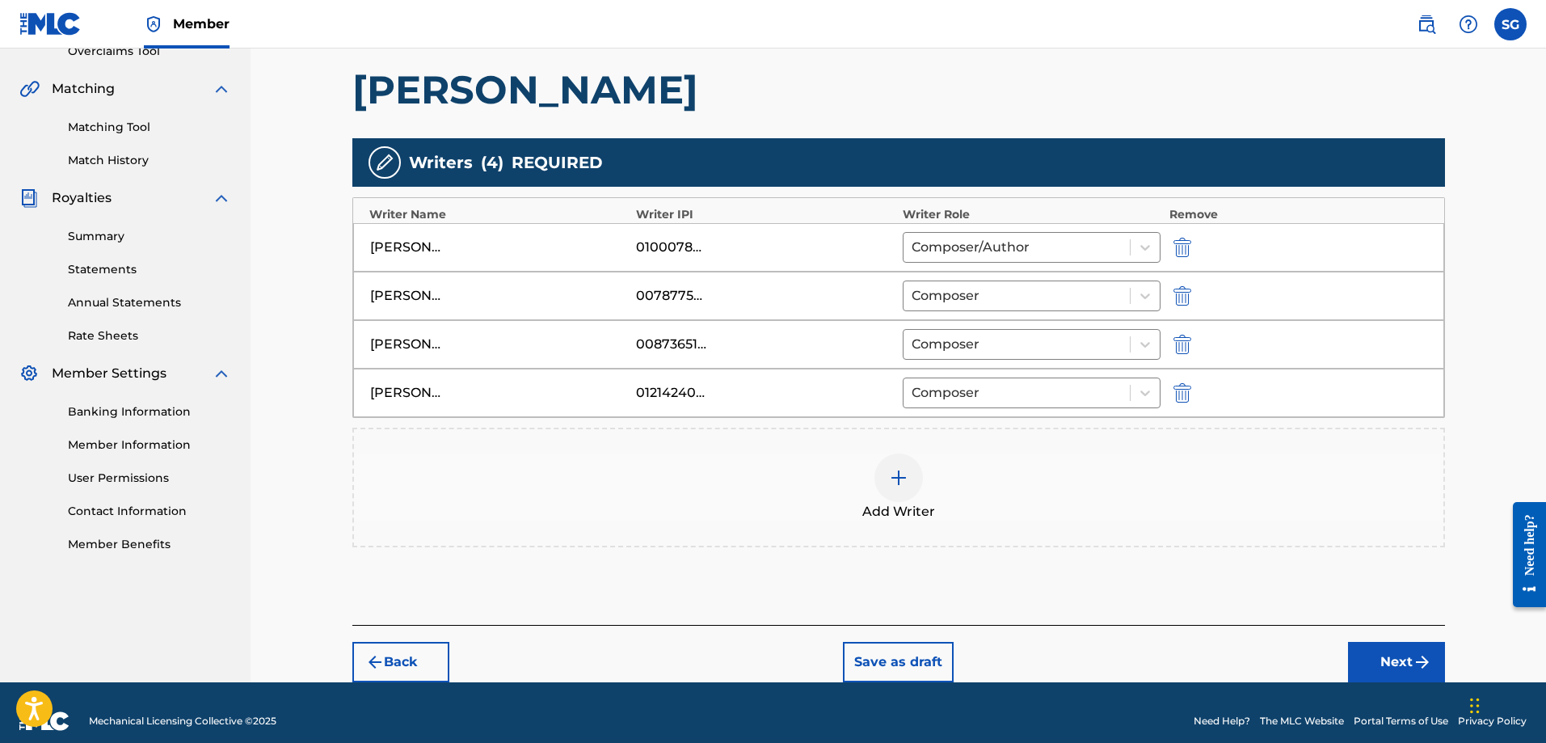
scroll to position [369, 0]
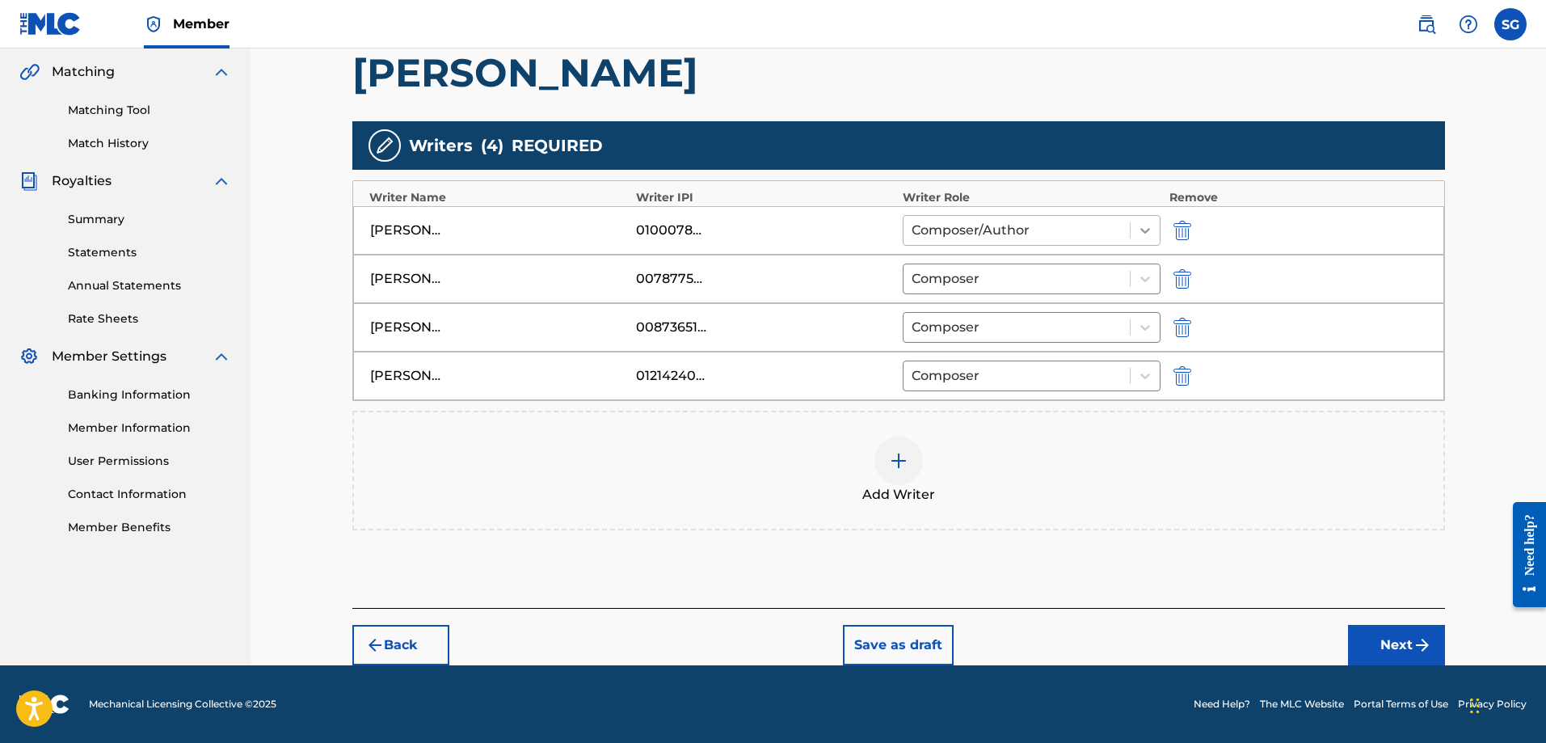
click at [1138, 222] on icon at bounding box center [1145, 230] width 16 height 16
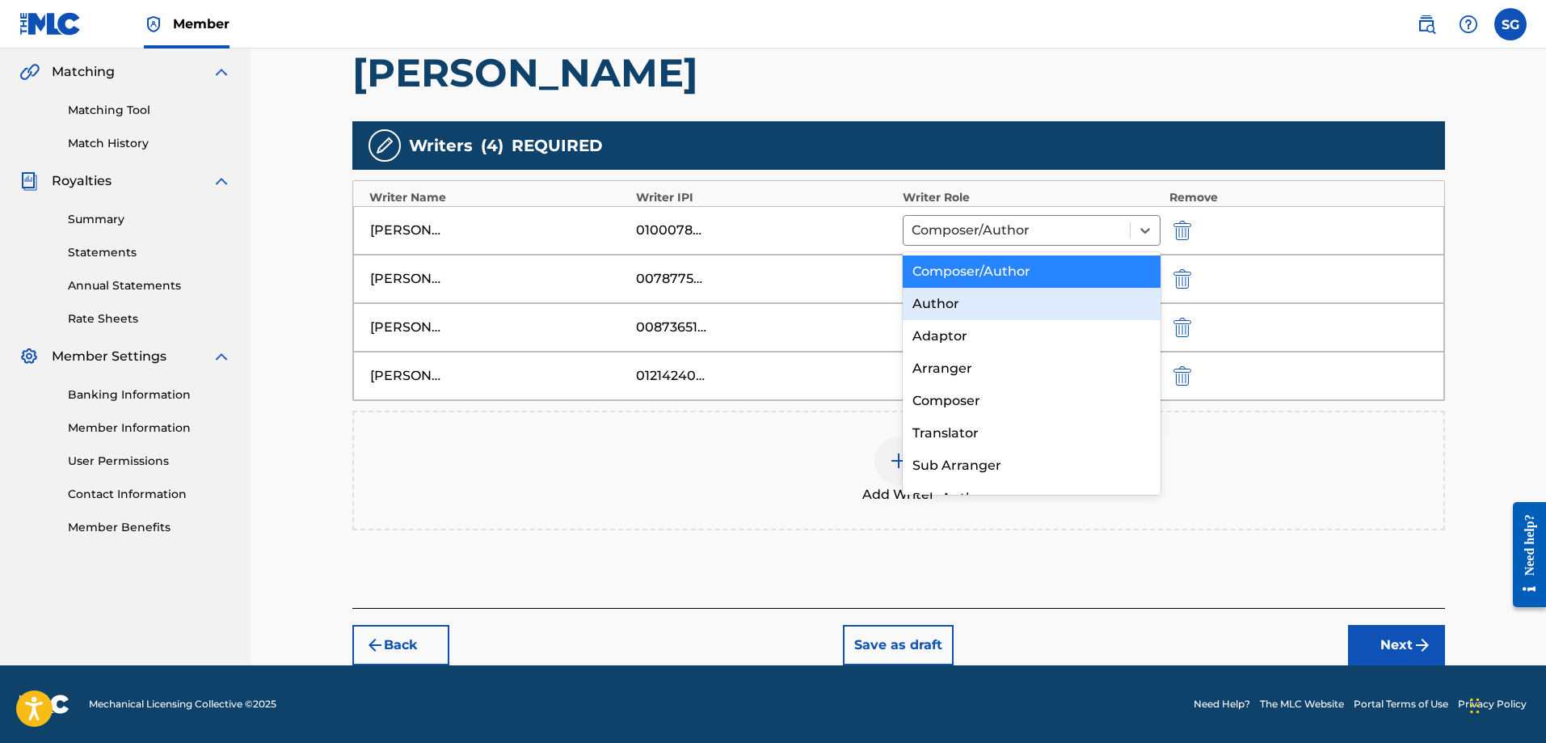
click at [1037, 309] on div "Author" at bounding box center [1032, 304] width 259 height 32
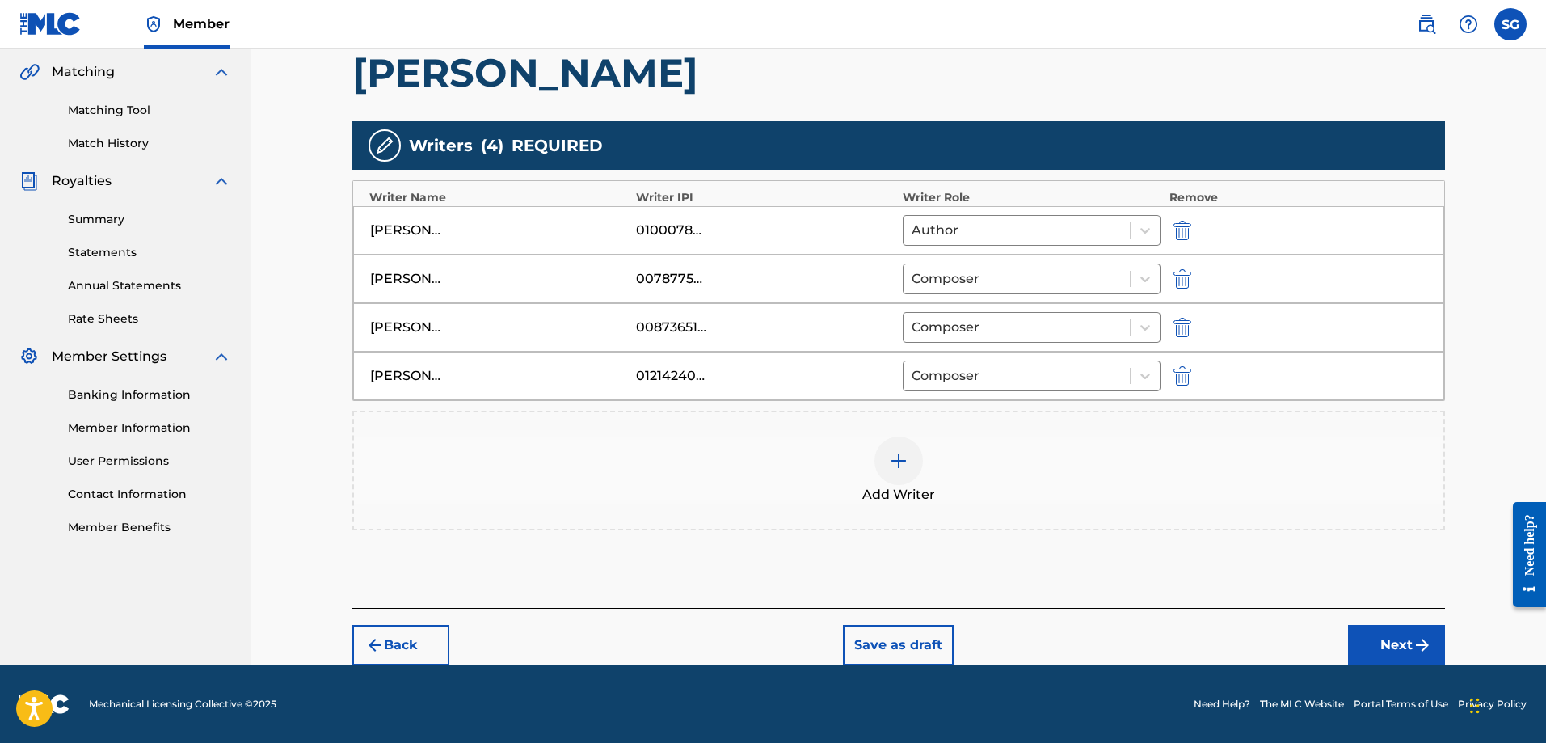
click at [1395, 642] on button "Next" at bounding box center [1396, 645] width 97 height 40
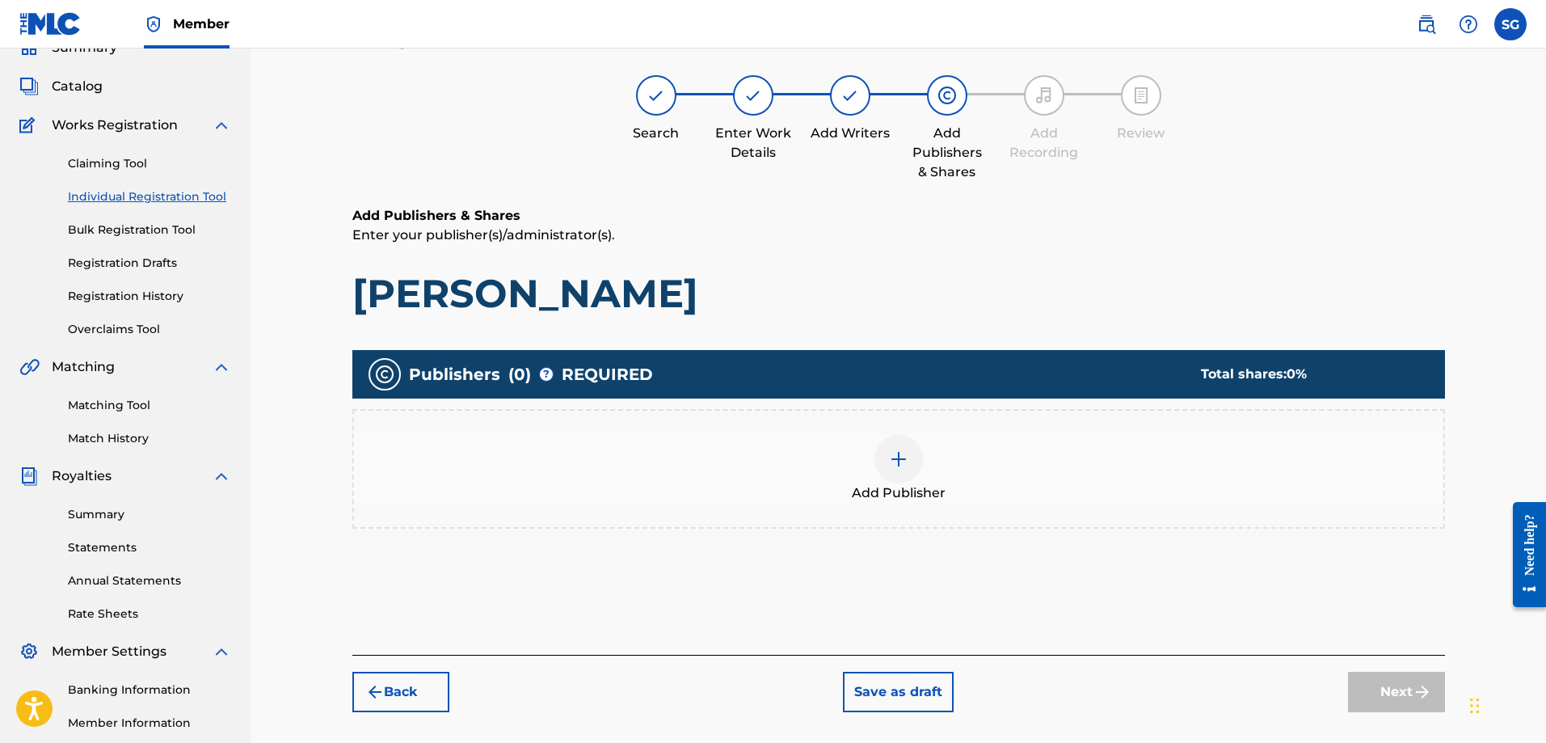
scroll to position [73, 0]
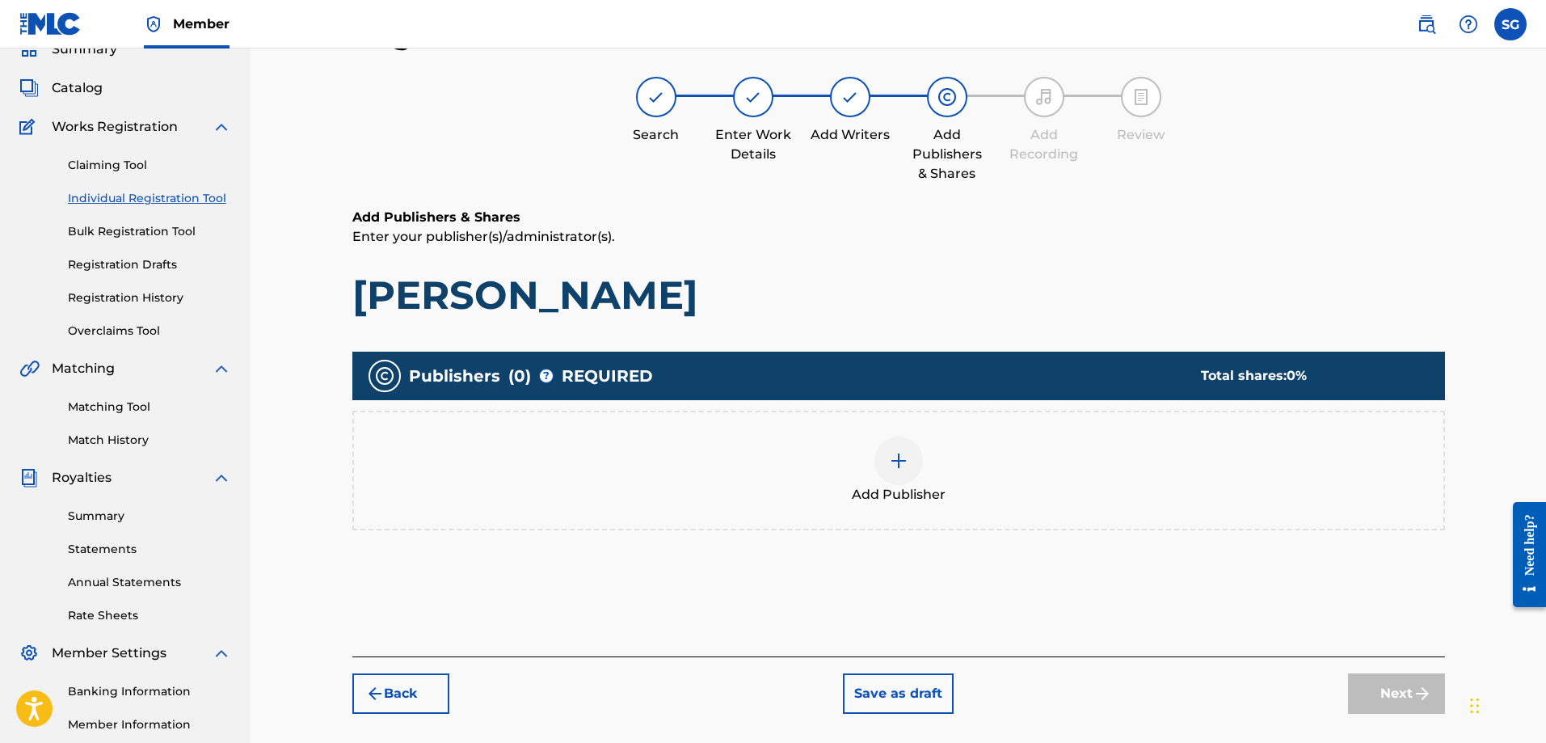
click at [893, 466] on img at bounding box center [898, 460] width 19 height 19
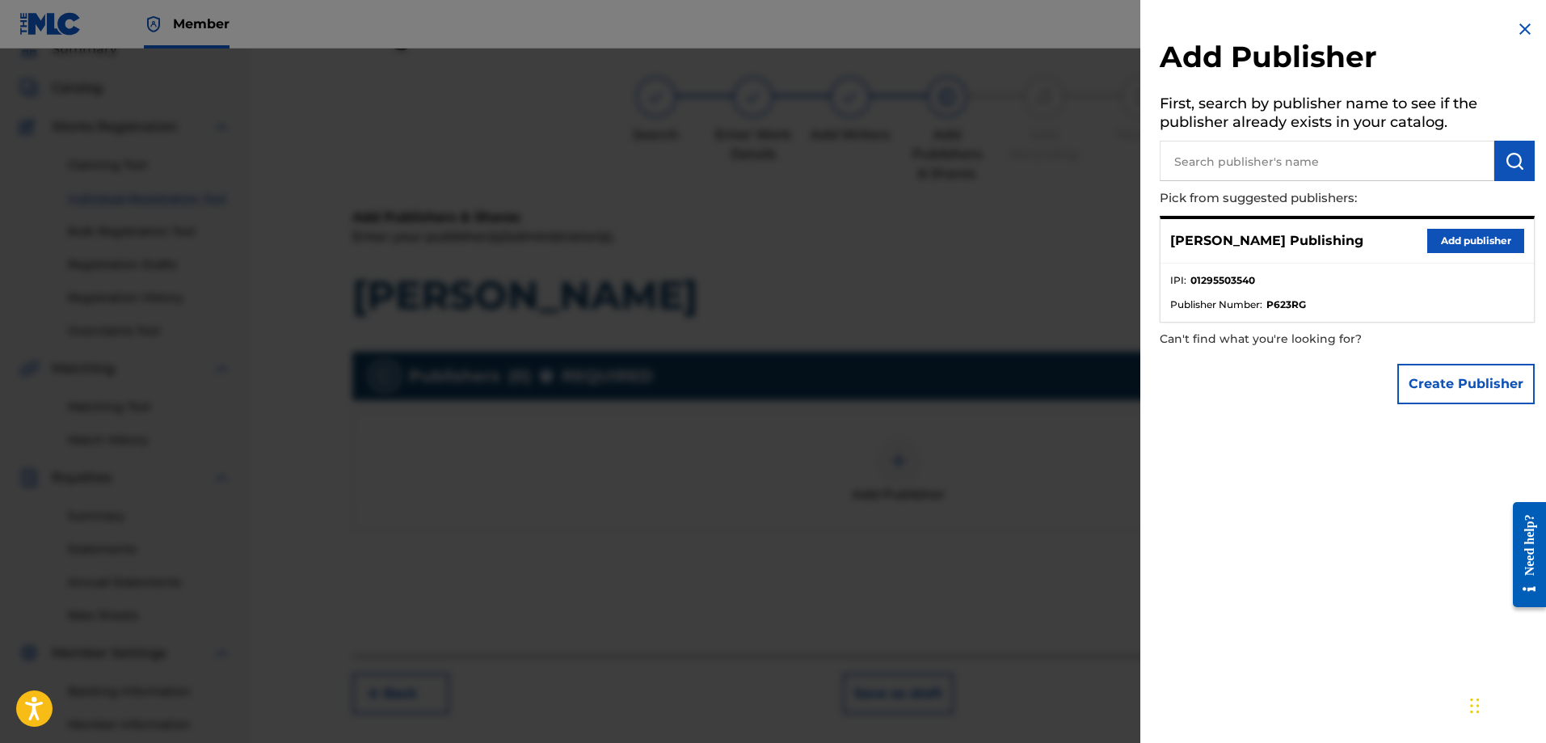
click at [1447, 242] on button "Add publisher" at bounding box center [1475, 241] width 97 height 24
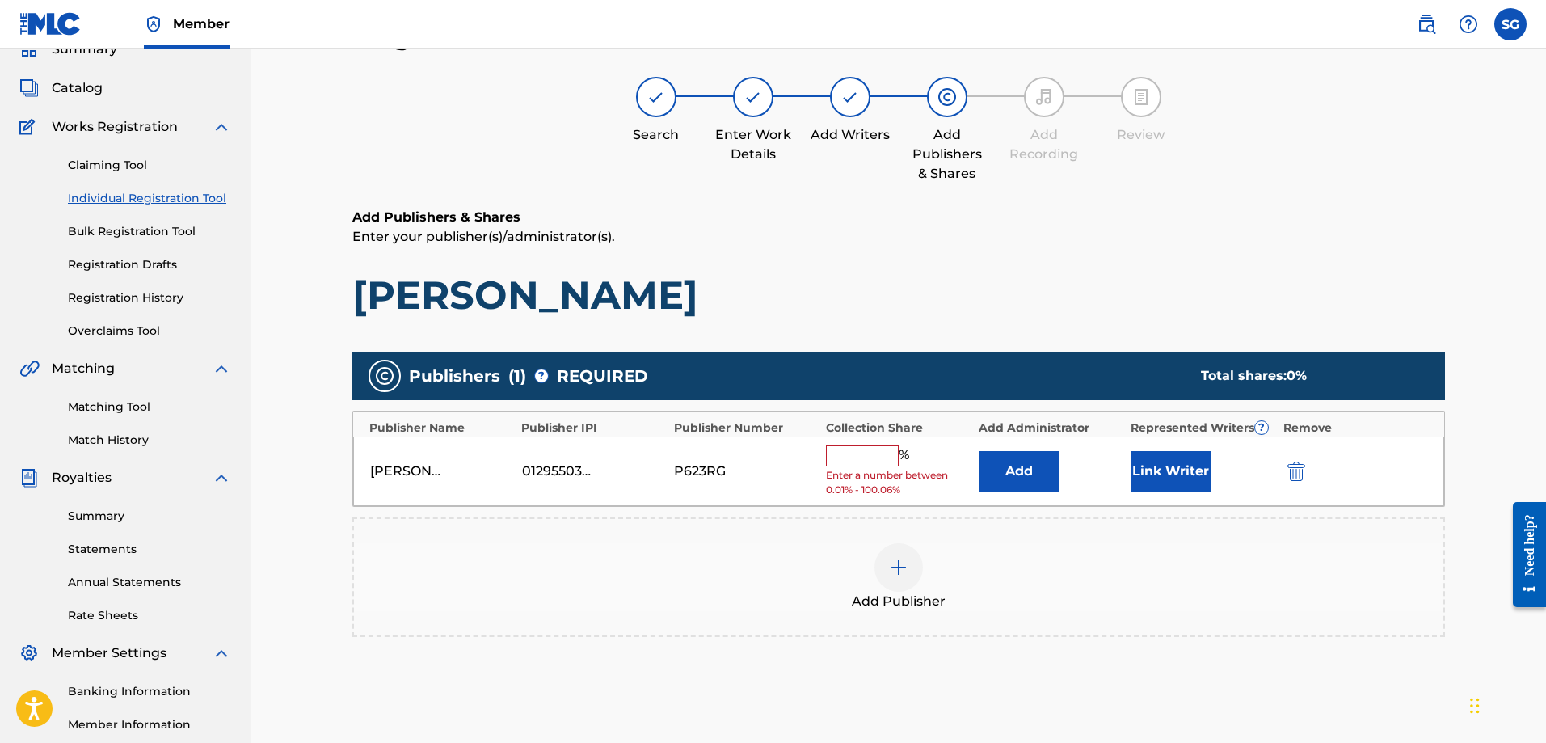
click at [879, 448] on input "text" at bounding box center [862, 455] width 73 height 21
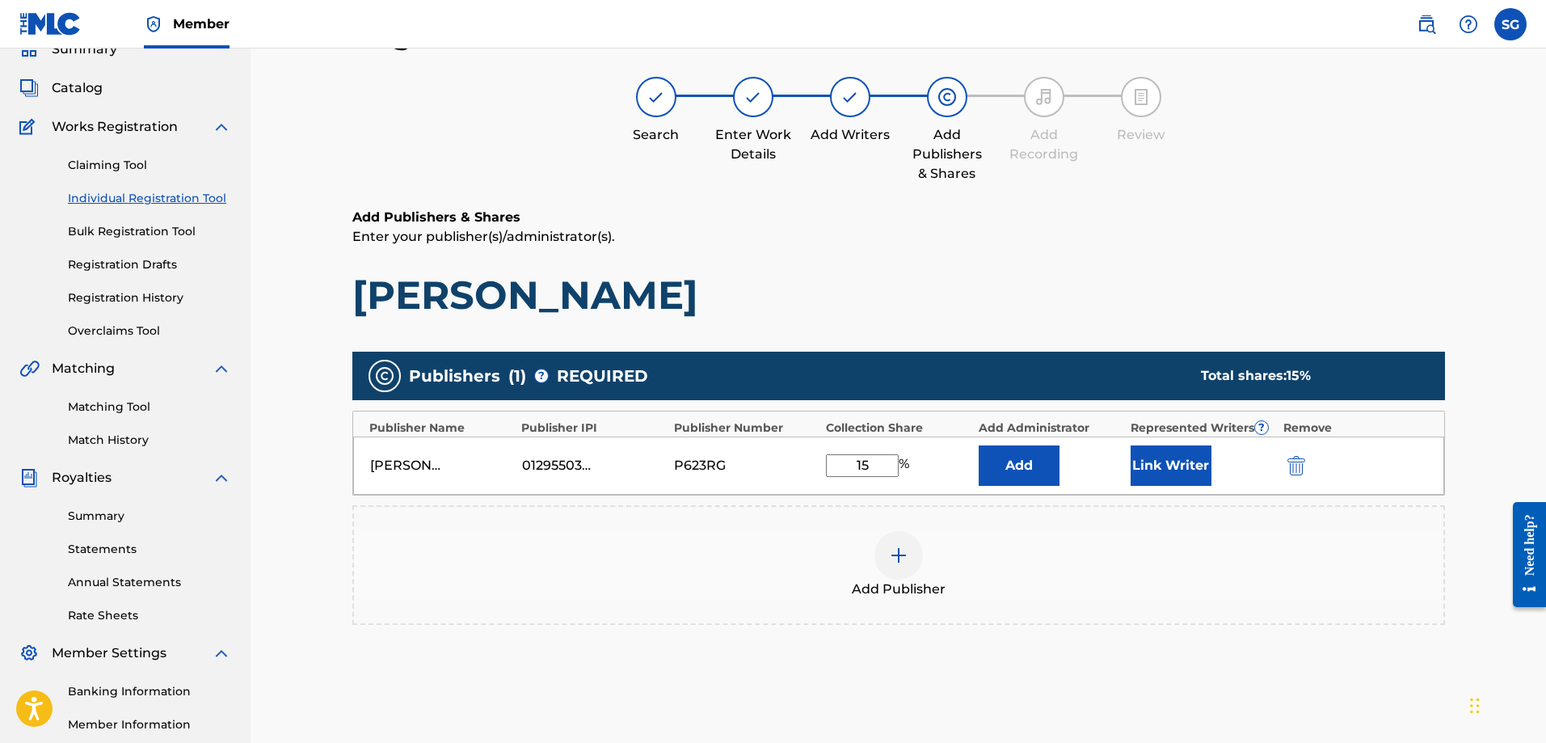
type input "15"
click at [1154, 467] on button "Link Writer" at bounding box center [1170, 465] width 81 height 40
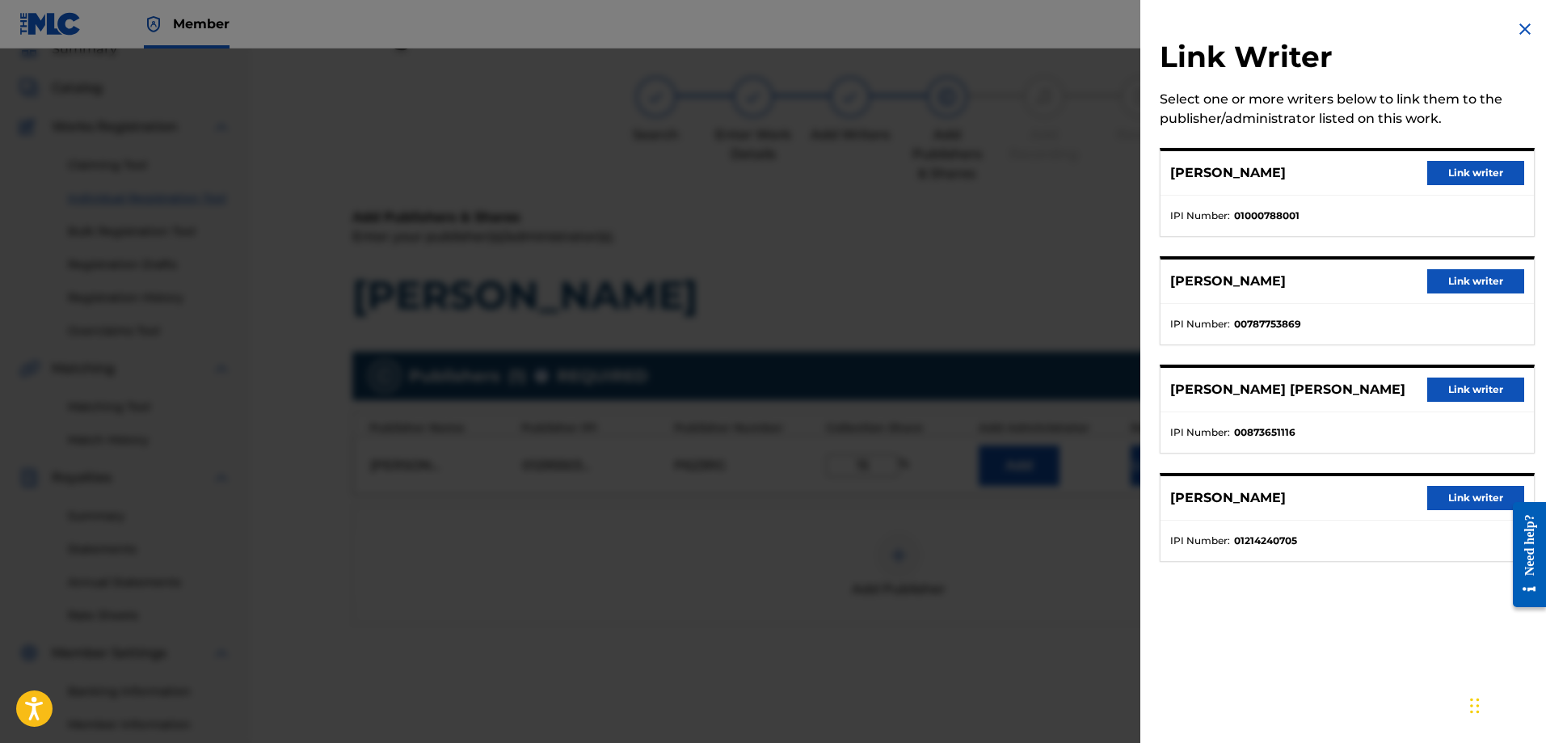
click at [1474, 394] on button "Link writer" at bounding box center [1475, 389] width 97 height 24
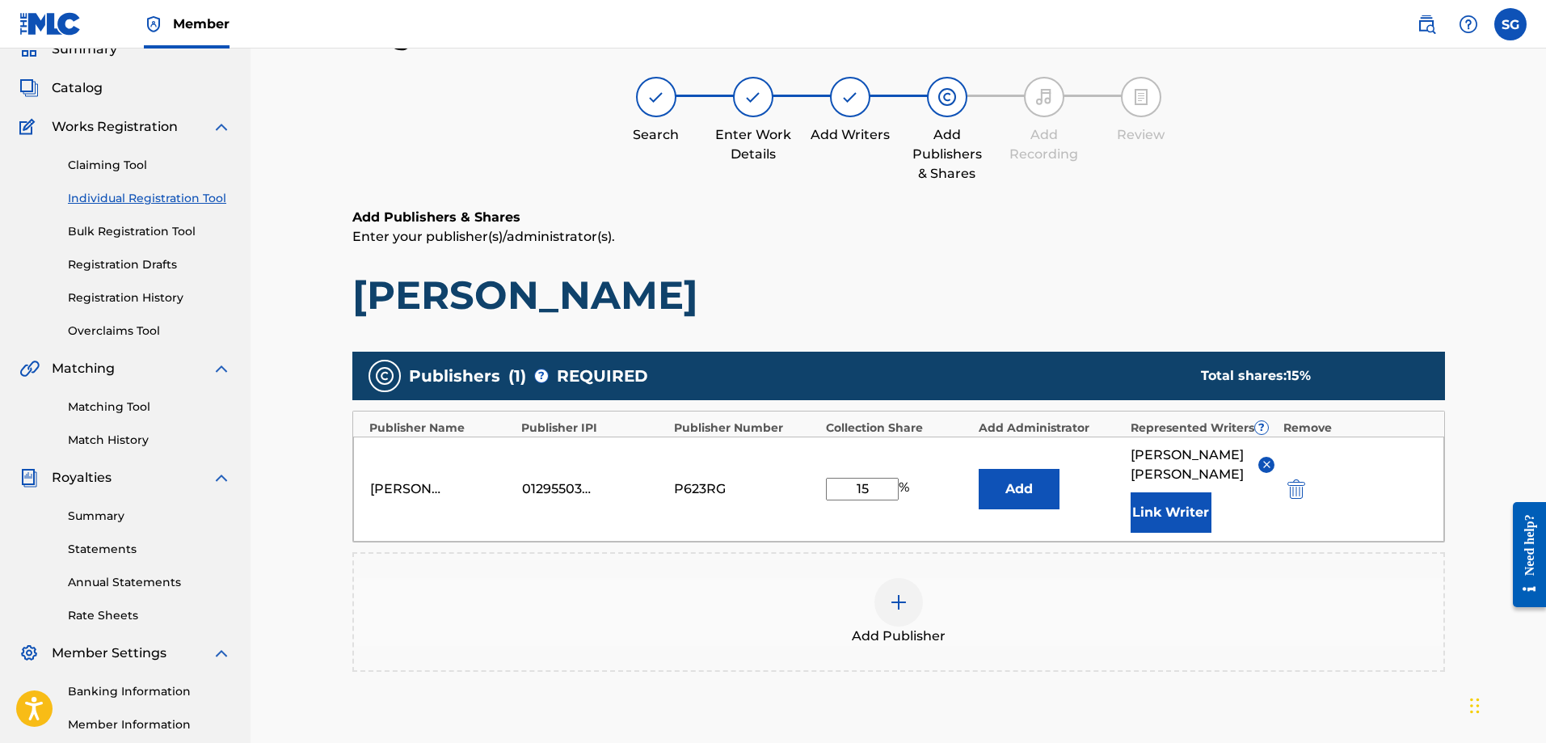
click at [911, 607] on div at bounding box center [898, 602] width 48 height 48
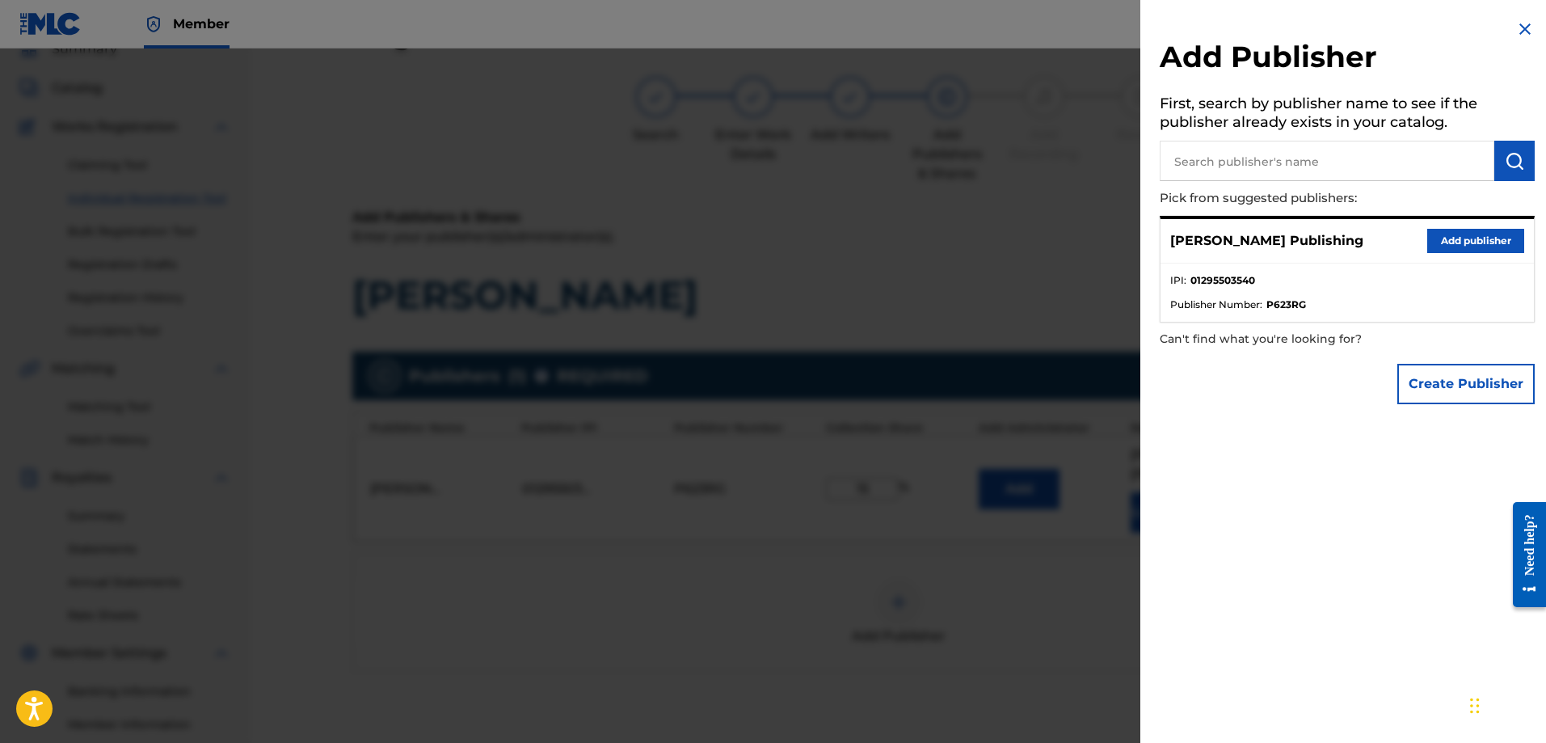
click at [1248, 157] on input "text" at bounding box center [1326, 161] width 335 height 40
paste input "OLA RUNT PUBLISHING"
type input "OLA RUNT PUBLISHING"
click at [1521, 157] on button "submit" at bounding box center [1514, 161] width 40 height 40
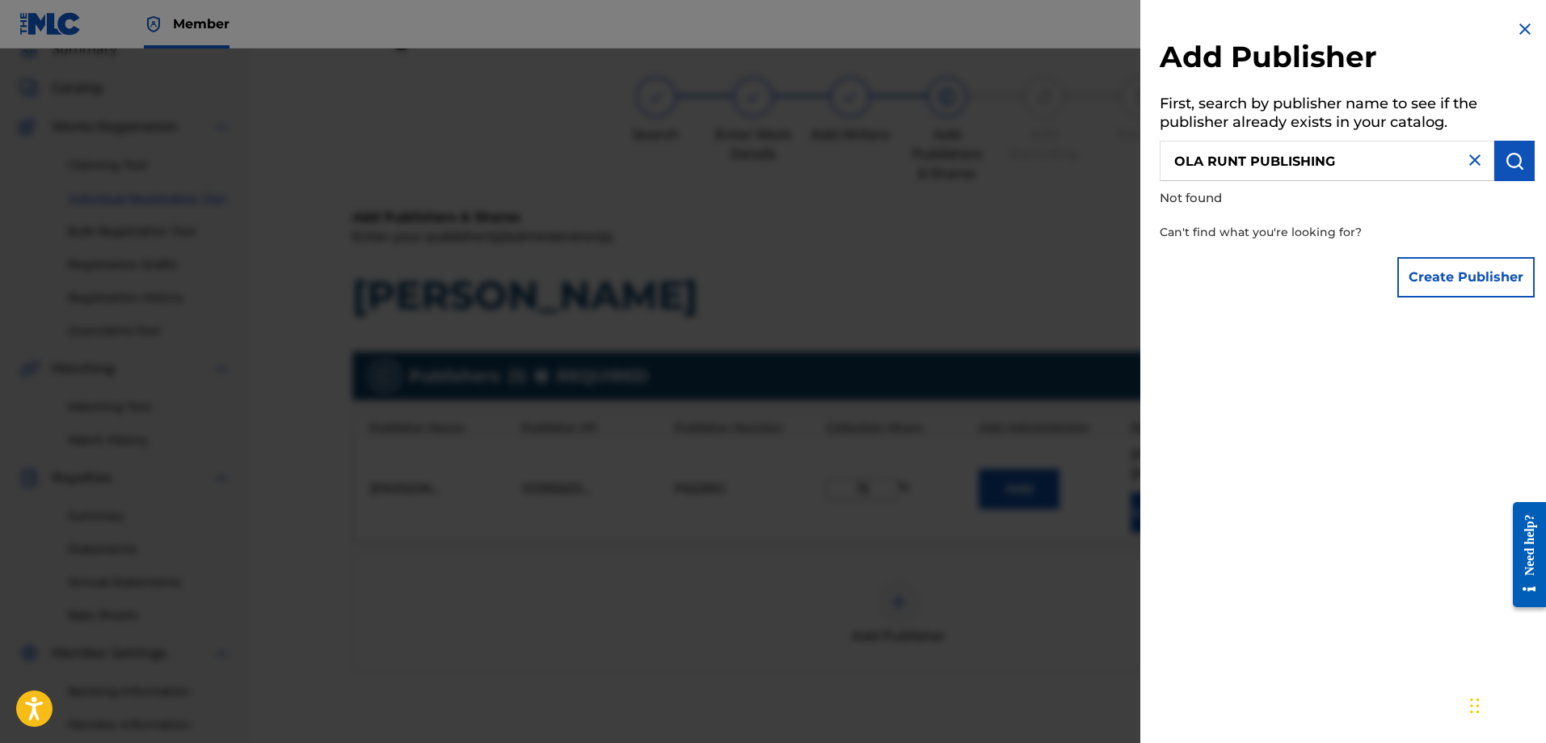
click at [1421, 281] on button "Create Publisher" at bounding box center [1465, 277] width 137 height 40
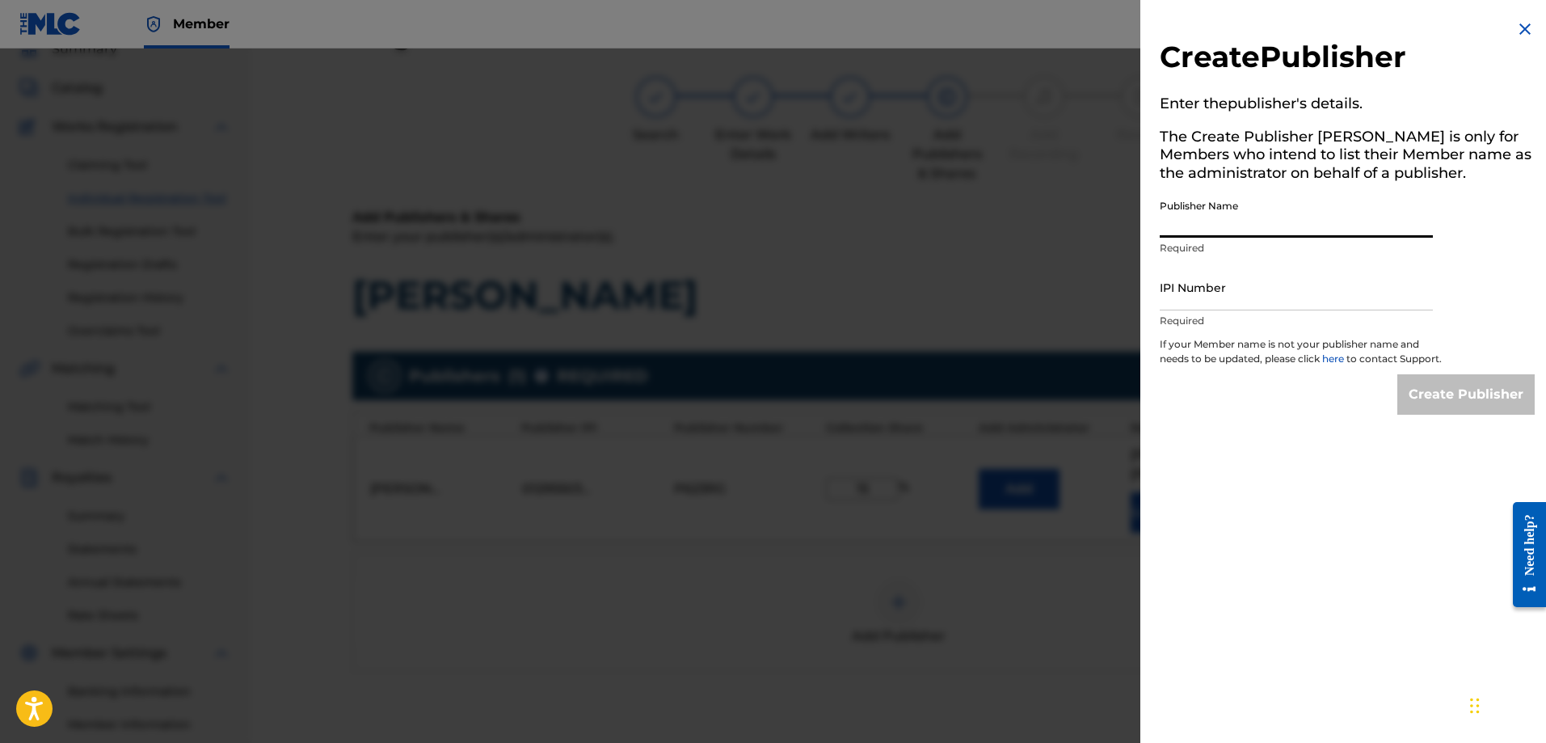
click at [1224, 222] on input "Publisher Name" at bounding box center [1295, 214] width 273 height 46
paste input "OLA RUNT PUBLISHING"
type input "OLA RUNT PUBLISHING"
click at [1260, 299] on input "IPI Number" at bounding box center [1295, 287] width 273 height 46
paste input "01005651009"
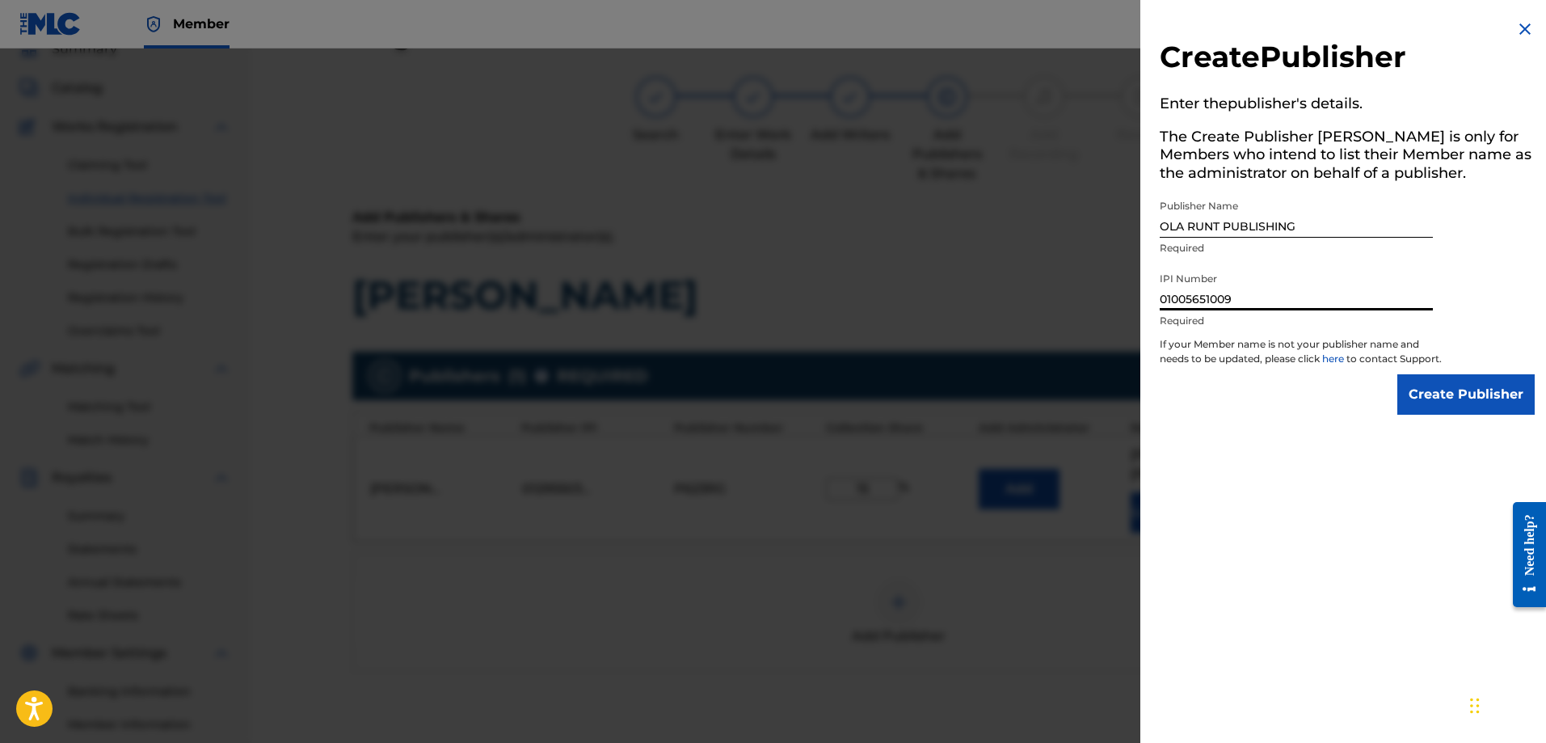
type input "01005651009"
click at [1424, 410] on input "Create Publisher" at bounding box center [1465, 394] width 137 height 40
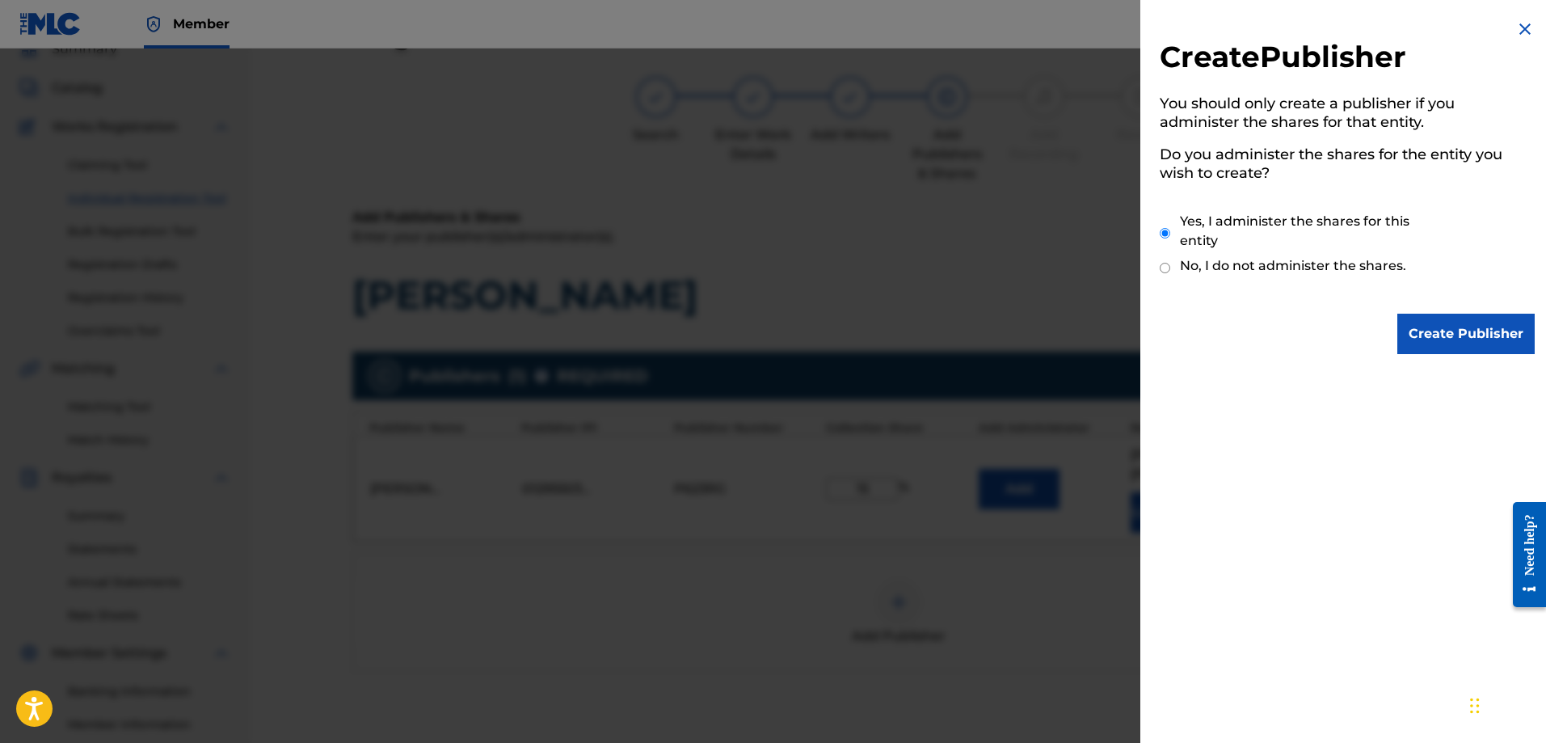
click at [1281, 262] on label "No, I do not administer the shares." at bounding box center [1293, 265] width 226 height 19
click at [1170, 262] on input "No, I do not administer the shares." at bounding box center [1164, 267] width 11 height 15
radio input "true"
click at [1407, 330] on input "Create Publisher" at bounding box center [1465, 333] width 137 height 40
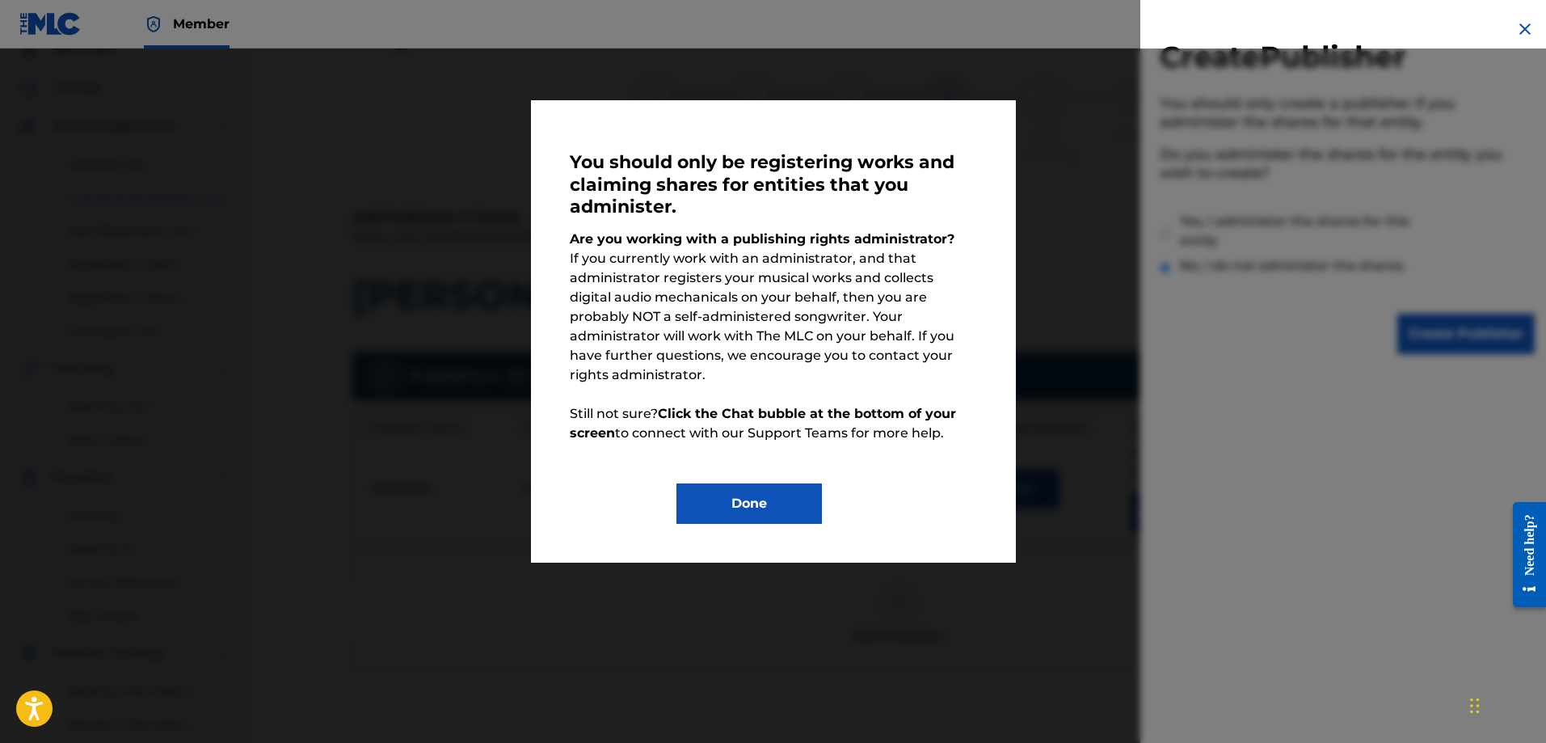
click at [809, 483] on button "Done" at bounding box center [748, 503] width 145 height 40
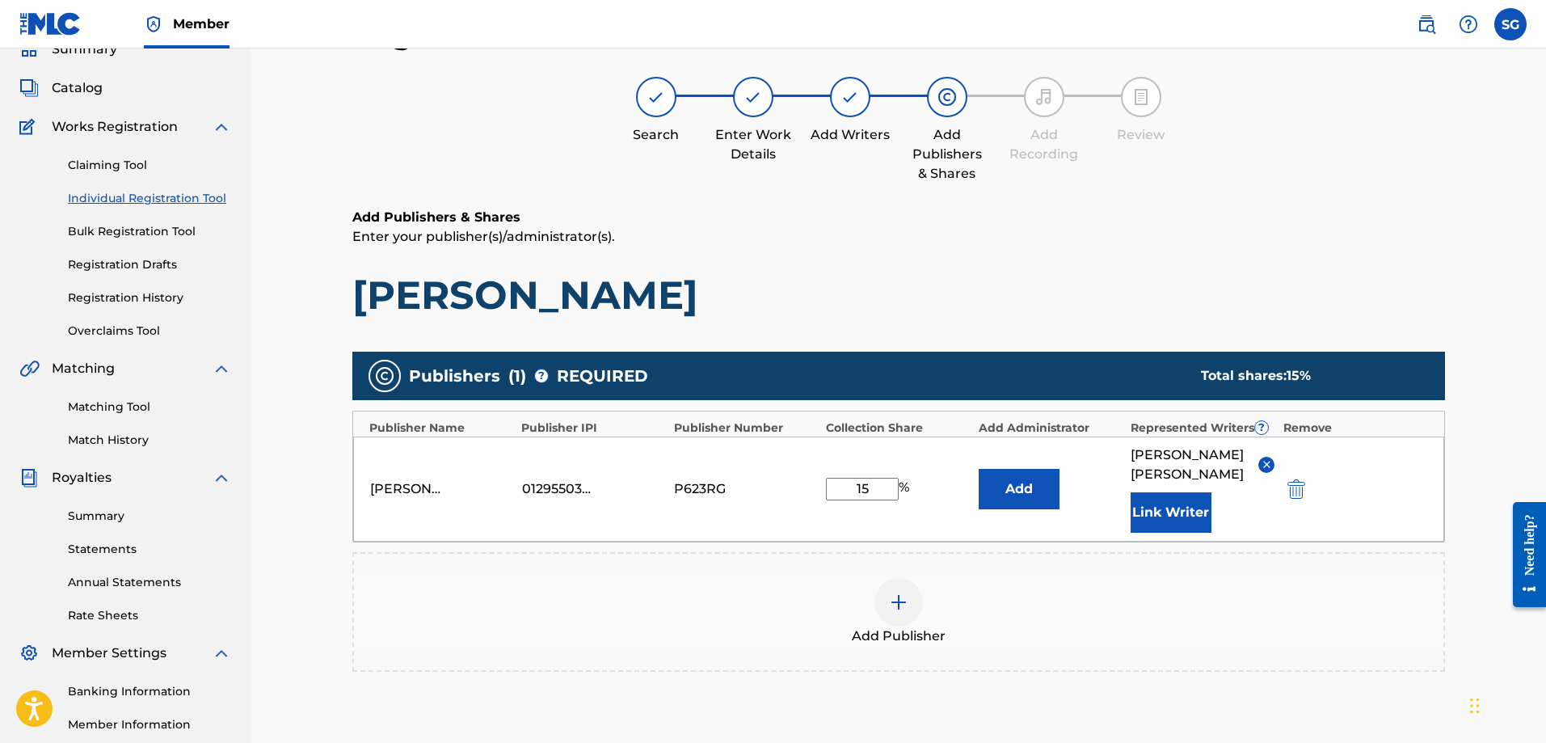
click at [893, 589] on div at bounding box center [898, 602] width 48 height 48
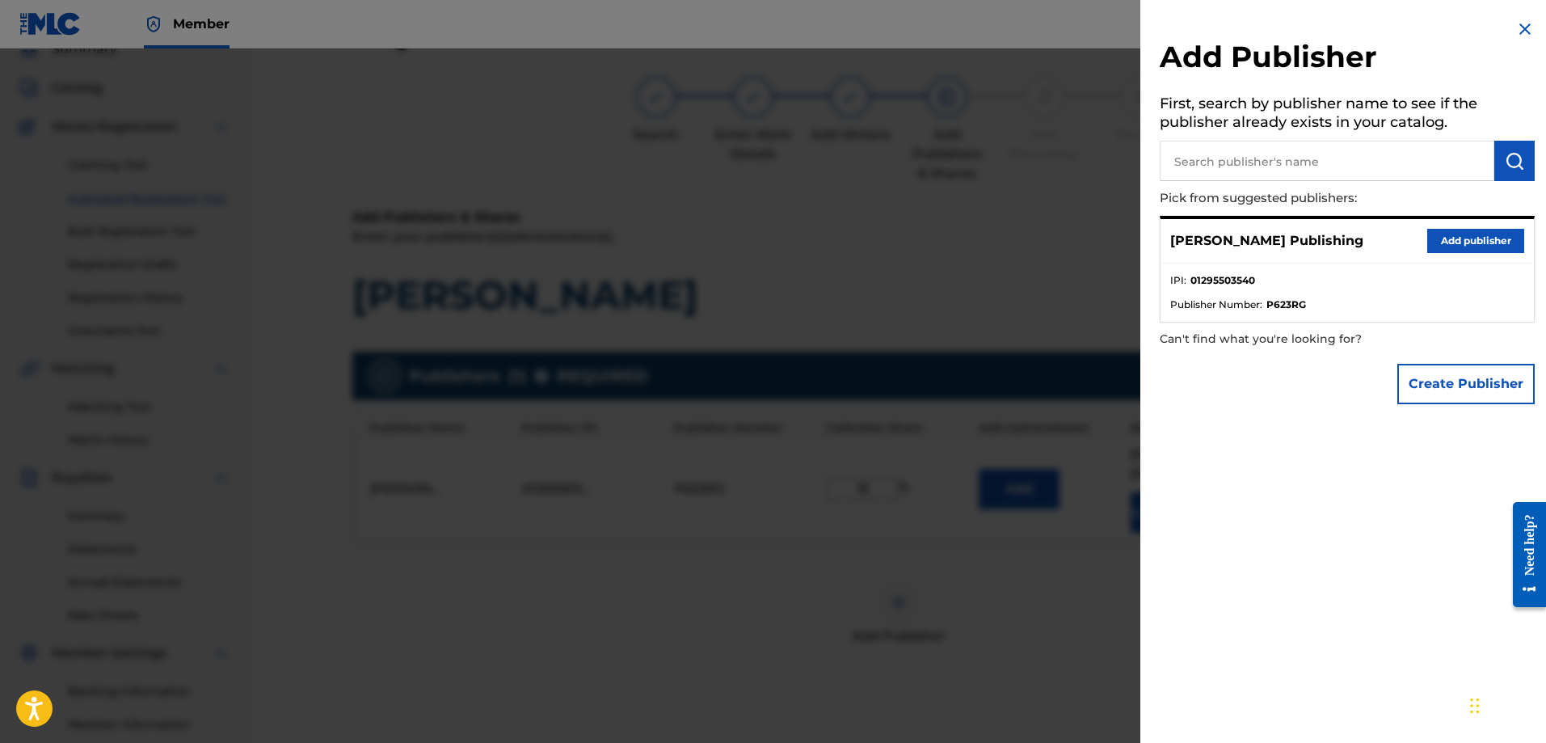
click at [1521, 28] on img at bounding box center [1524, 28] width 19 height 19
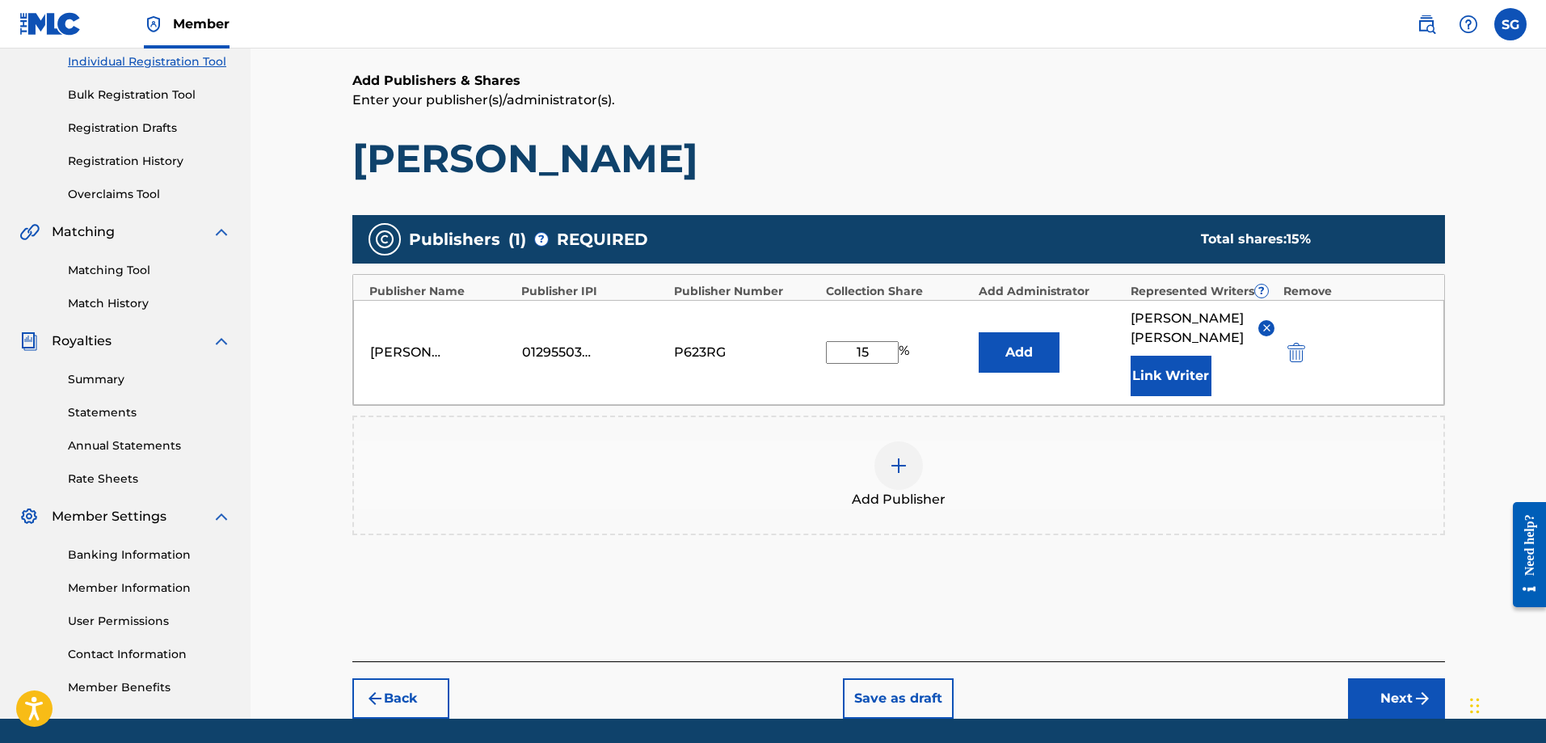
scroll to position [234, 0]
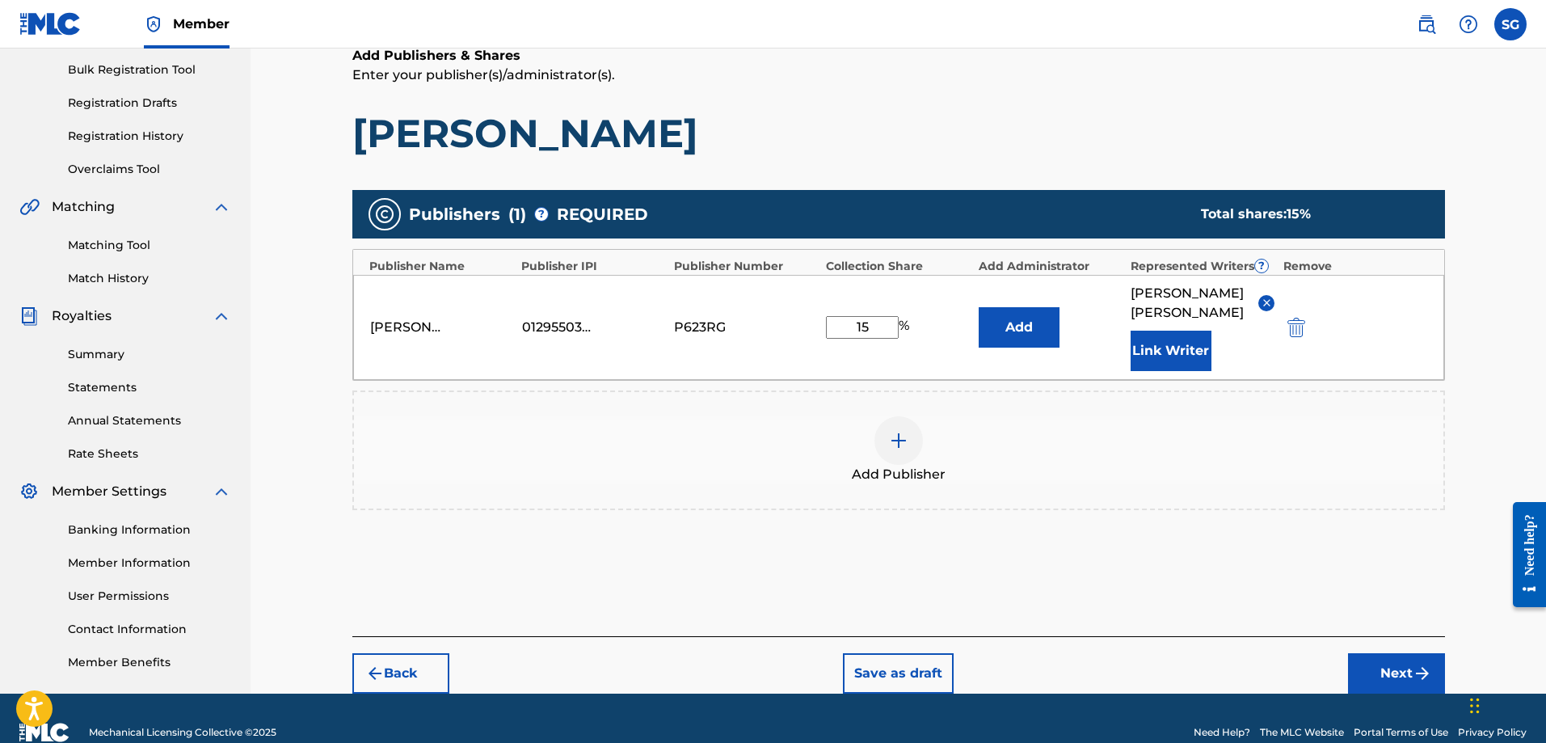
click at [1359, 679] on button "Next" at bounding box center [1396, 673] width 97 height 40
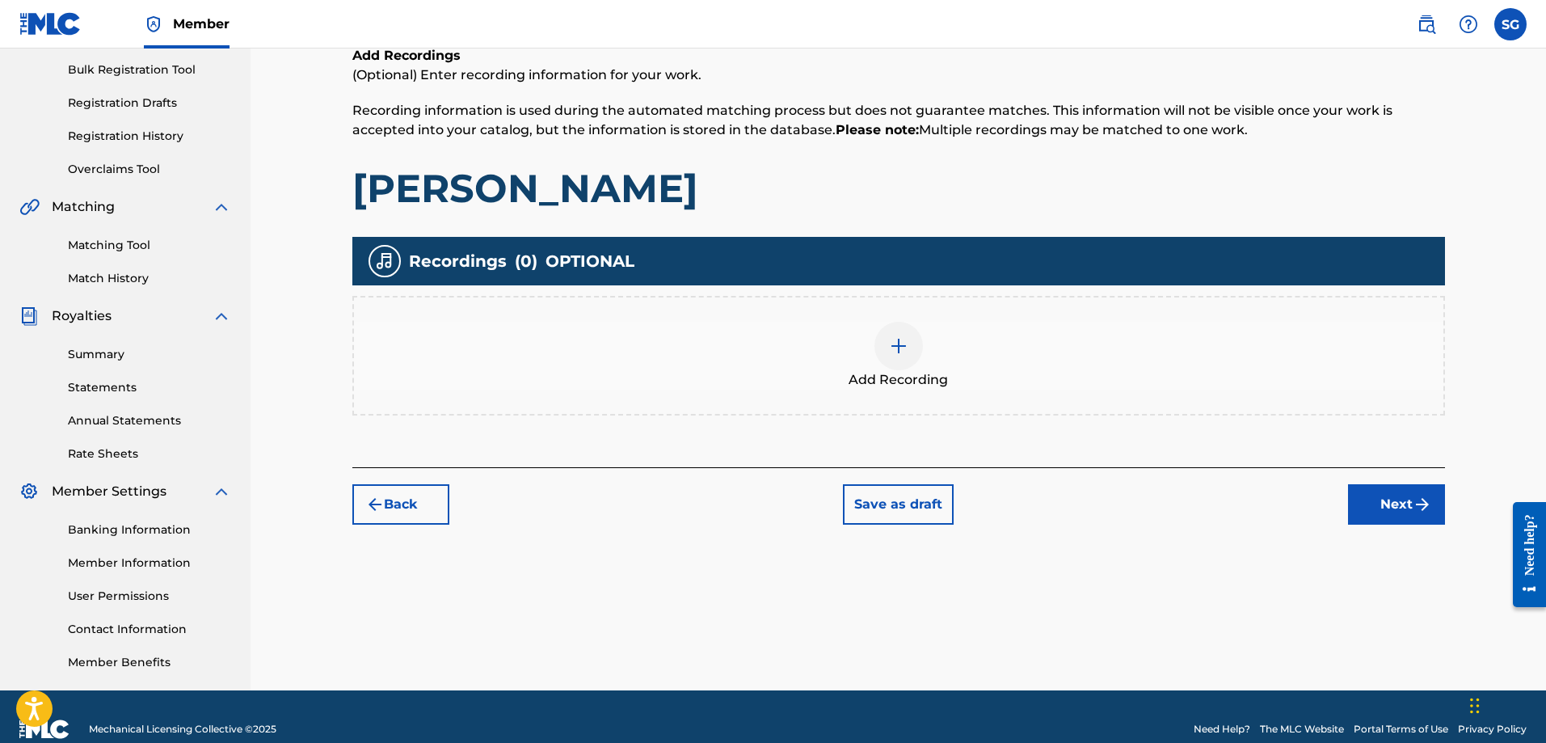
scroll to position [73, 0]
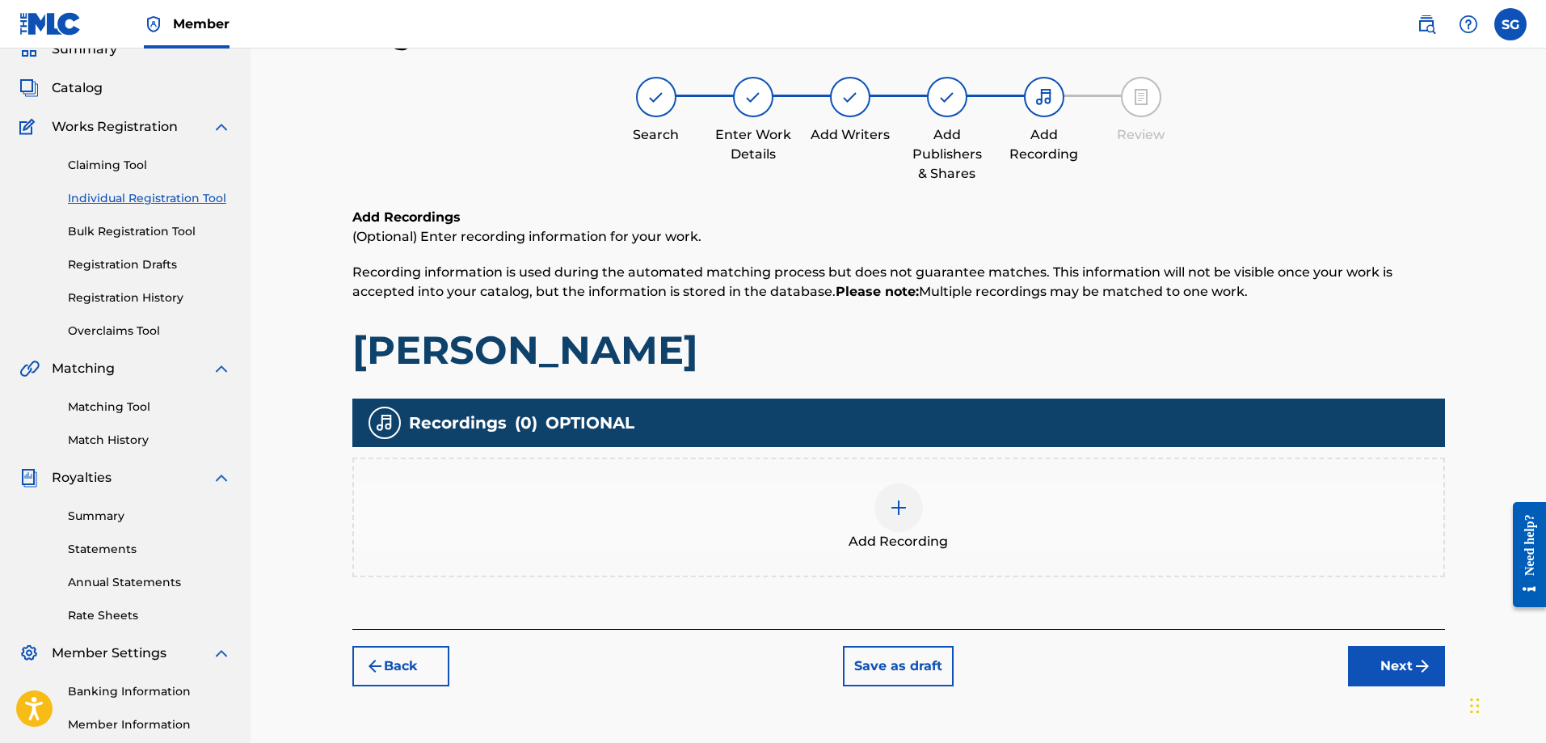
click at [900, 516] on img at bounding box center [898, 507] width 19 height 19
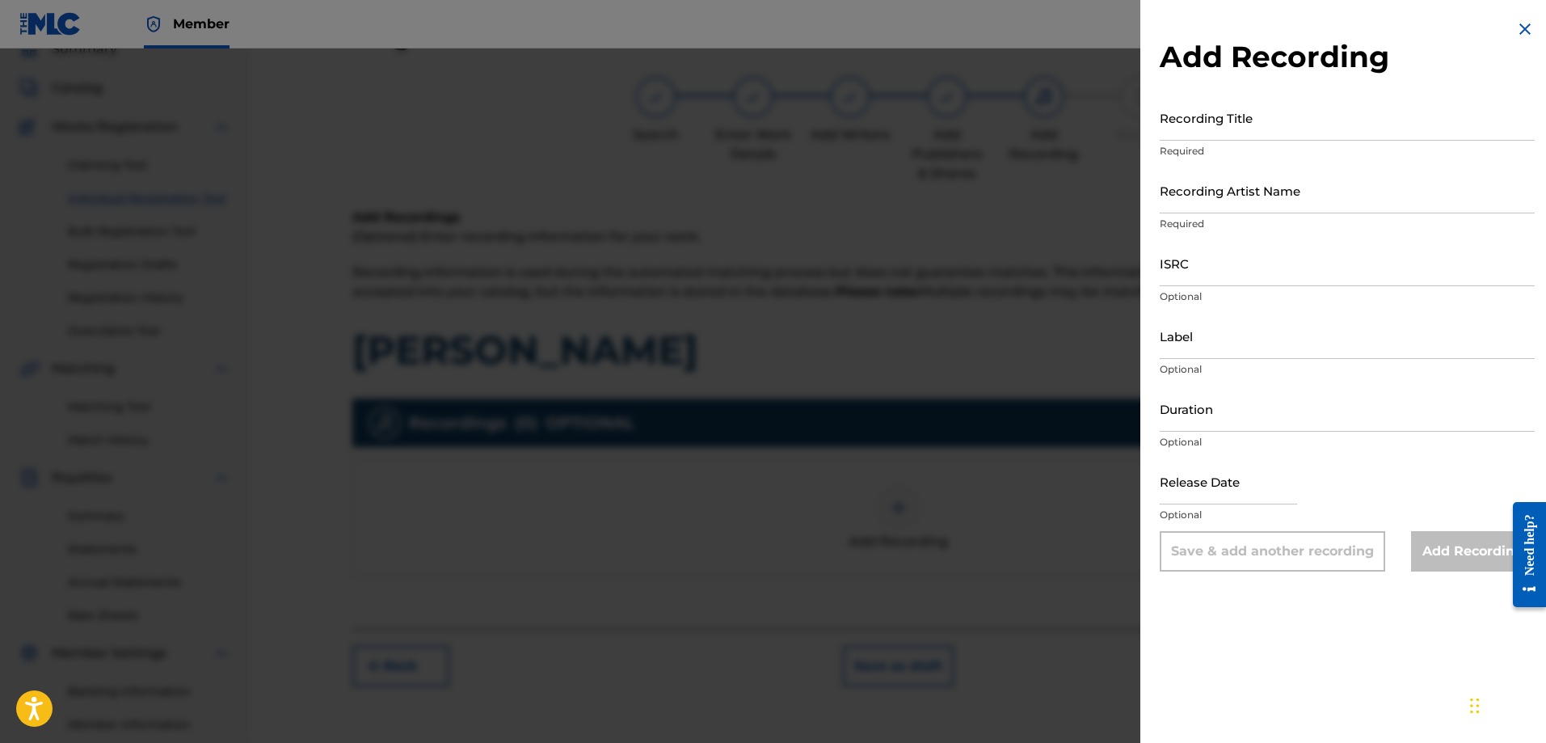
click at [1214, 118] on input "Recording Title" at bounding box center [1346, 118] width 375 height 46
type input "[PERSON_NAME]"
click at [1263, 205] on input "Recording Artist Name" at bounding box center [1346, 190] width 375 height 46
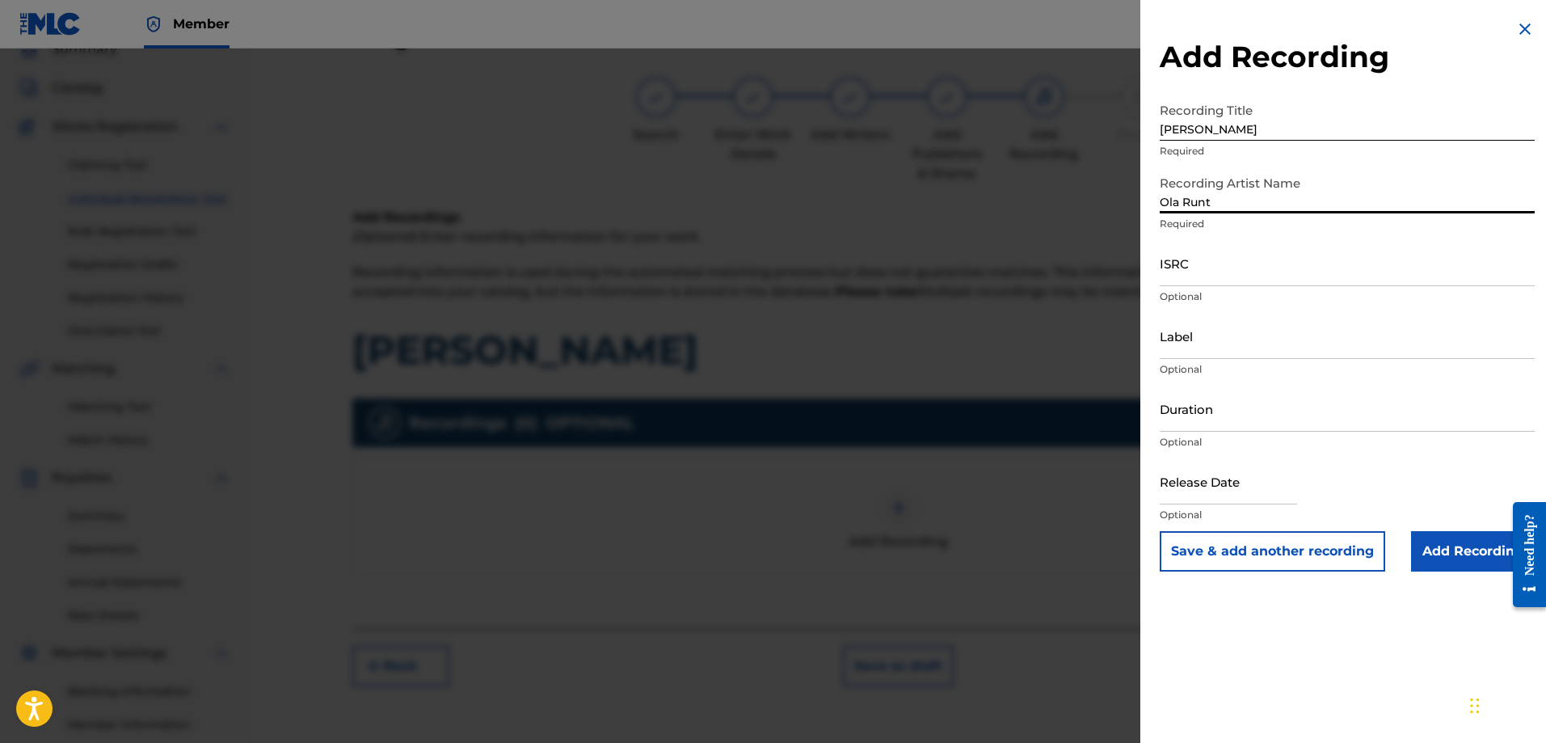
type input "Ola Runt"
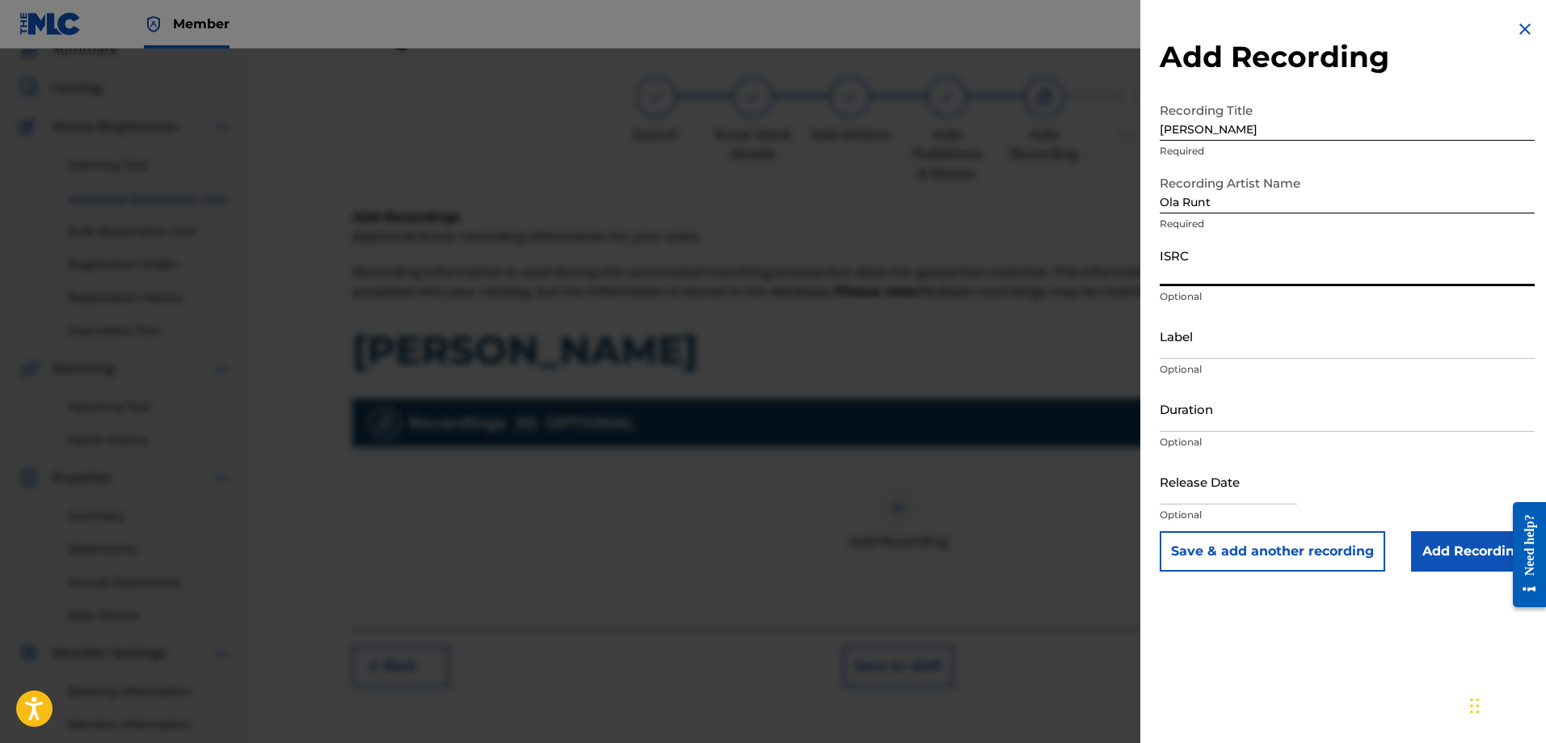
paste input "USUM72500828"
type input "USUM72500828"
click at [1445, 545] on input "Add Recording" at bounding box center [1473, 551] width 124 height 40
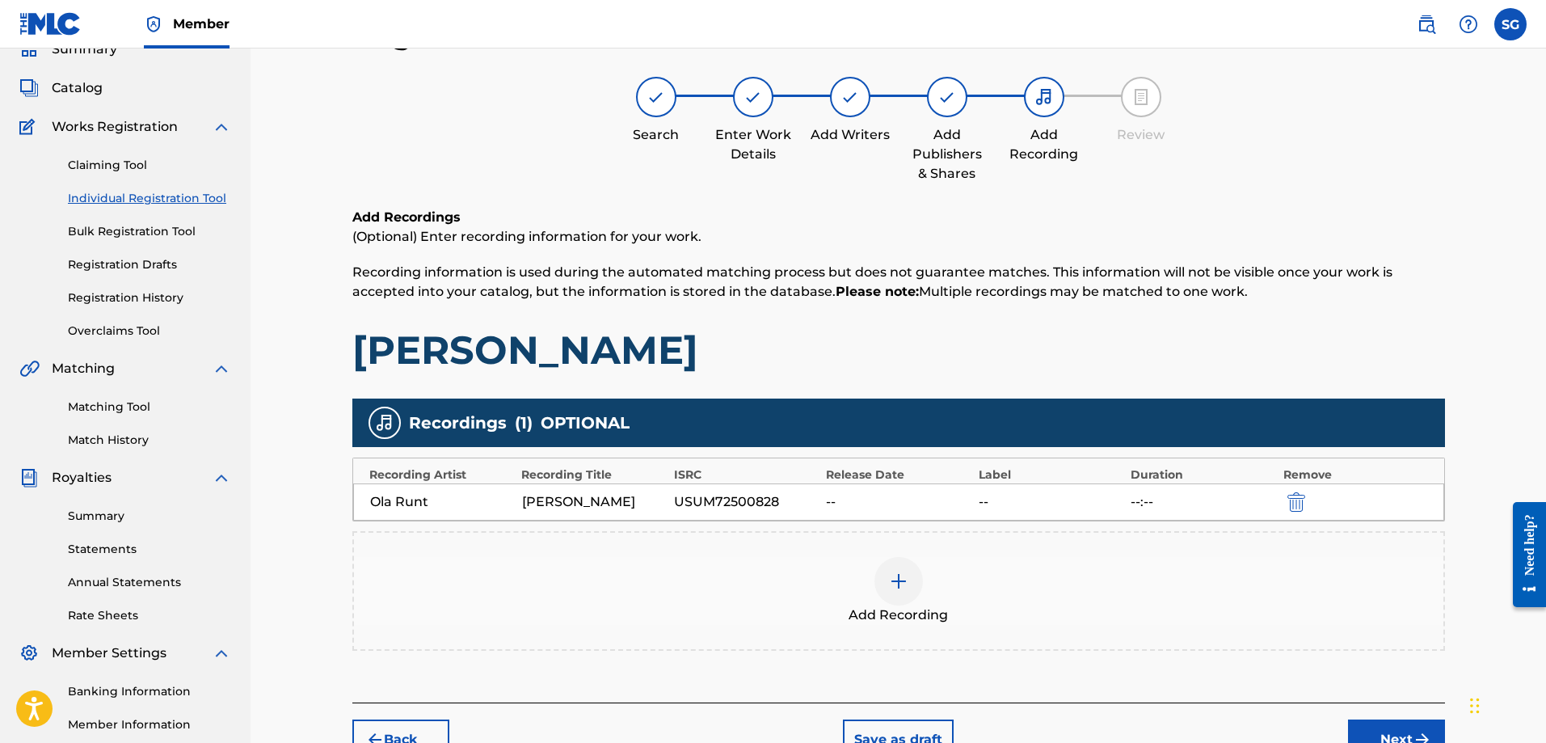
scroll to position [154, 0]
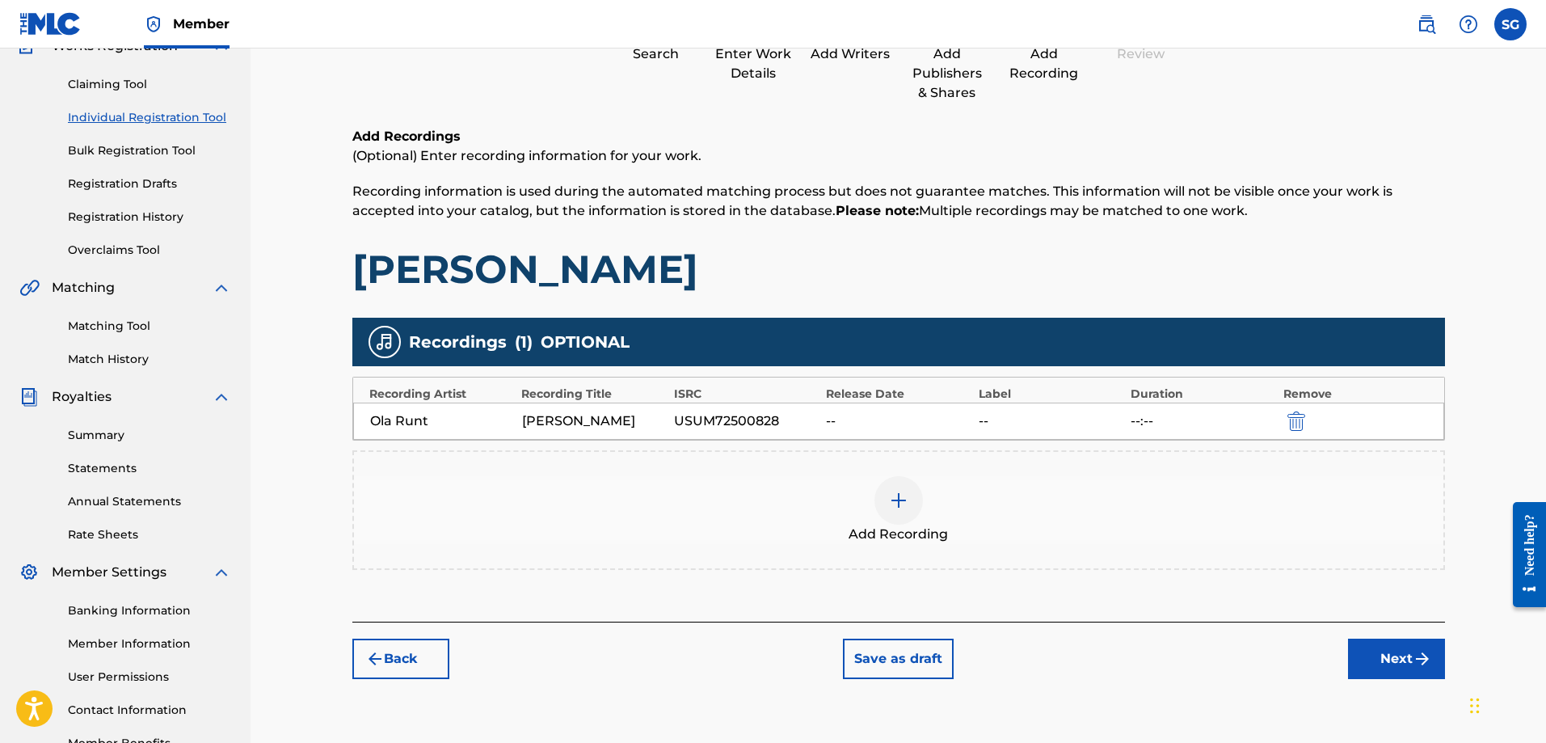
click at [1412, 646] on button "Next" at bounding box center [1396, 658] width 97 height 40
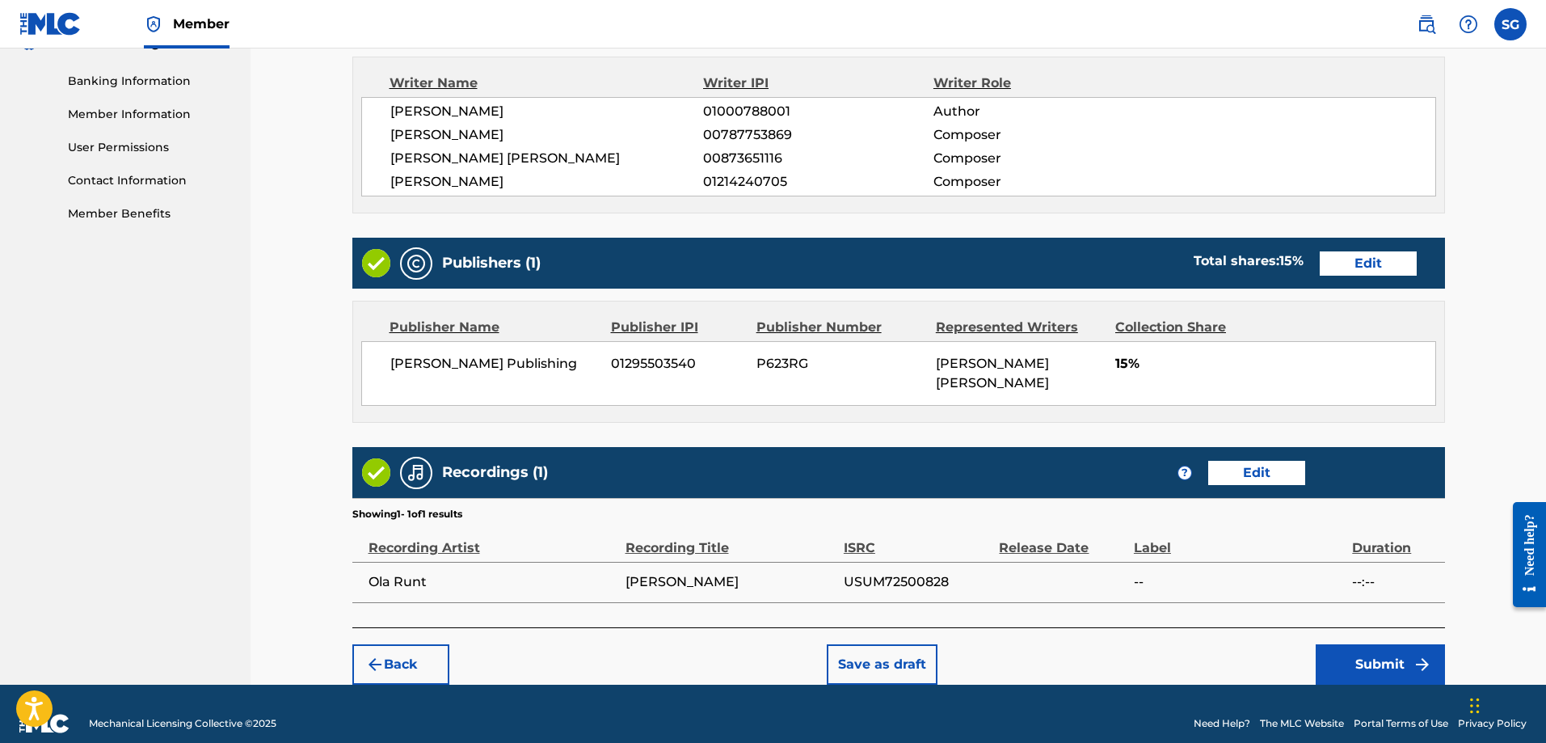
scroll to position [702, 0]
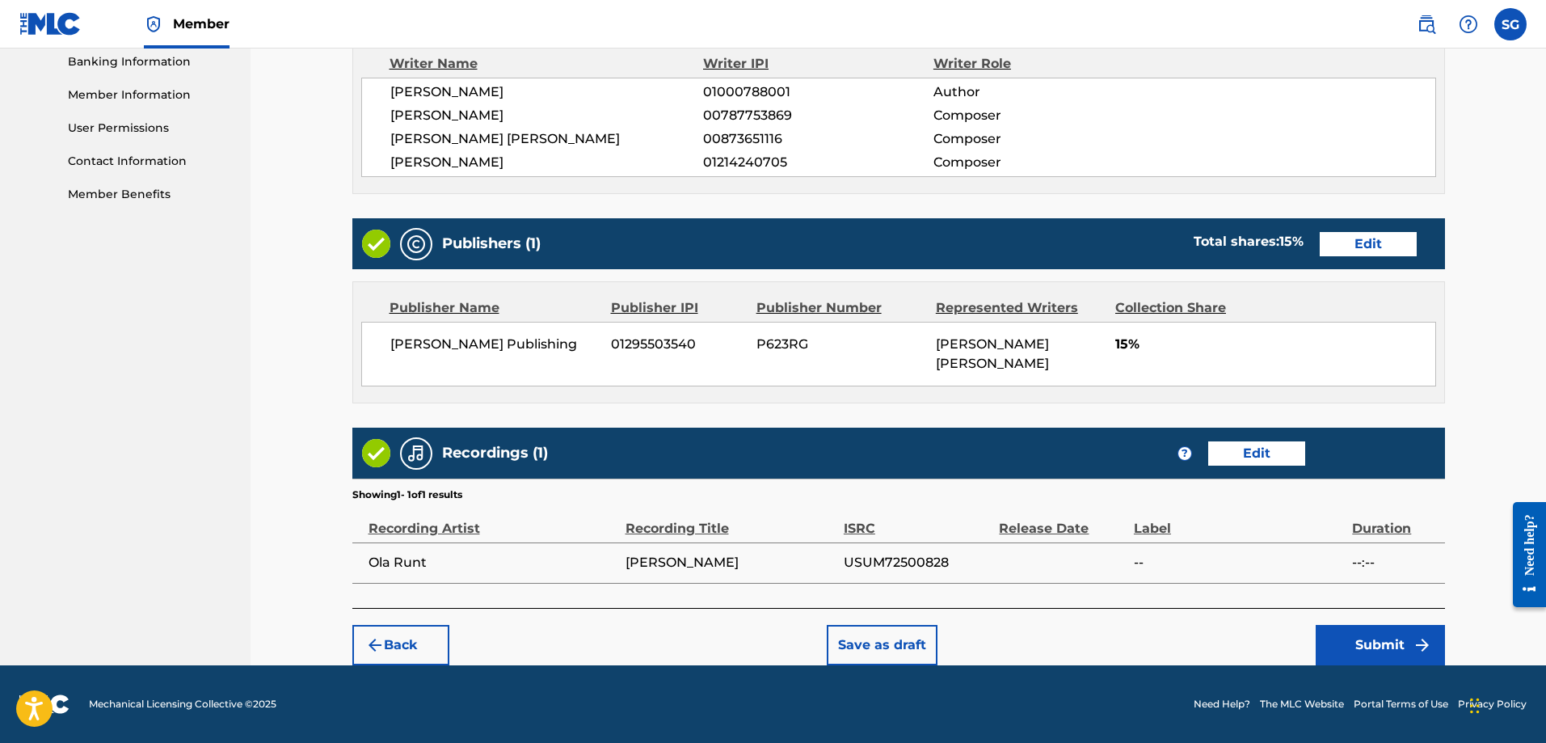
click at [1370, 649] on button "Submit" at bounding box center [1379, 645] width 129 height 40
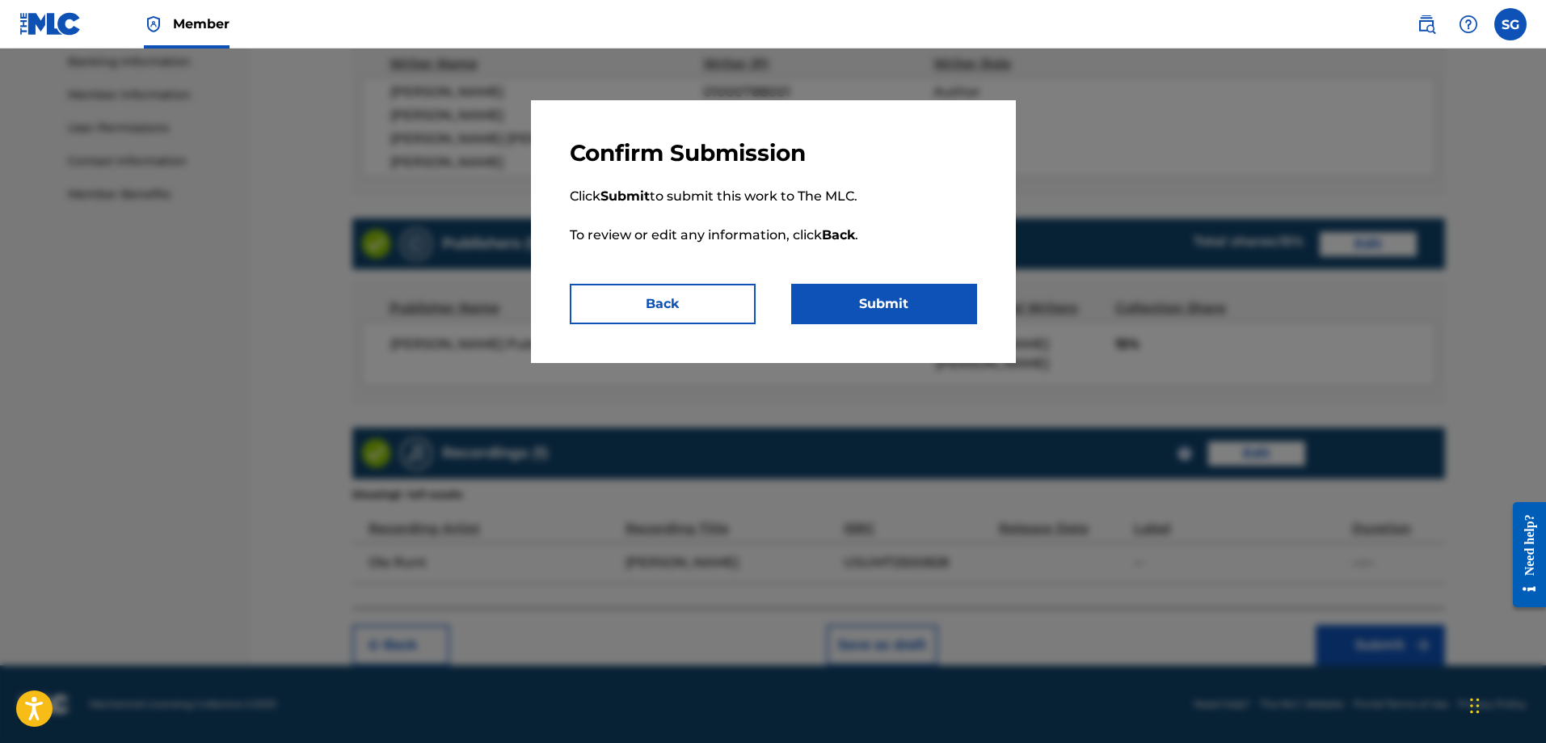
click at [871, 305] on button "Submit" at bounding box center [884, 304] width 186 height 40
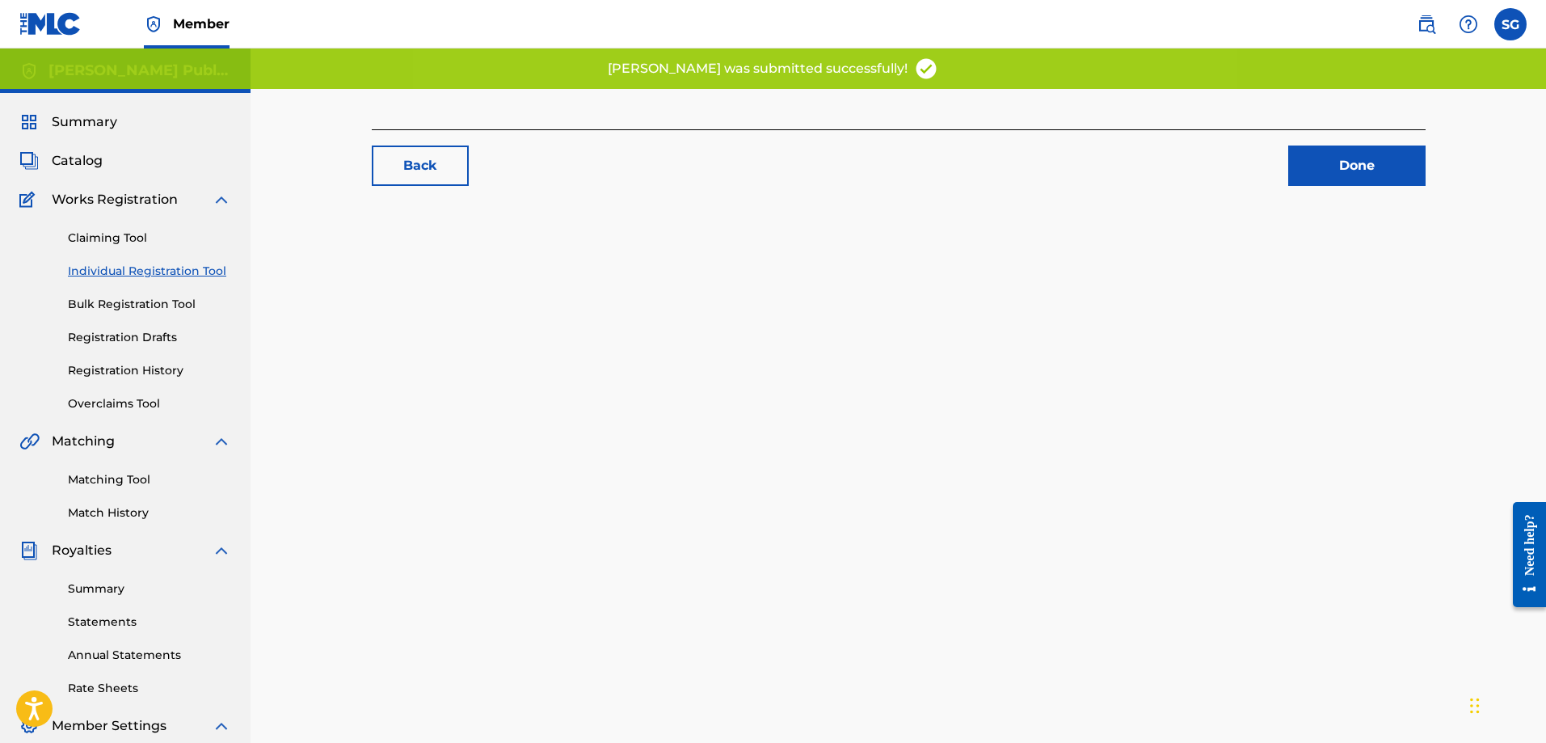
click at [895, 299] on div "Back Done" at bounding box center [898, 506] width 1131 height 835
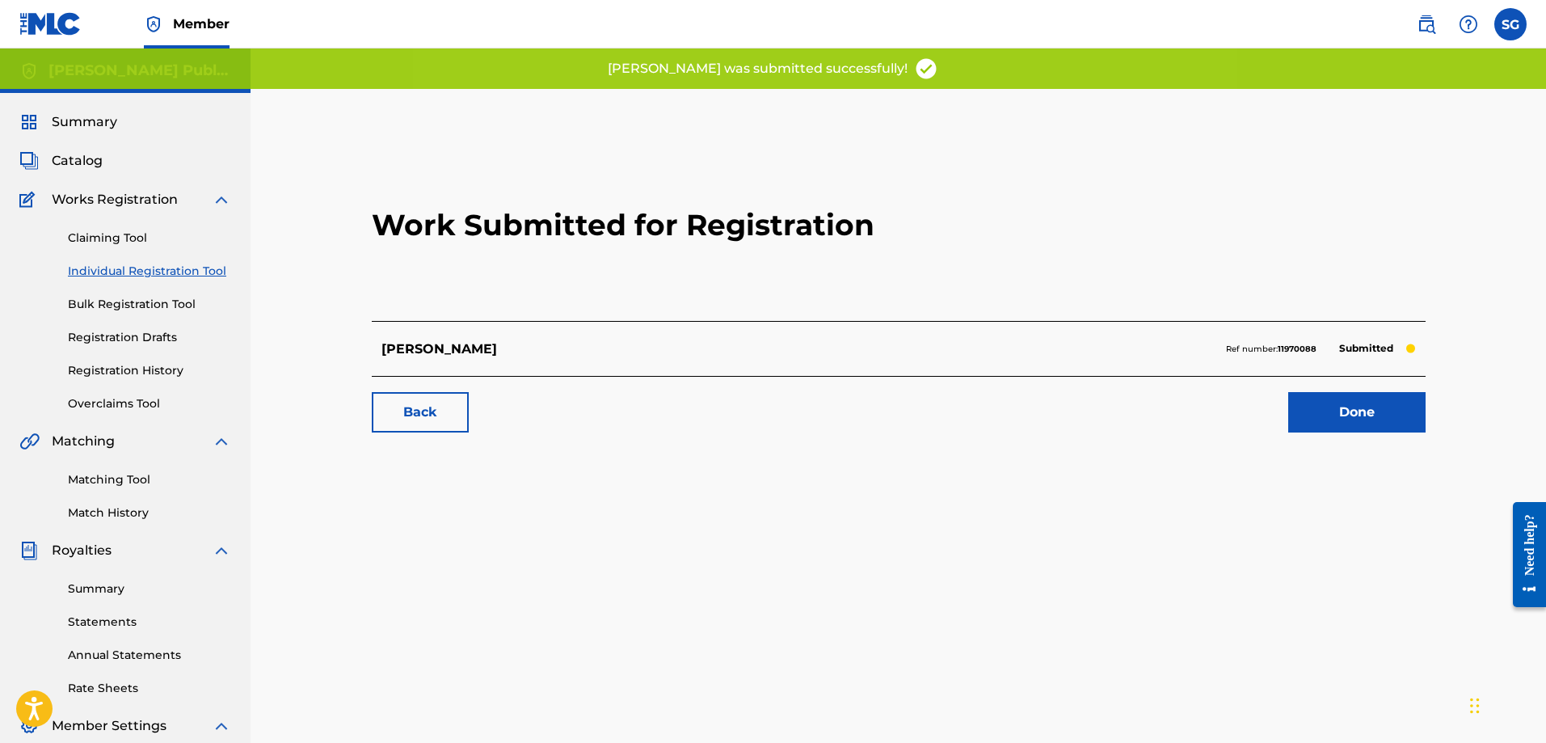
click at [1354, 410] on link "Done" at bounding box center [1356, 412] width 137 height 40
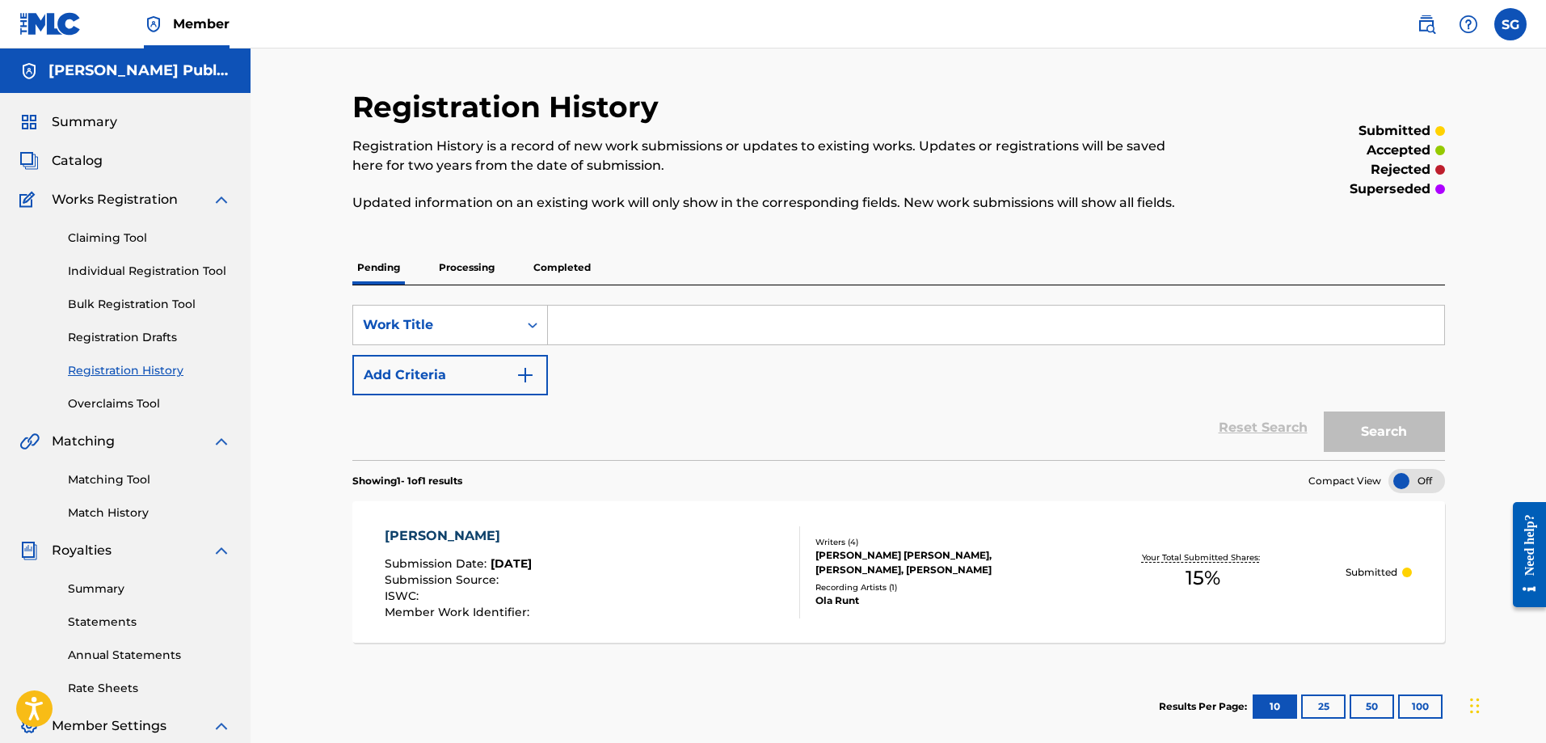
click at [125, 481] on link "Matching Tool" at bounding box center [149, 479] width 163 height 17
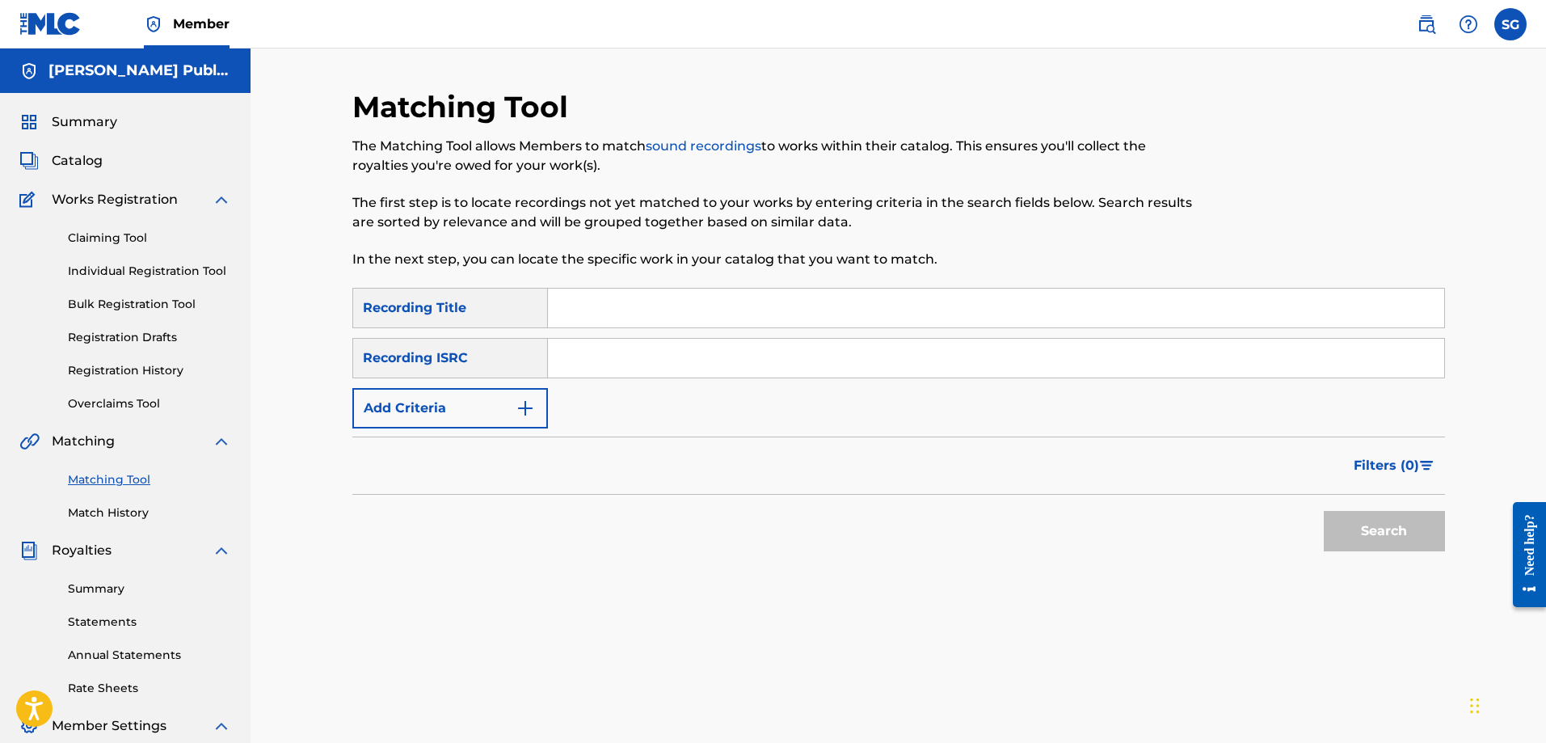
click at [671, 298] on input "Search Form" at bounding box center [996, 307] width 896 height 39
type input "r"
type input "[PERSON_NAME]"
click at [696, 356] on input "Search Form" at bounding box center [996, 358] width 896 height 39
paste input "USUM72500828"
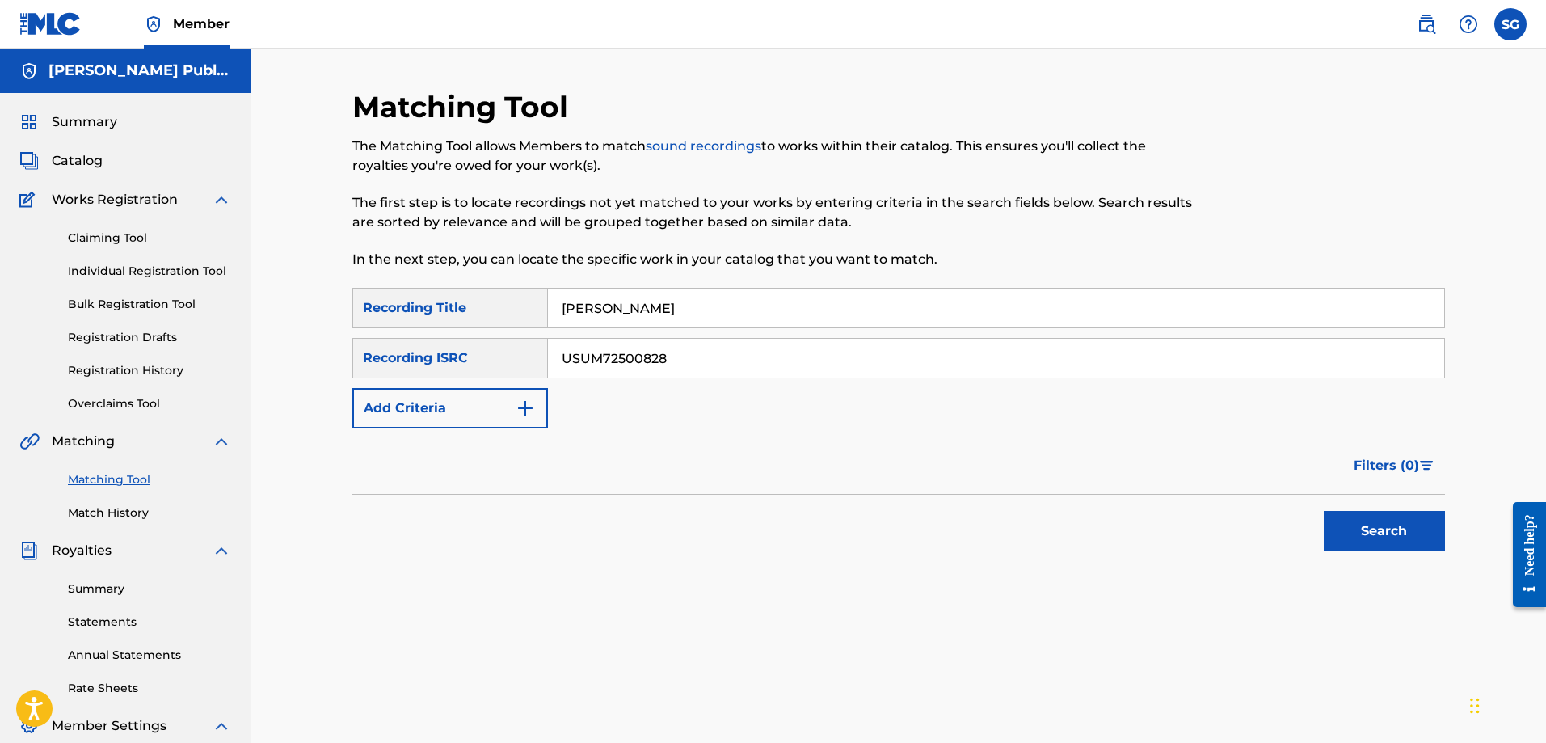
type input "USUM72500828"
click at [521, 398] on button "Add Criteria" at bounding box center [450, 408] width 196 height 40
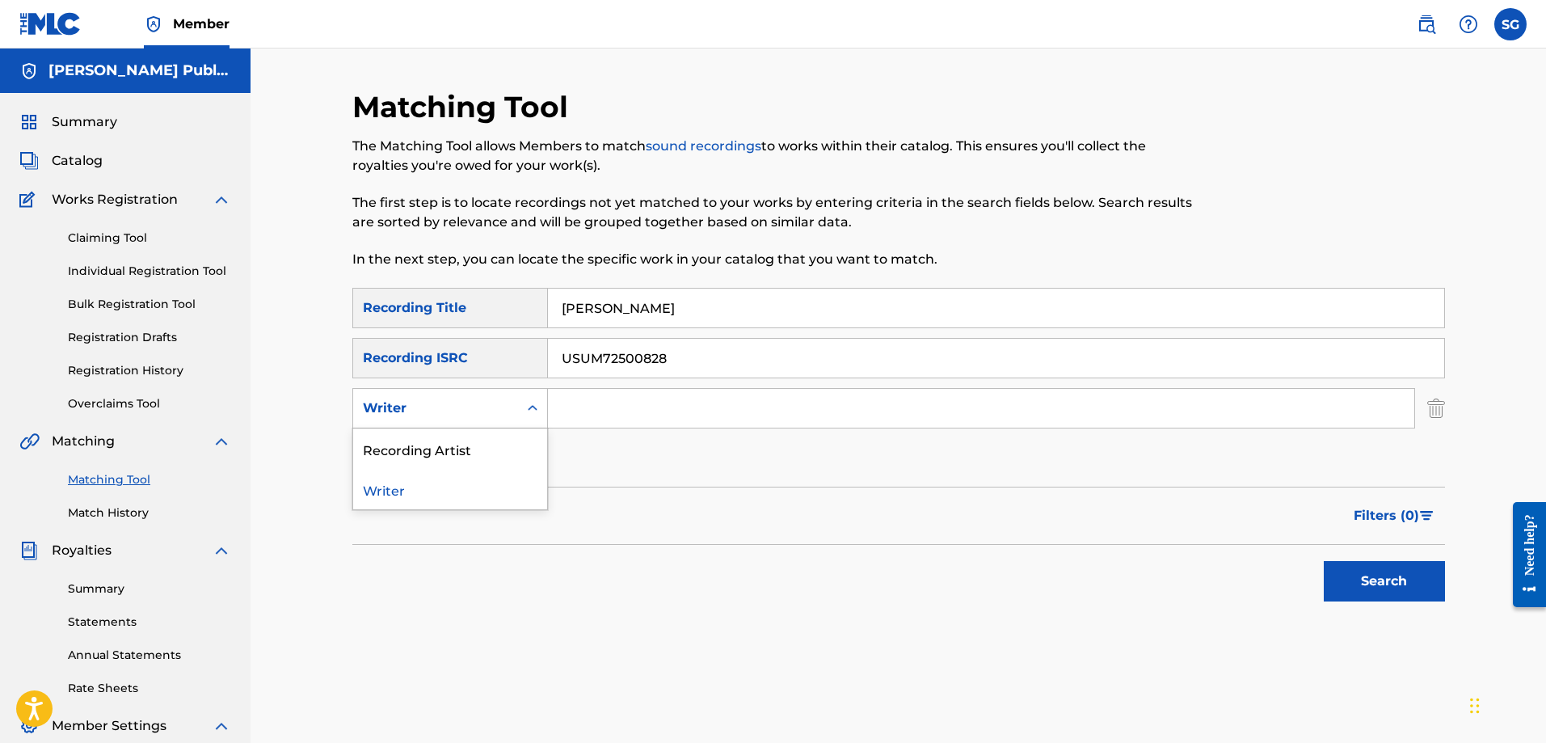
click at [537, 406] on icon "Search Form" at bounding box center [532, 408] width 16 height 16
click at [488, 444] on div "Recording Artist" at bounding box center [450, 448] width 194 height 40
click at [585, 414] on input "Search Form" at bounding box center [981, 408] width 866 height 39
type input "Ola Runt"
click at [1349, 574] on button "Search" at bounding box center [1383, 581] width 121 height 40
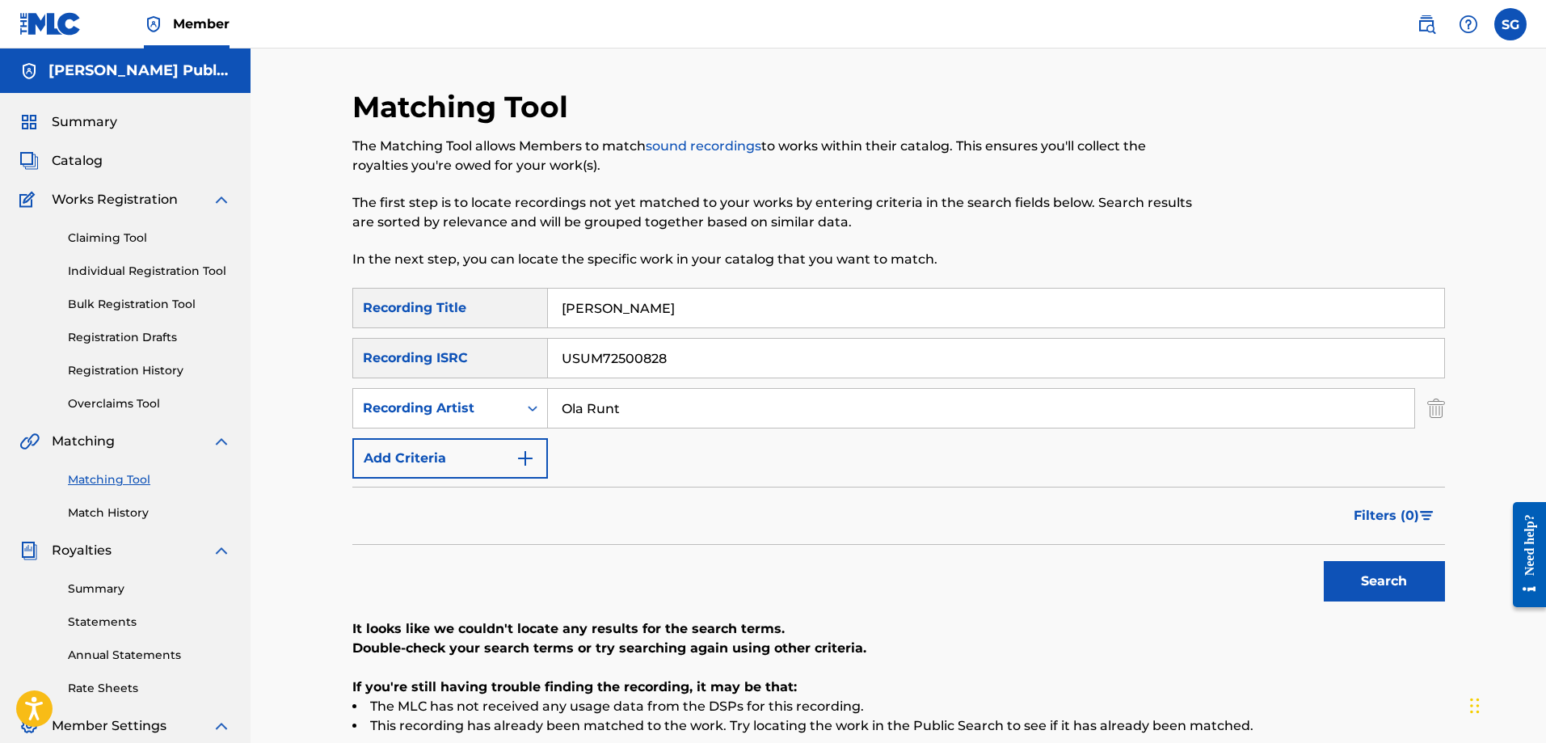
click at [104, 120] on span "Summary" at bounding box center [84, 121] width 65 height 19
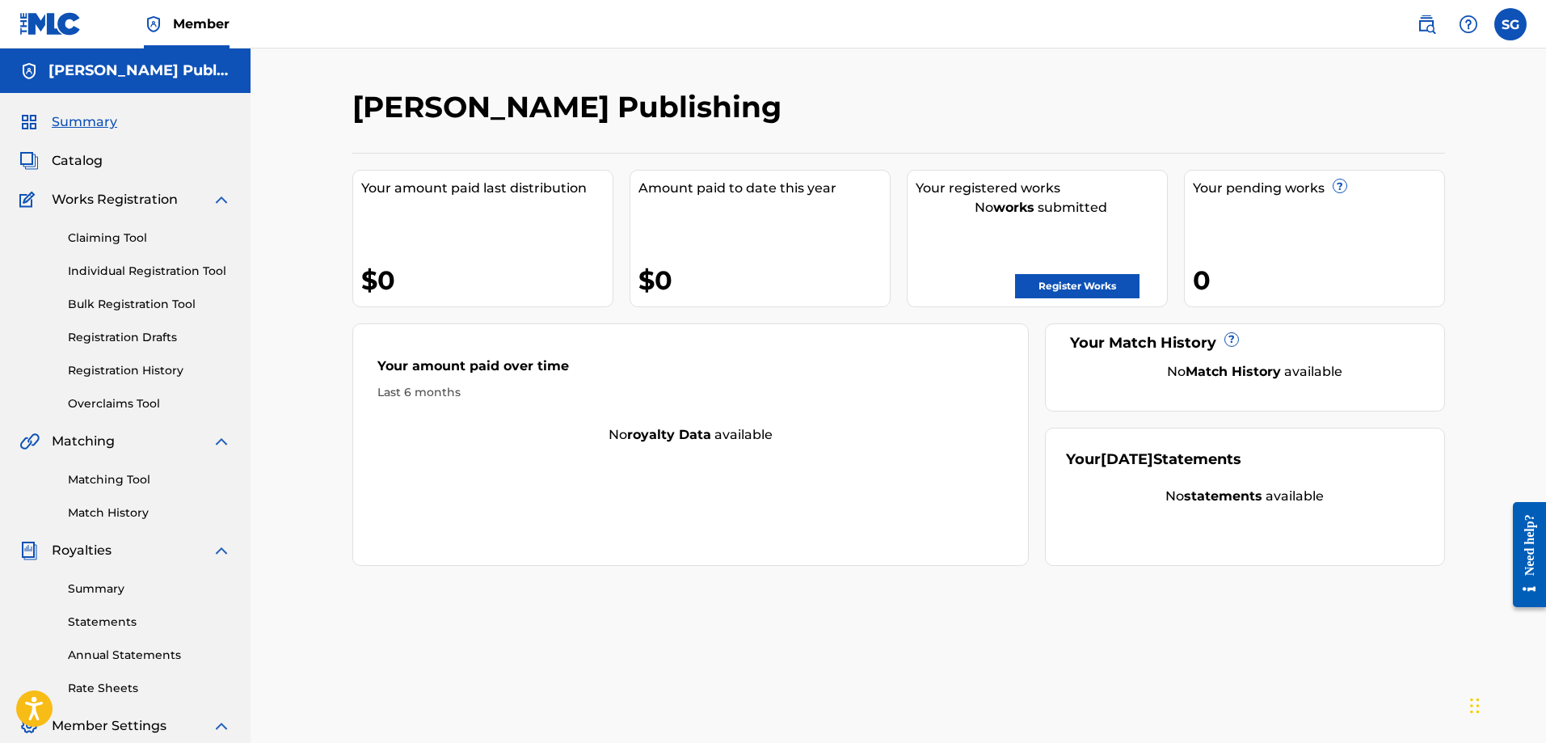
click at [70, 161] on span "Catalog" at bounding box center [77, 160] width 51 height 19
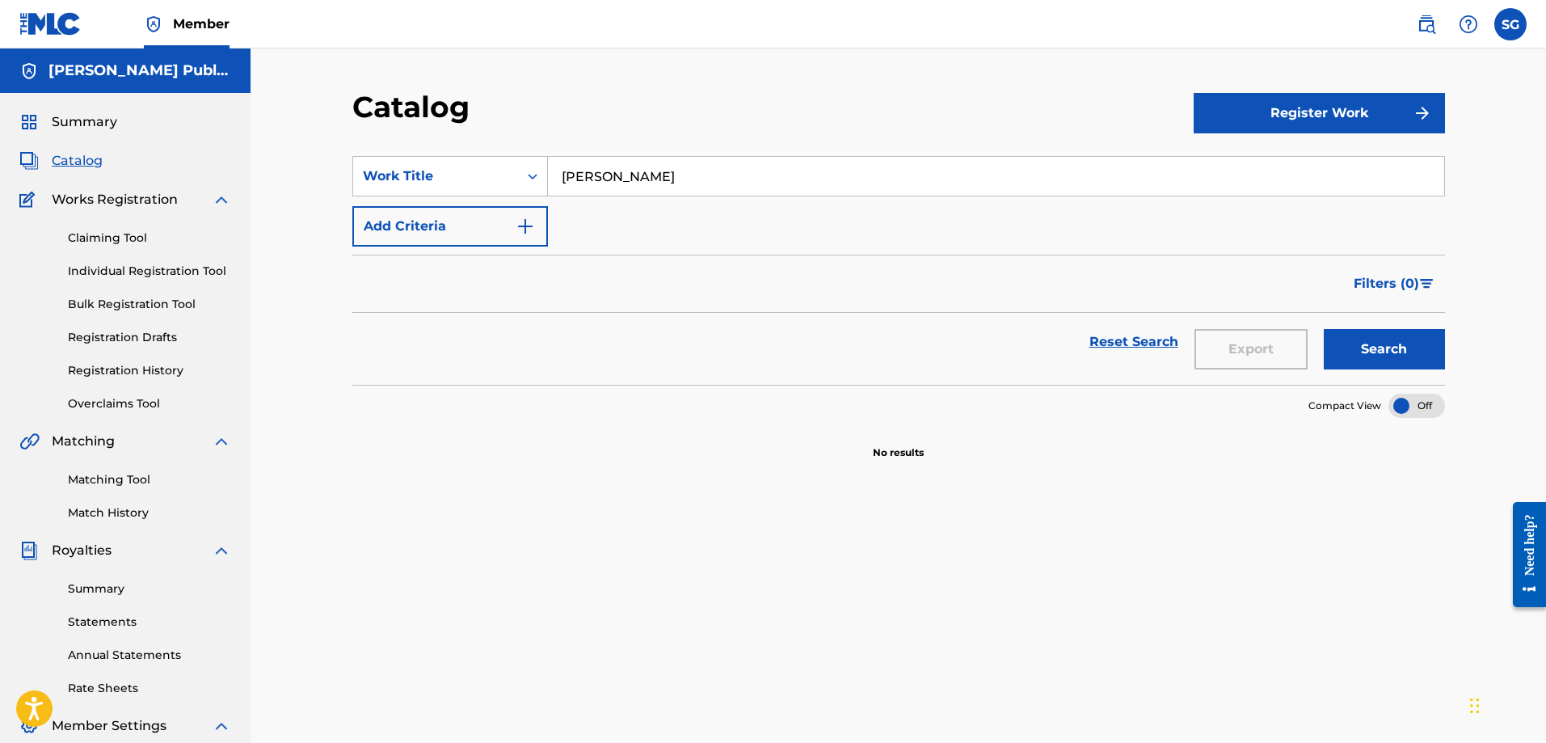
click at [134, 242] on link "Claiming Tool" at bounding box center [149, 237] width 163 height 17
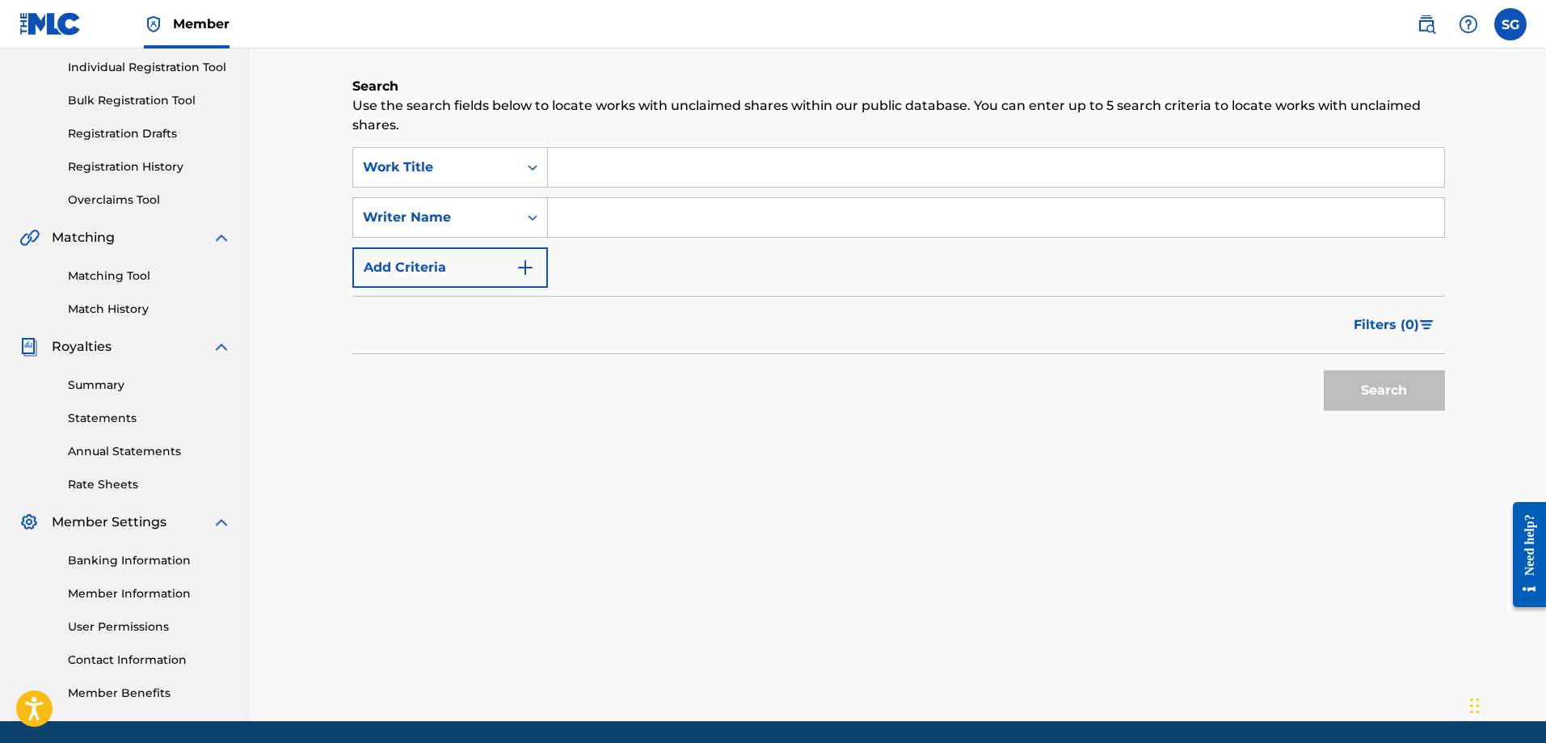
scroll to position [242, 0]
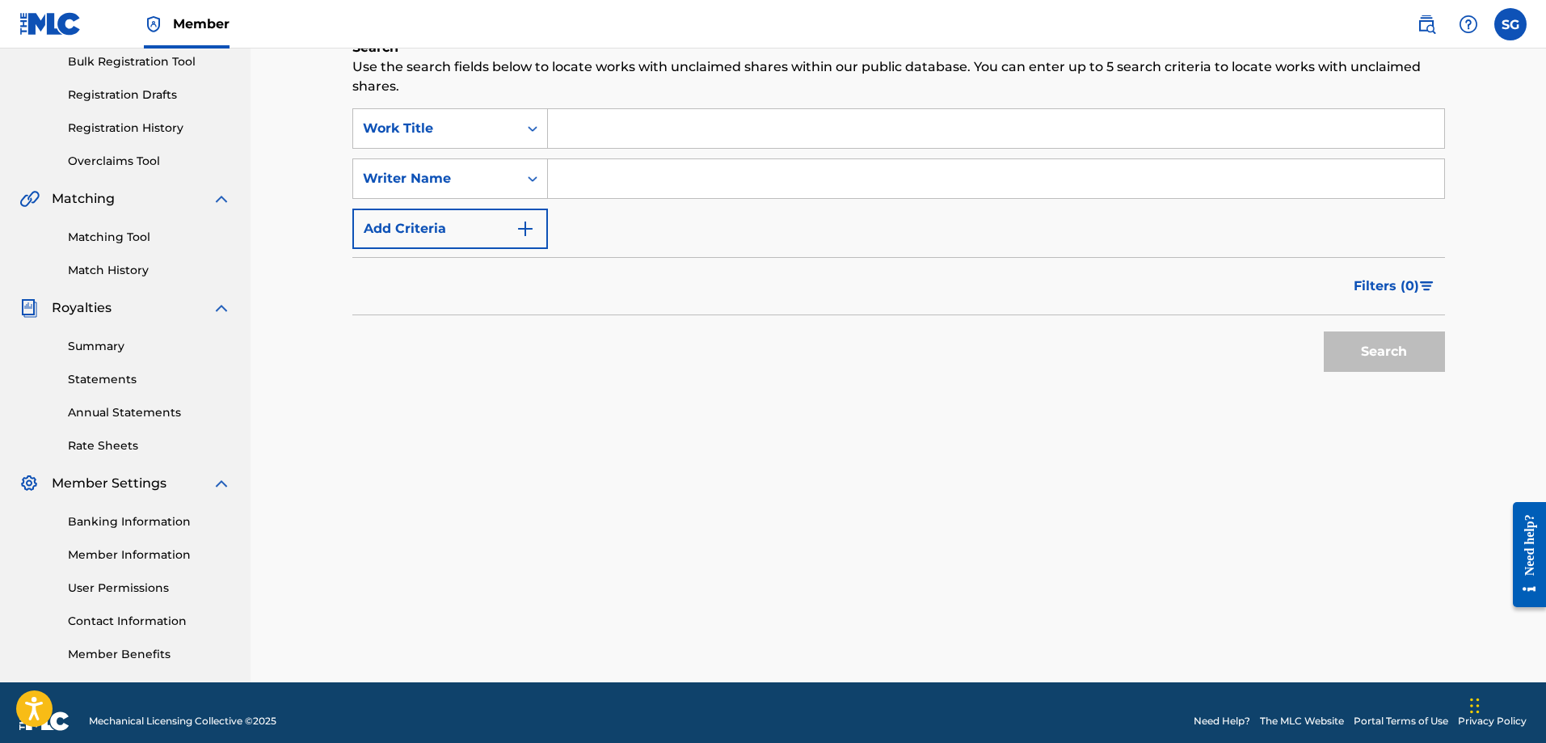
click at [161, 526] on link "Banking Information" at bounding box center [149, 521] width 163 height 17
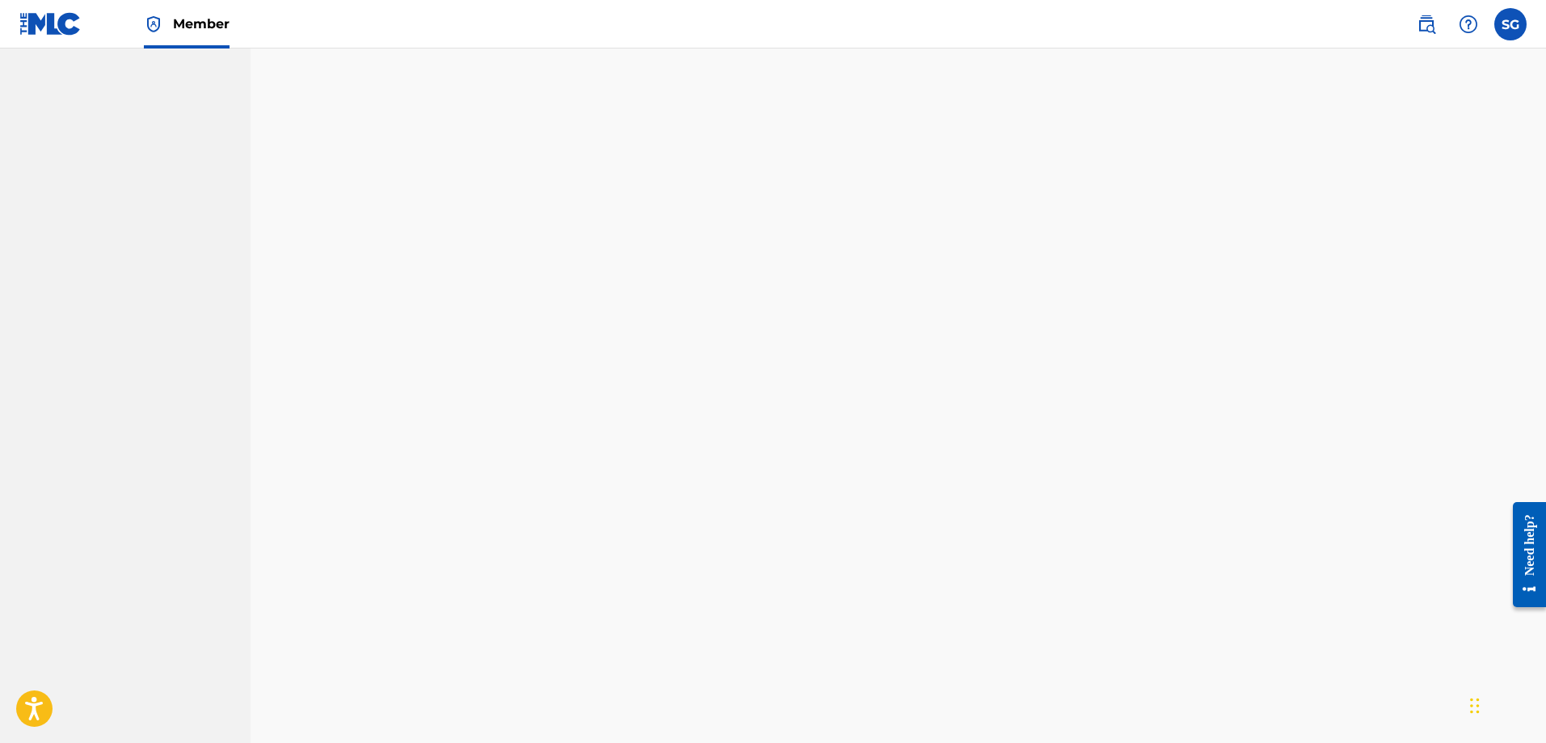
scroll to position [1227, 0]
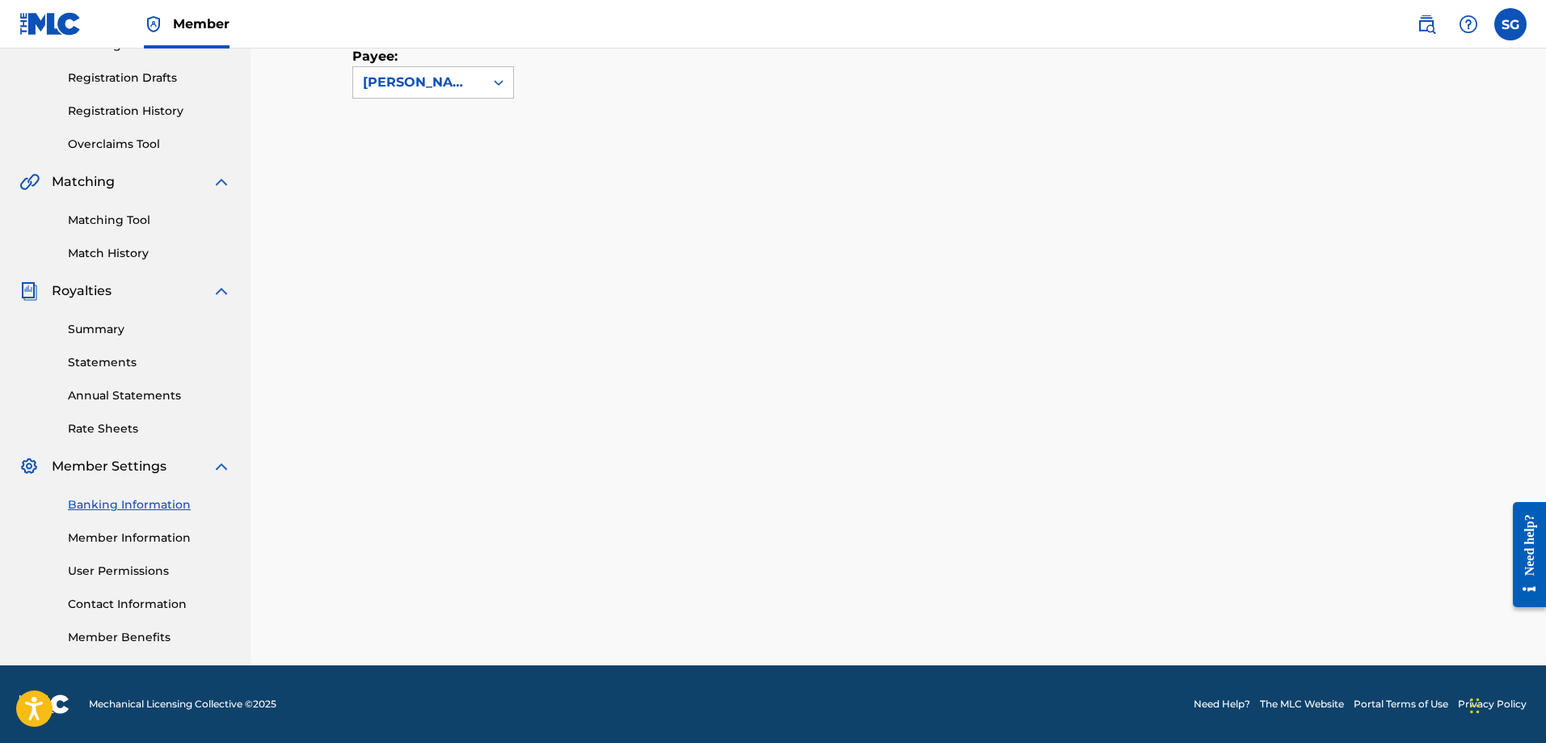
scroll to position [259, 0]
click at [116, 544] on link "Member Information" at bounding box center [149, 537] width 163 height 17
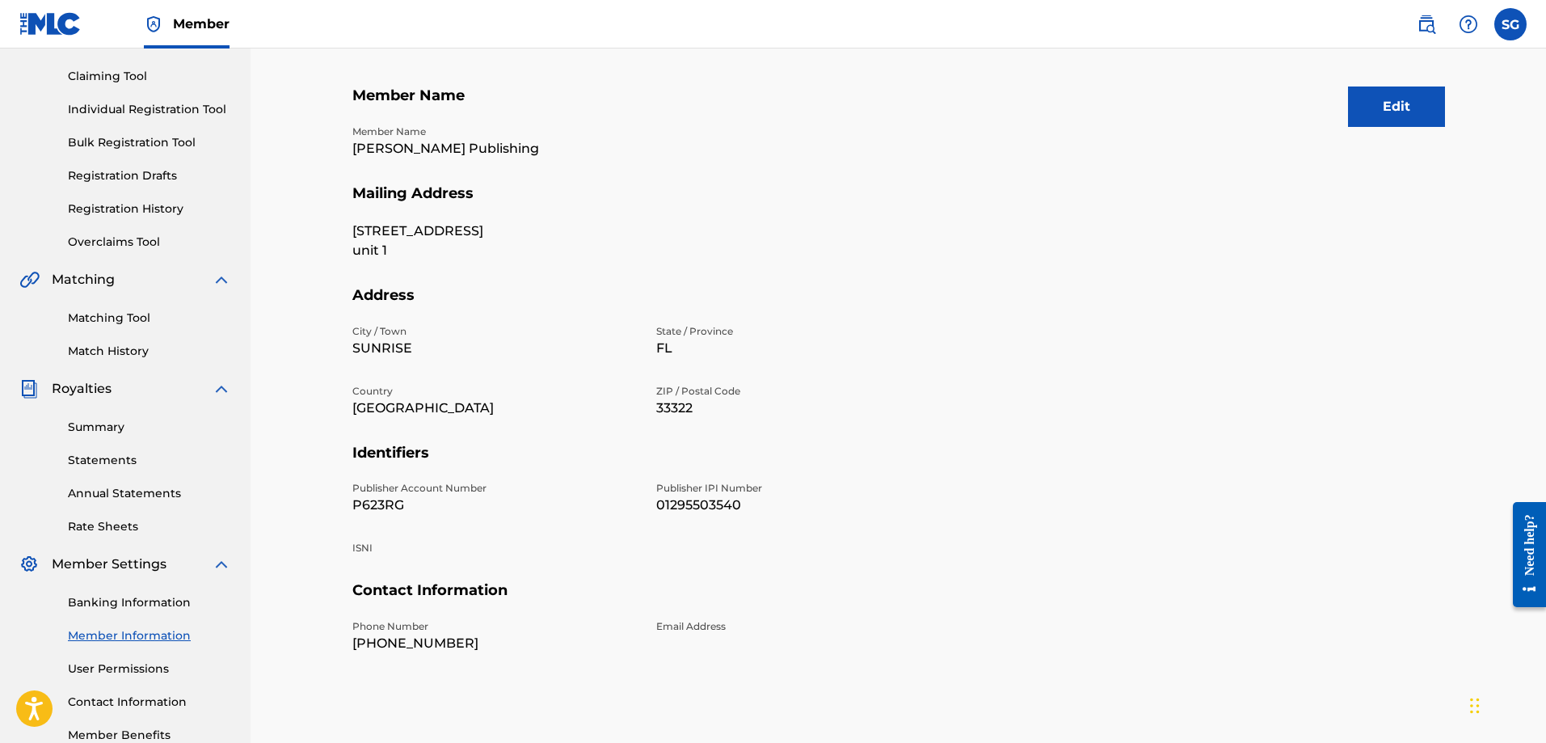
scroll to position [242, 0]
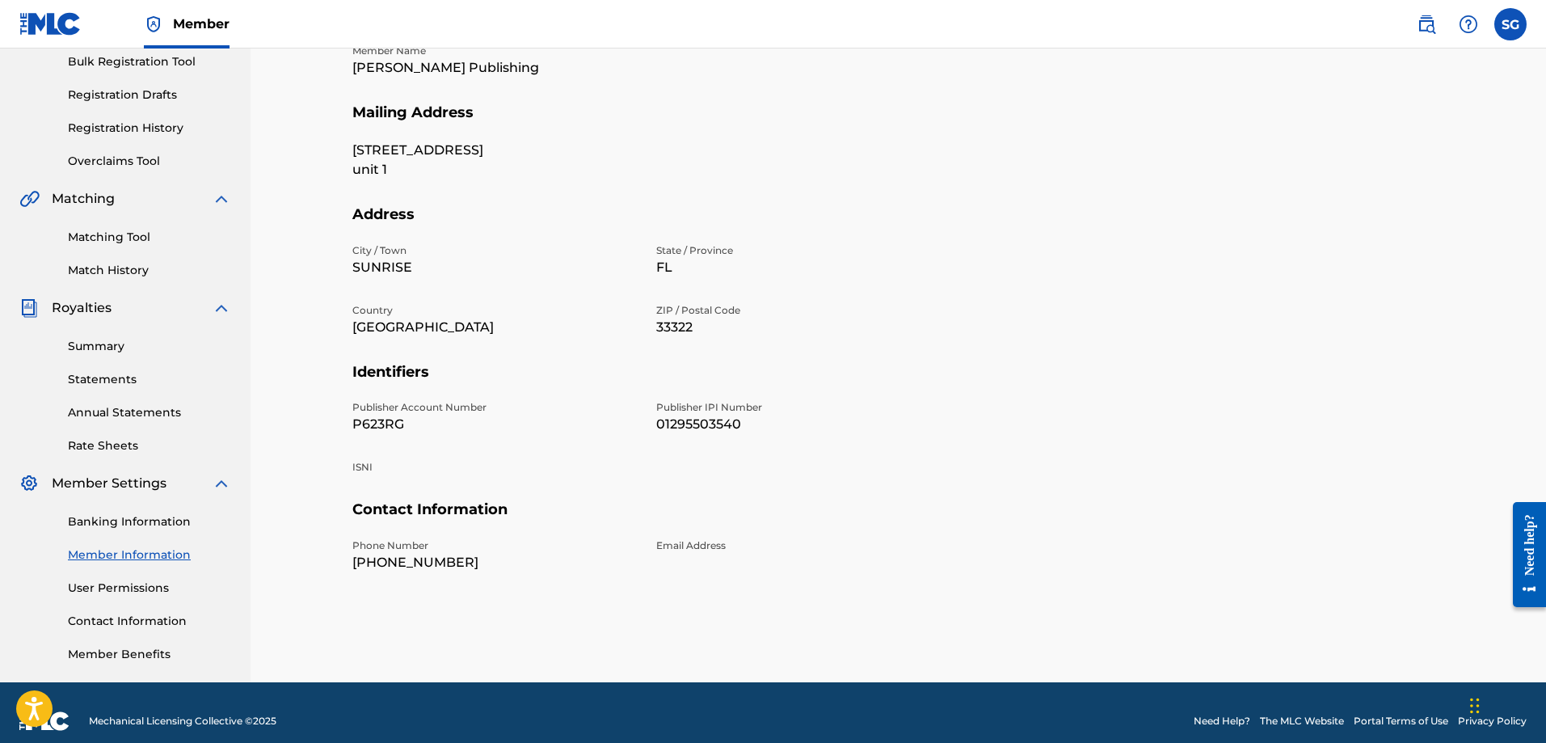
click at [176, 521] on link "Banking Information" at bounding box center [149, 521] width 163 height 17
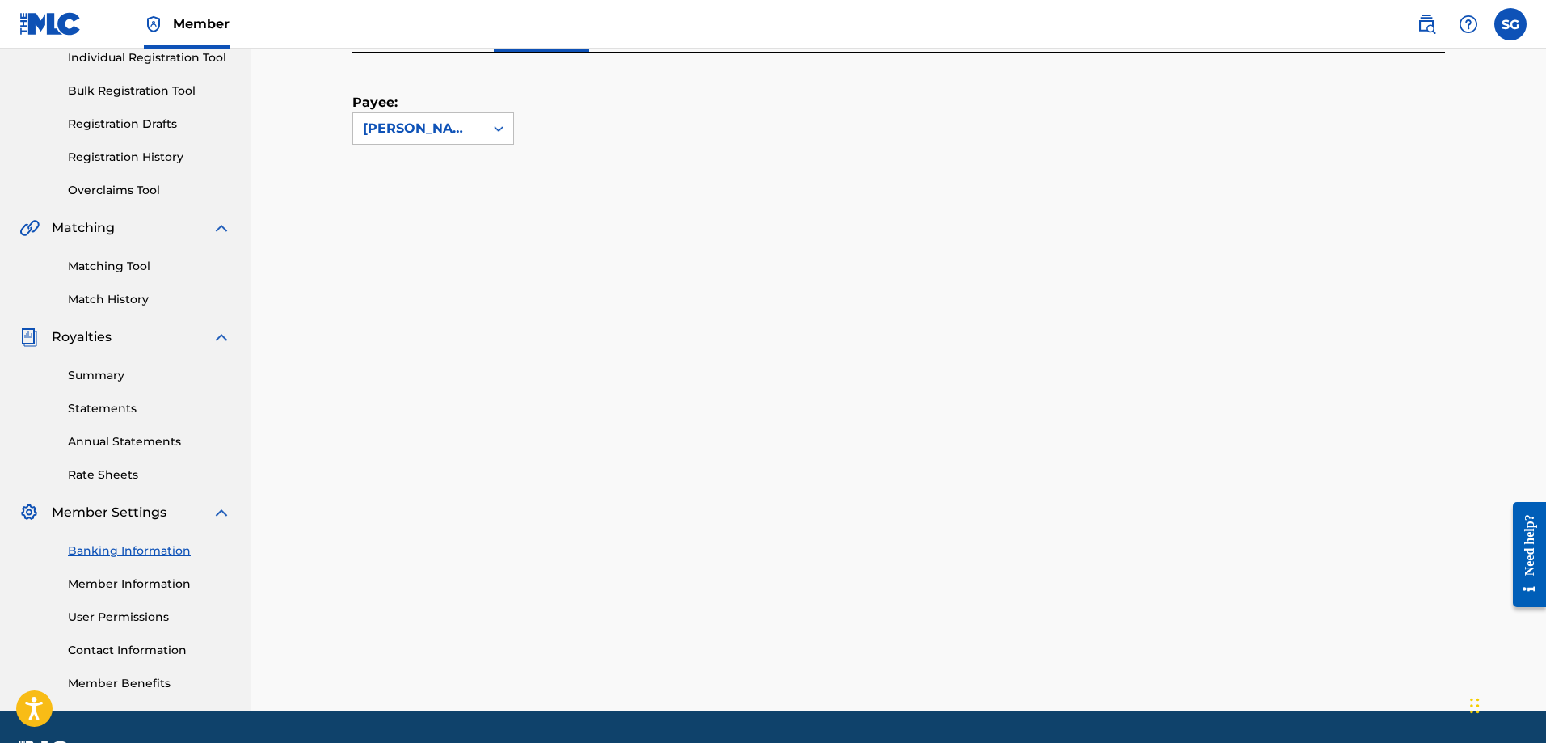
scroll to position [242, 0]
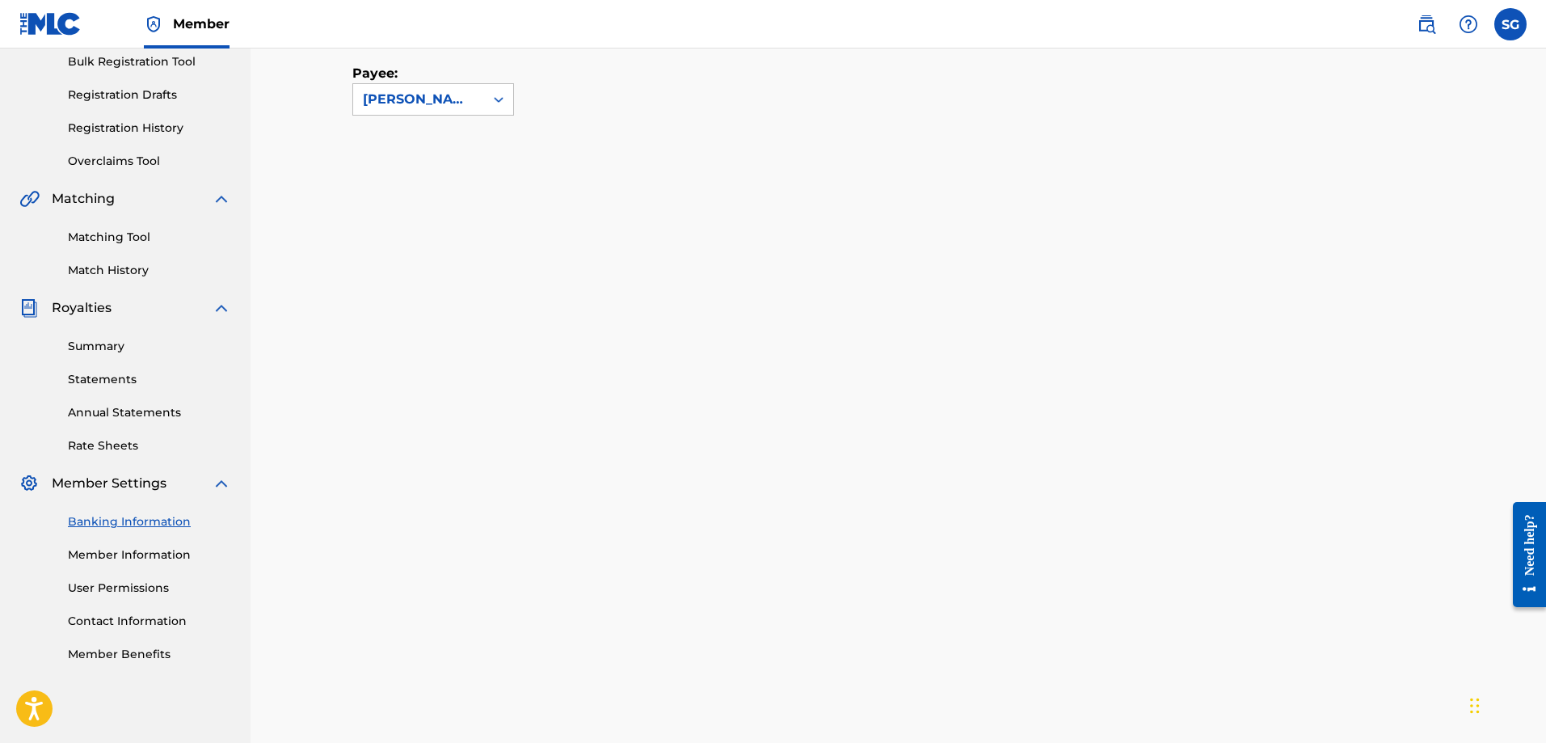
click at [128, 586] on link "User Permissions" at bounding box center [149, 587] width 163 height 17
